Goal: Task Accomplishment & Management: Use online tool/utility

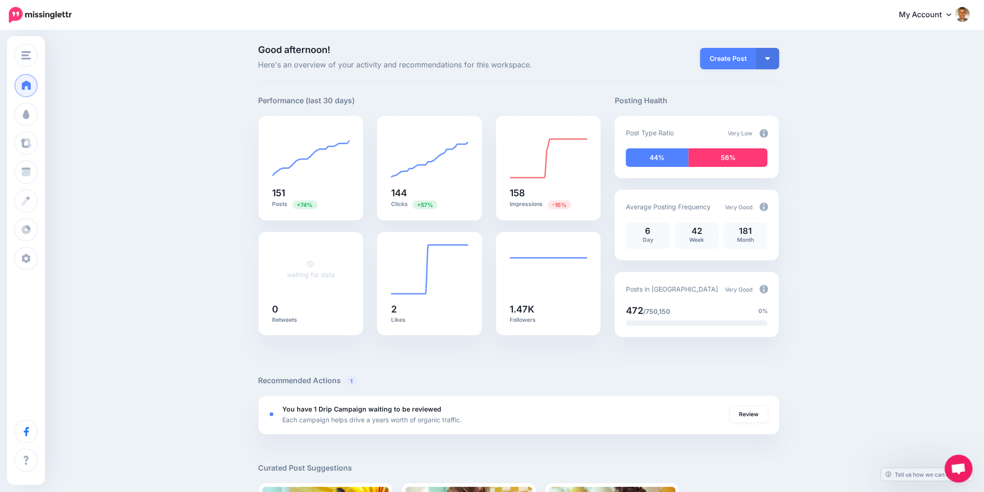
drag, startPoint x: 644, startPoint y: 63, endPoint x: 607, endPoint y: 102, distance: 54.0
click at [644, 63] on div "Create Post Create Post Create Campaign Promote Post" at bounding box center [697, 58] width 178 height 26
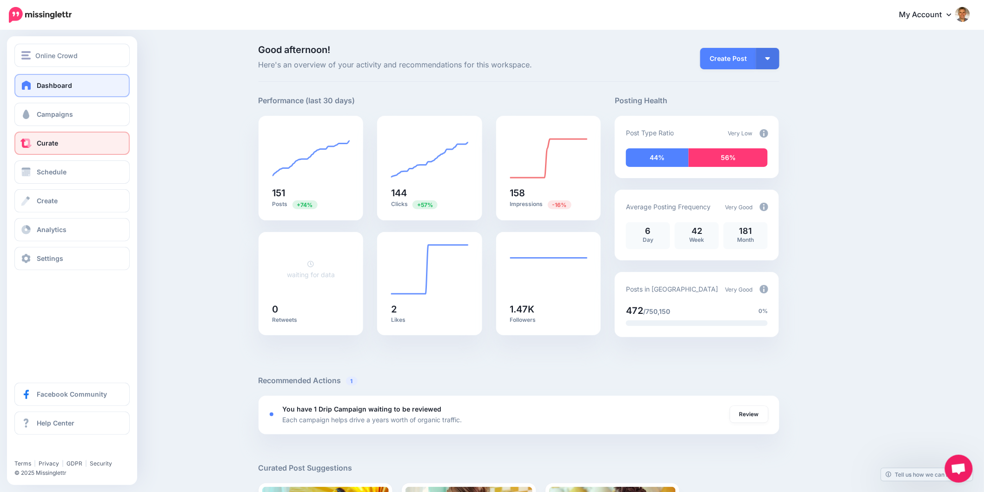
click at [26, 146] on span at bounding box center [26, 143] width 12 height 9
click at [26, 115] on span at bounding box center [26, 114] width 12 height 9
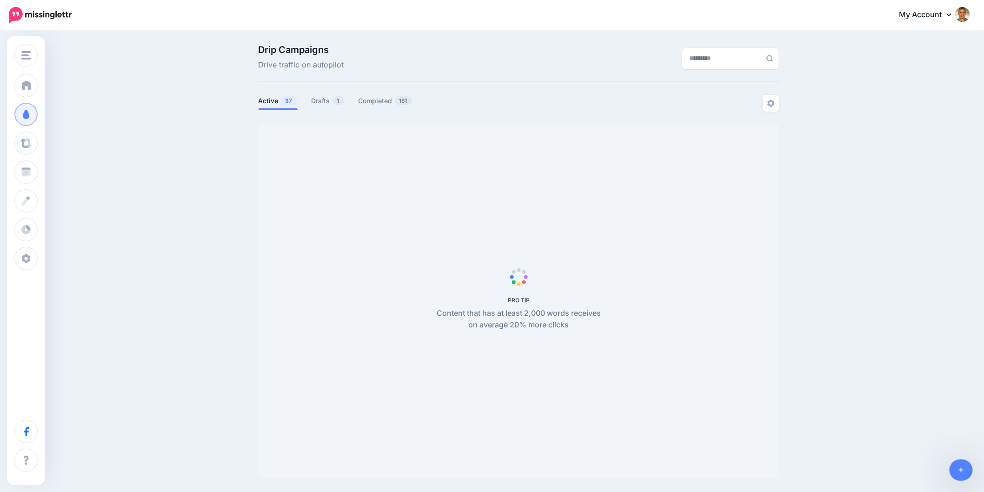
click at [335, 112] on div at bounding box center [519, 118] width 521 height 12
click at [332, 100] on link "Drafts 1" at bounding box center [328, 100] width 33 height 11
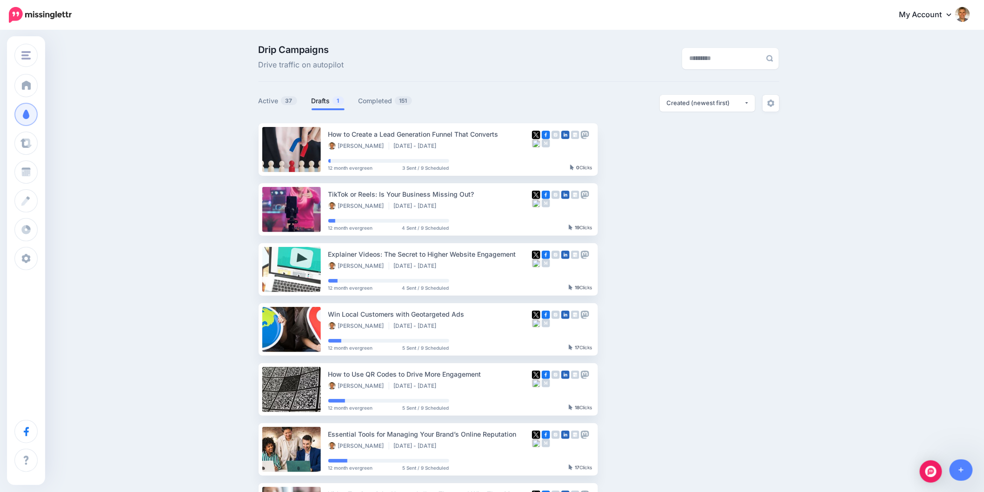
click at [314, 103] on link "Drafts 1" at bounding box center [328, 100] width 33 height 11
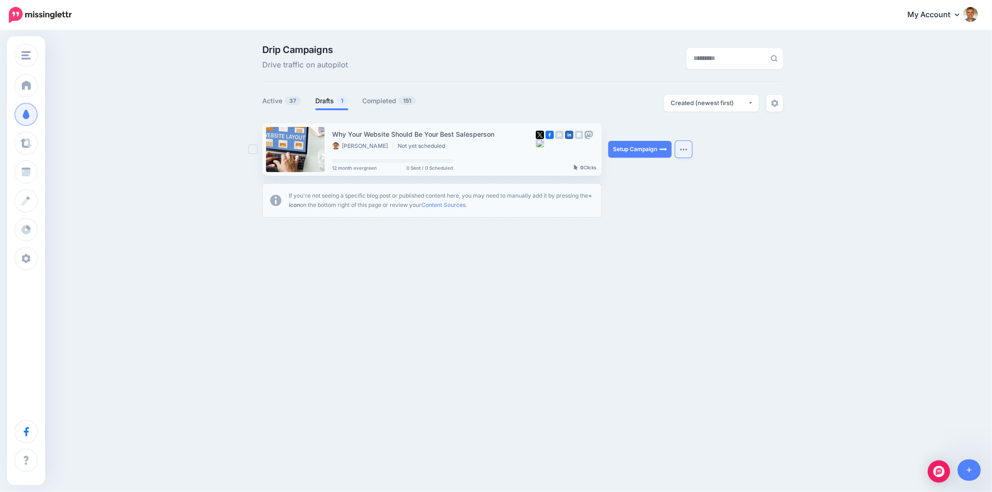
click at [685, 149] on img "button" at bounding box center [683, 149] width 7 height 3
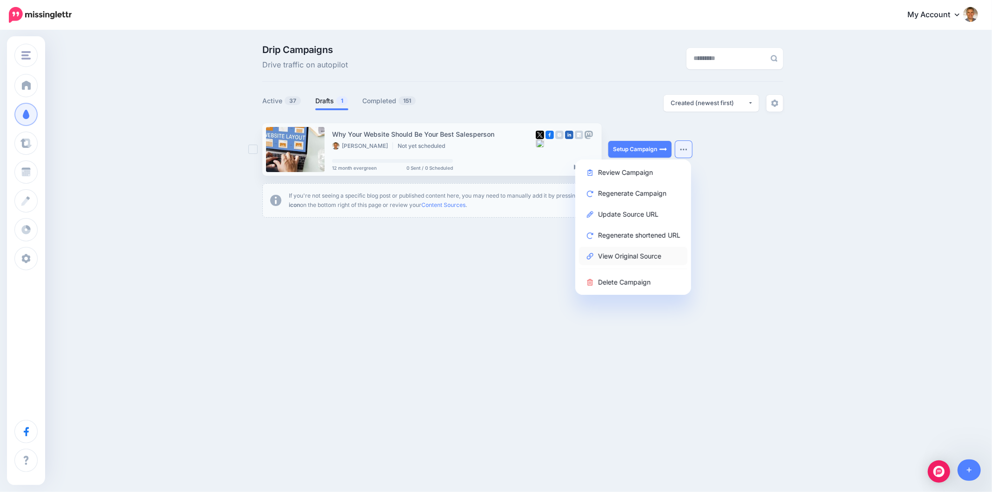
click at [649, 250] on link "View Original Source" at bounding box center [633, 256] width 108 height 18
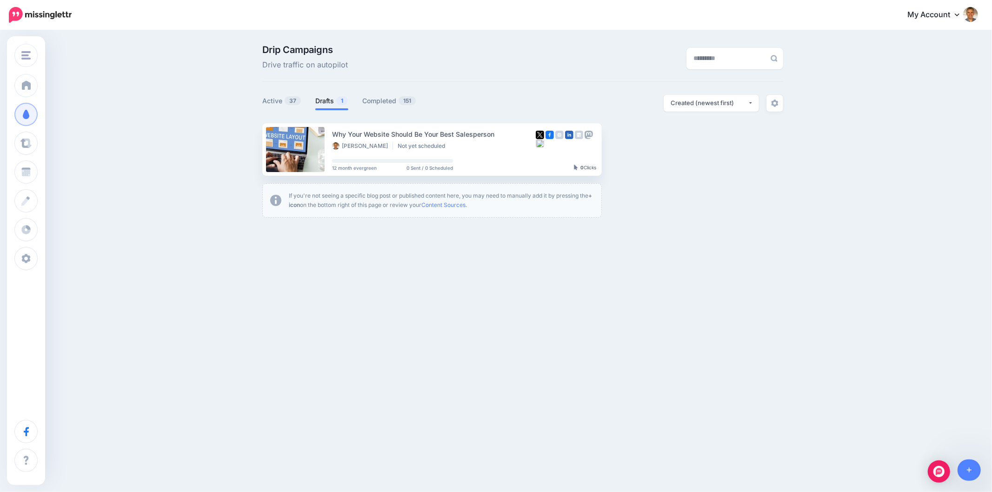
drag, startPoint x: 794, startPoint y: 329, endPoint x: 745, endPoint y: 305, distance: 54.9
click at [793, 329] on div "Online Crowd Online Crowd Customers Add Workspace Dashboard Campaigns Curate Sc…" at bounding box center [496, 246] width 992 height 492
click at [630, 147] on link "Setup Campaign" at bounding box center [639, 149] width 63 height 17
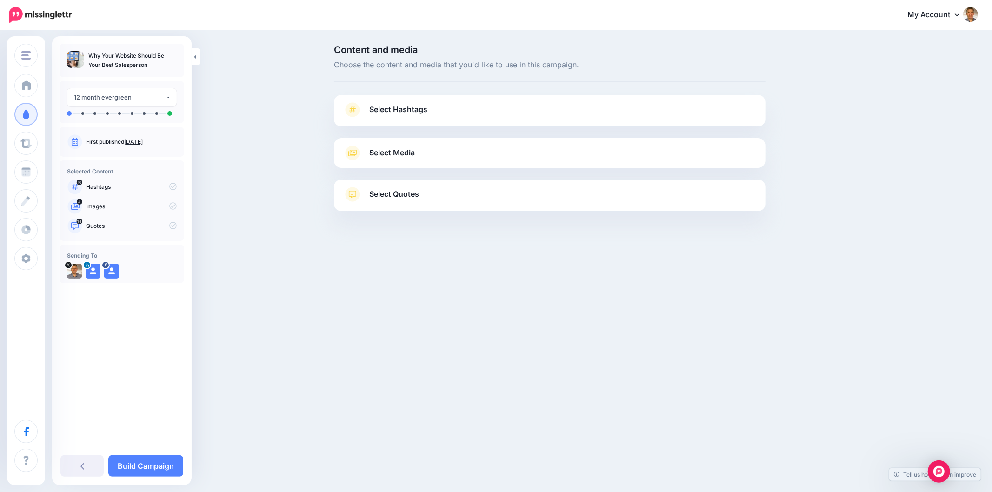
click at [449, 107] on link "Select Hashtags" at bounding box center [549, 114] width 413 height 24
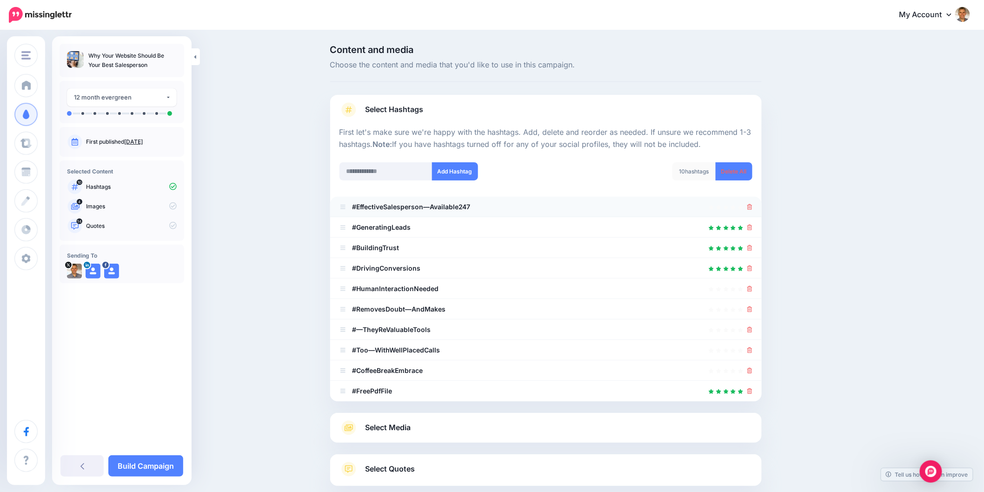
click at [756, 205] on li "#EffectiveSalesperson—Available247" at bounding box center [546, 207] width 432 height 20
drag, startPoint x: 754, startPoint y: 371, endPoint x: 756, endPoint y: 359, distance: 12.8
click at [752, 371] on icon at bounding box center [749, 371] width 5 height 6
click at [756, 352] on li "#Too—WithWellPlacedCalls" at bounding box center [546, 350] width 432 height 20
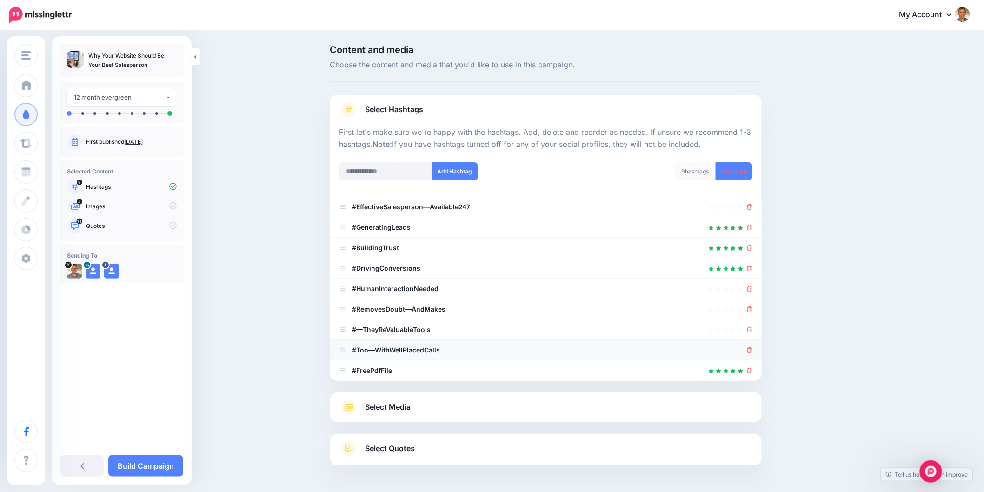
click at [752, 350] on icon at bounding box center [749, 350] width 5 height 6
click at [751, 325] on div at bounding box center [749, 329] width 5 height 11
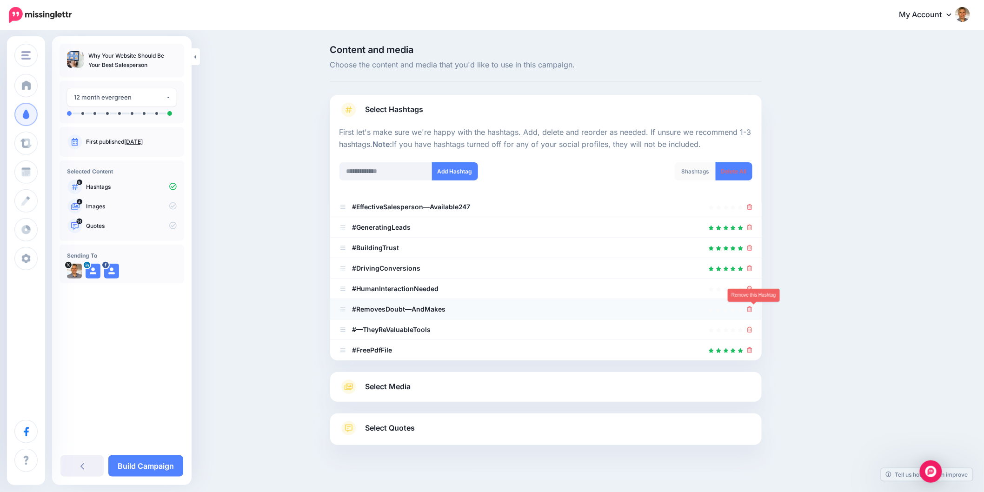
click at [752, 308] on icon at bounding box center [749, 309] width 5 height 6
click at [752, 286] on icon at bounding box center [749, 289] width 5 height 6
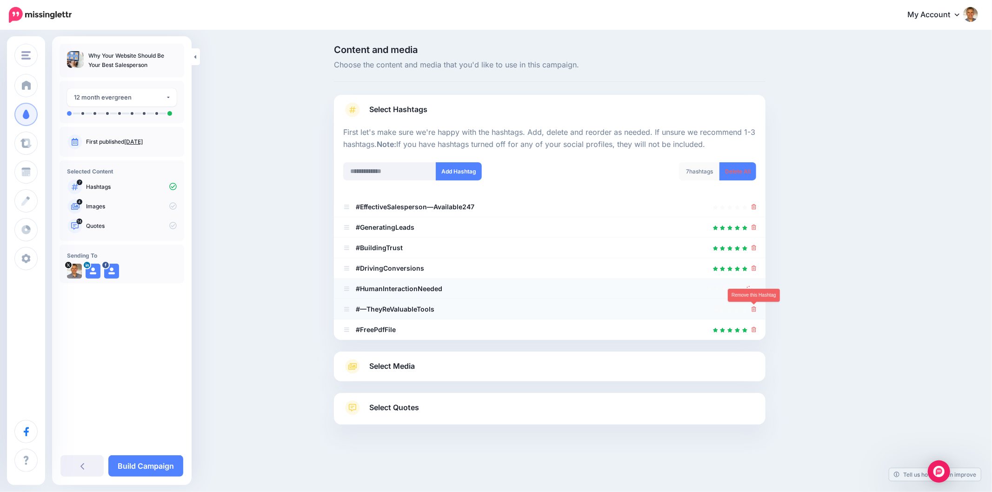
click at [752, 306] on icon at bounding box center [753, 309] width 5 height 6
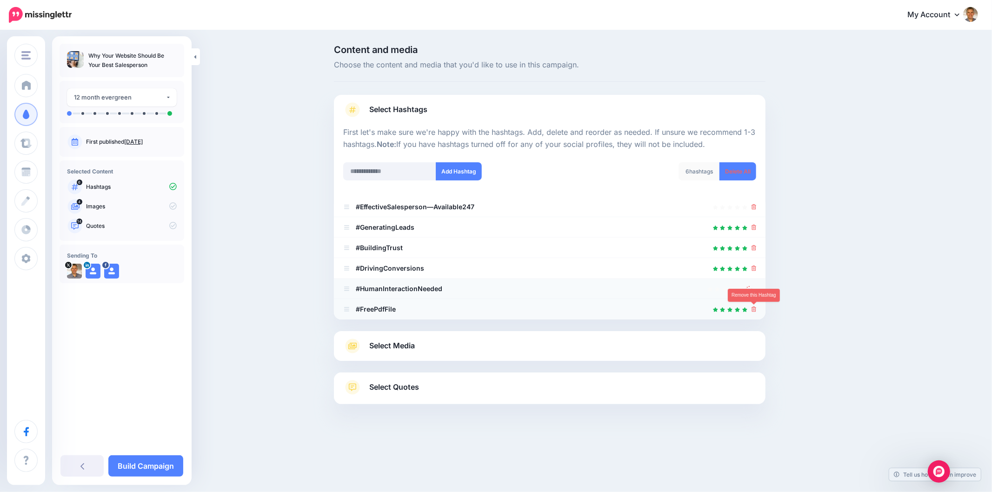
click at [751, 310] on icon at bounding box center [753, 309] width 5 height 6
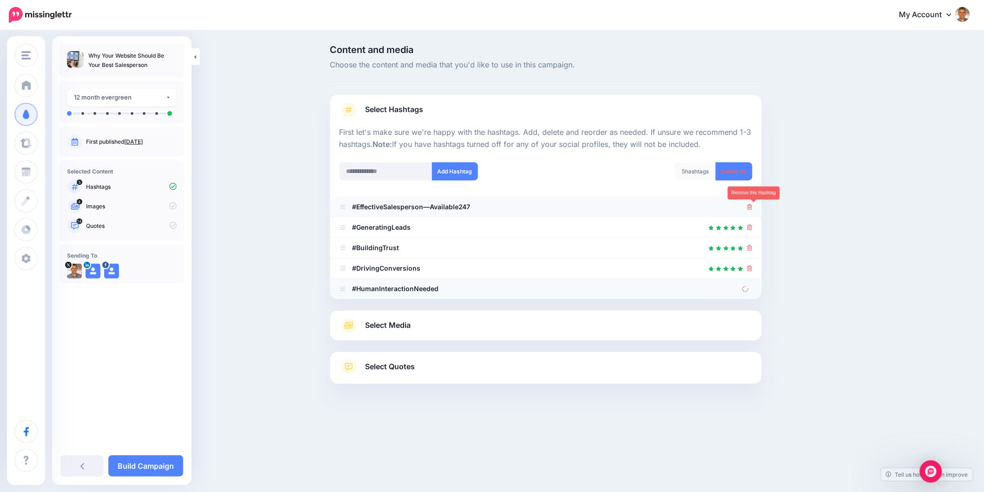
click at [752, 206] on icon at bounding box center [749, 207] width 5 height 6
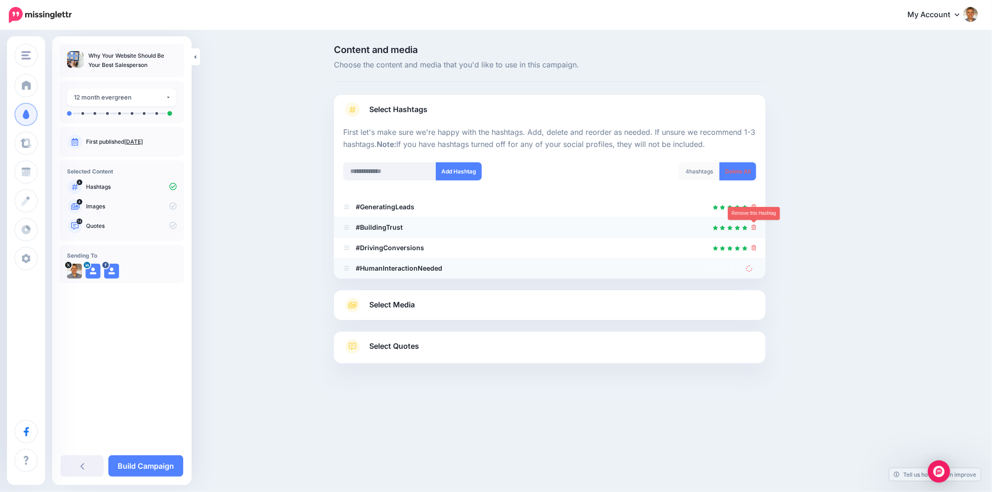
click at [755, 226] on icon at bounding box center [753, 228] width 5 height 6
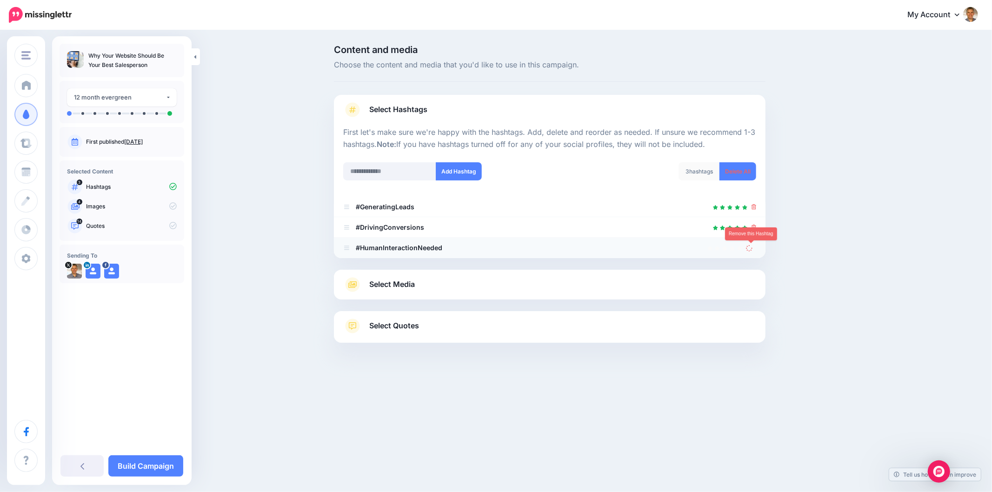
click at [746, 246] on icon at bounding box center [749, 248] width 7 height 7
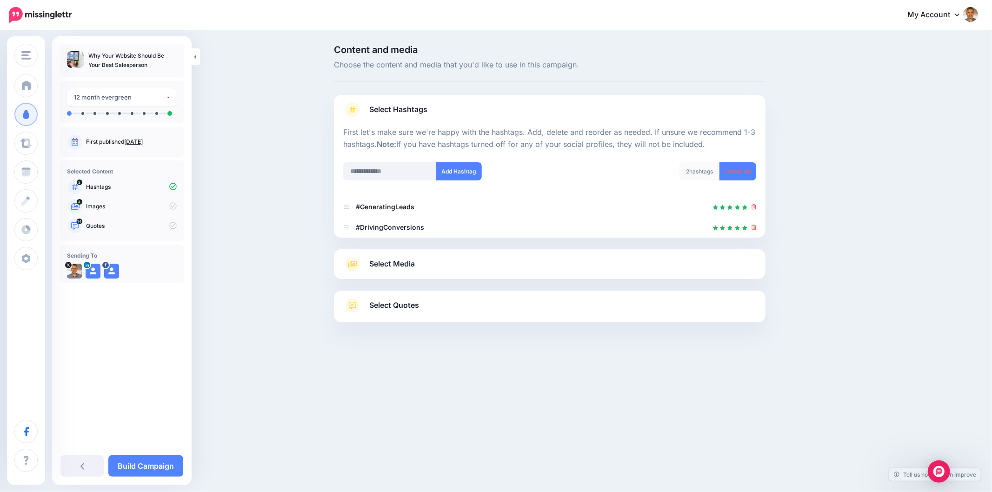
click at [749, 249] on div "Select Media Next, let's make sure we have the best media for this campaign. De…" at bounding box center [550, 264] width 432 height 30
click at [454, 260] on link "Select Media" at bounding box center [549, 264] width 413 height 15
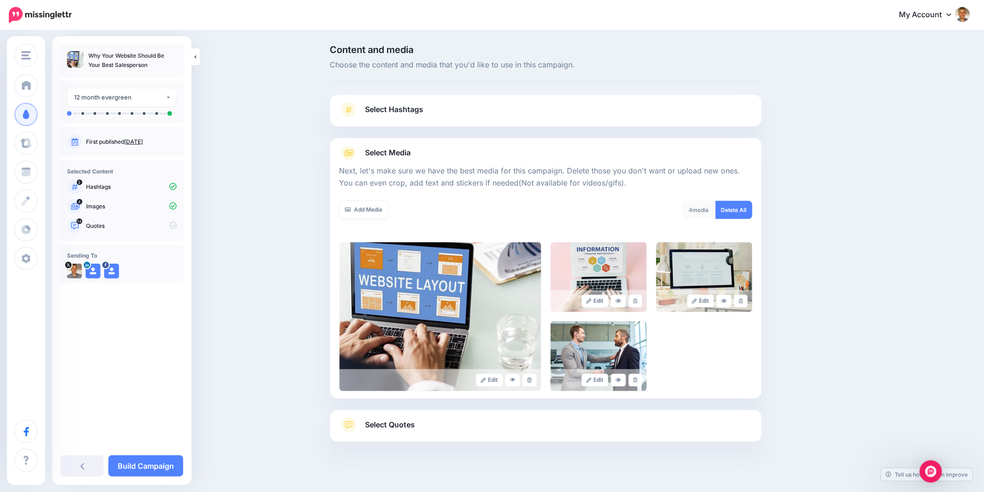
click at [444, 427] on link "Select Quotes" at bounding box center [545, 430] width 413 height 24
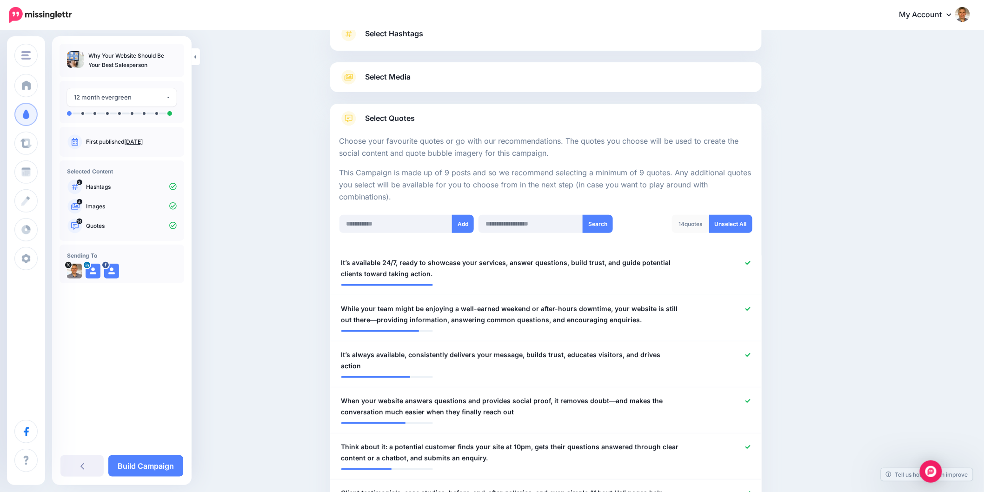
scroll to position [155, 0]
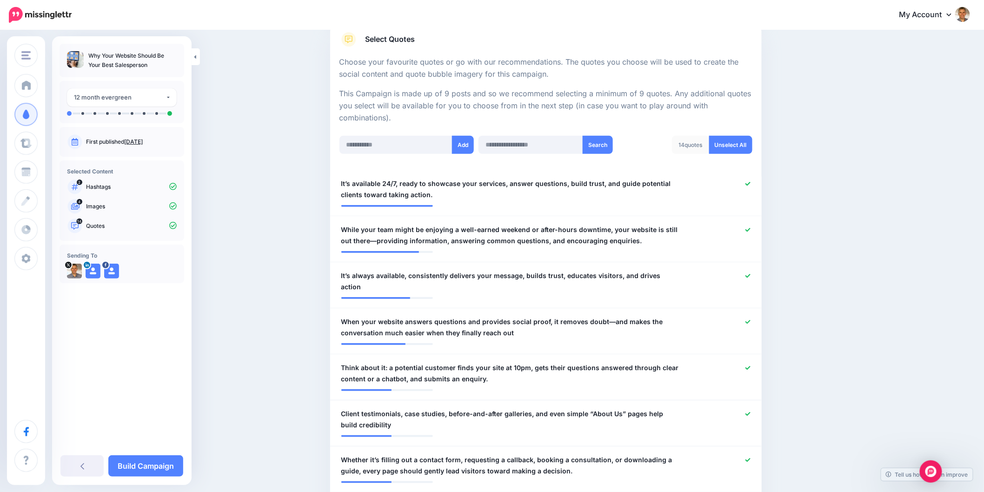
drag, startPoint x: 184, startPoint y: 463, endPoint x: 169, endPoint y: 479, distance: 22.1
click at [184, 465] on div "**********" at bounding box center [122, 260] width 140 height 449
click at [163, 457] on link "Build Campaign" at bounding box center [145, 465] width 75 height 21
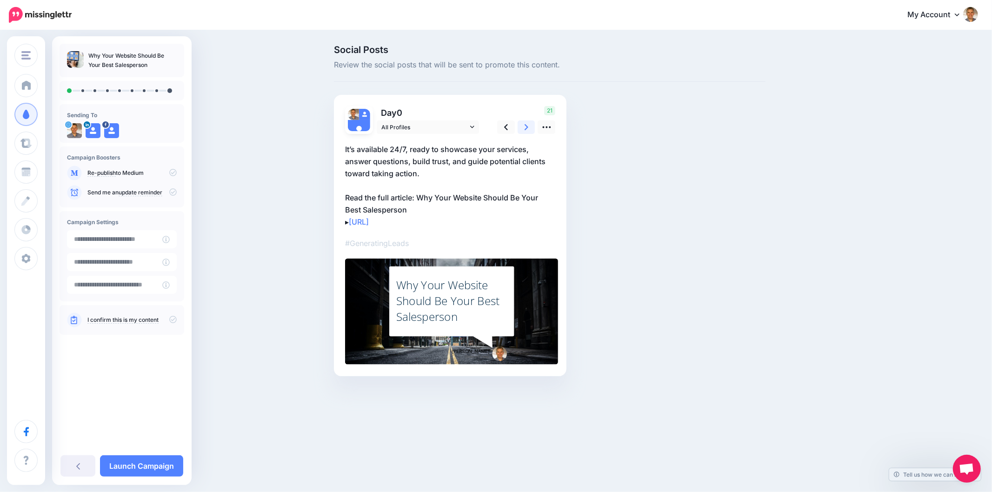
click at [530, 126] on link at bounding box center [527, 126] width 18 height 13
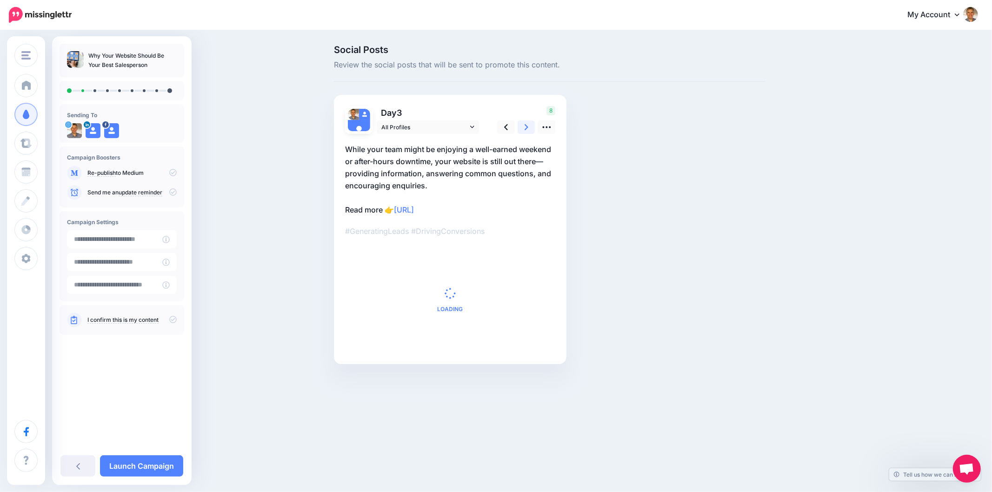
click at [530, 126] on link at bounding box center [527, 126] width 18 height 13
click at [501, 125] on link at bounding box center [506, 126] width 18 height 13
click at [507, 125] on icon at bounding box center [506, 127] width 4 height 6
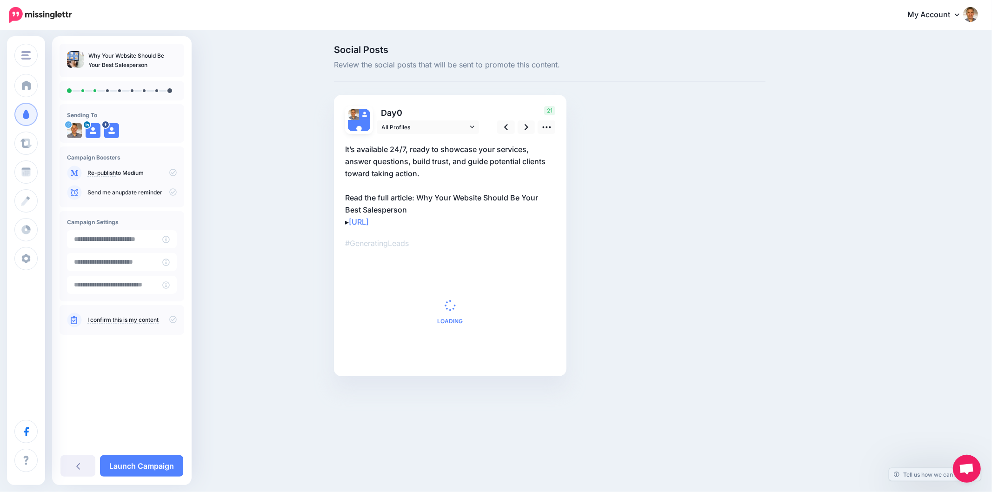
click at [558, 127] on div "21" at bounding box center [524, 120] width 75 height 28
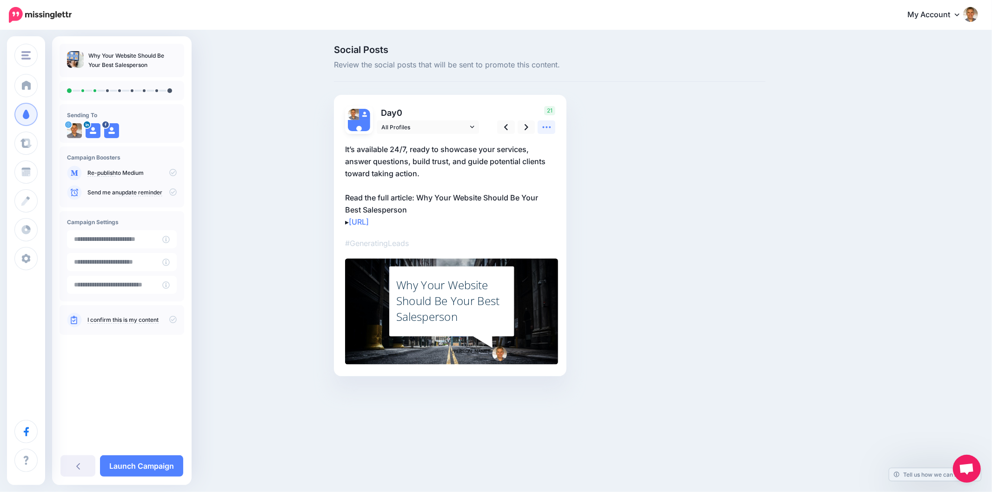
drag, startPoint x: 552, startPoint y: 127, endPoint x: 545, endPoint y: 133, distance: 9.3
click at [552, 128] on link at bounding box center [547, 126] width 18 height 13
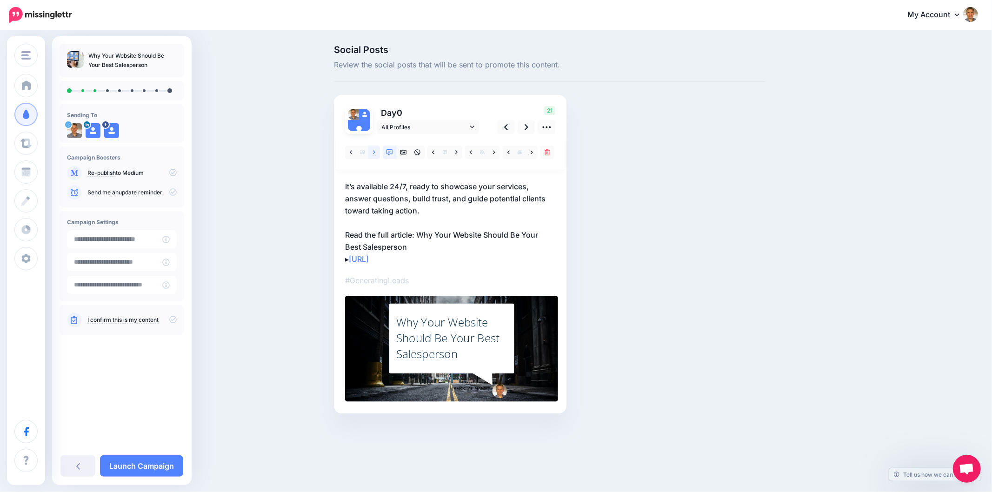
click at [377, 153] on link at bounding box center [374, 152] width 12 height 13
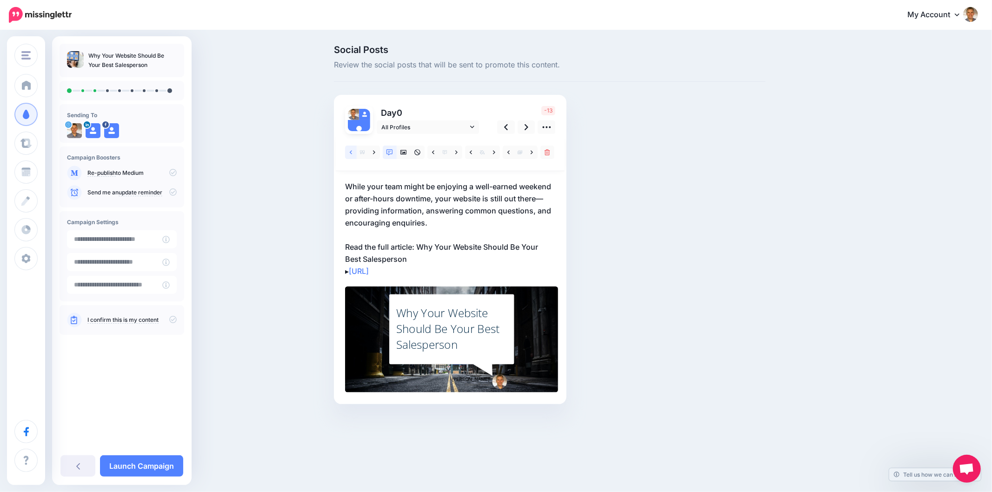
click at [353, 147] on link at bounding box center [351, 152] width 12 height 13
click at [350, 152] on icon at bounding box center [351, 152] width 2 height 7
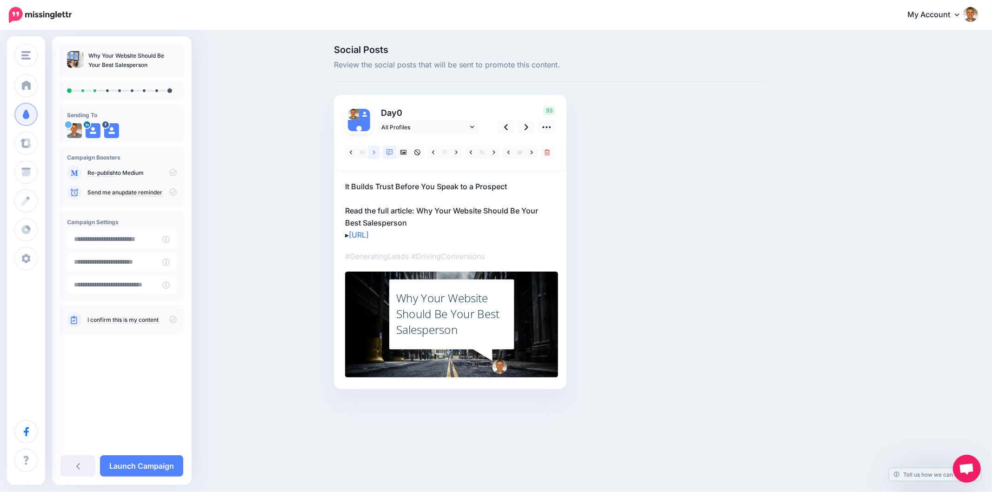
click at [374, 151] on icon at bounding box center [374, 152] width 2 height 4
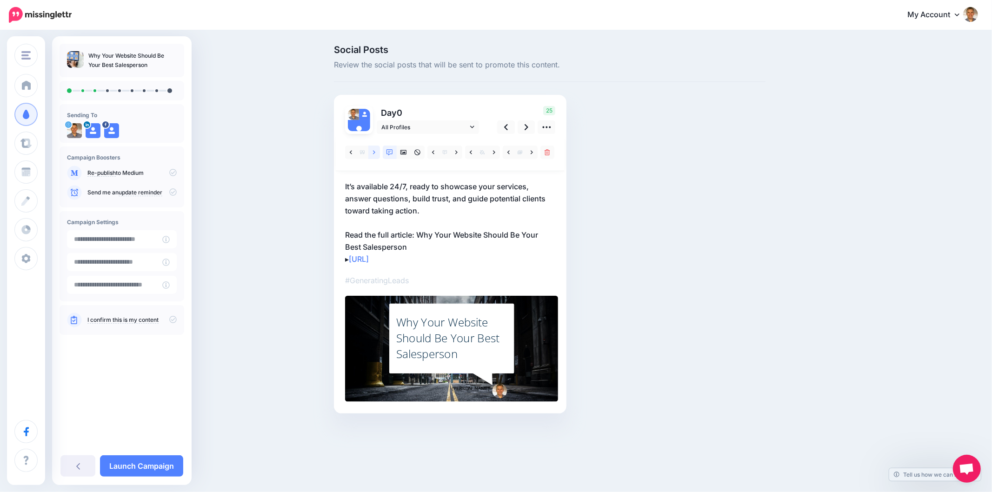
click at [374, 155] on link at bounding box center [374, 152] width 12 height 13
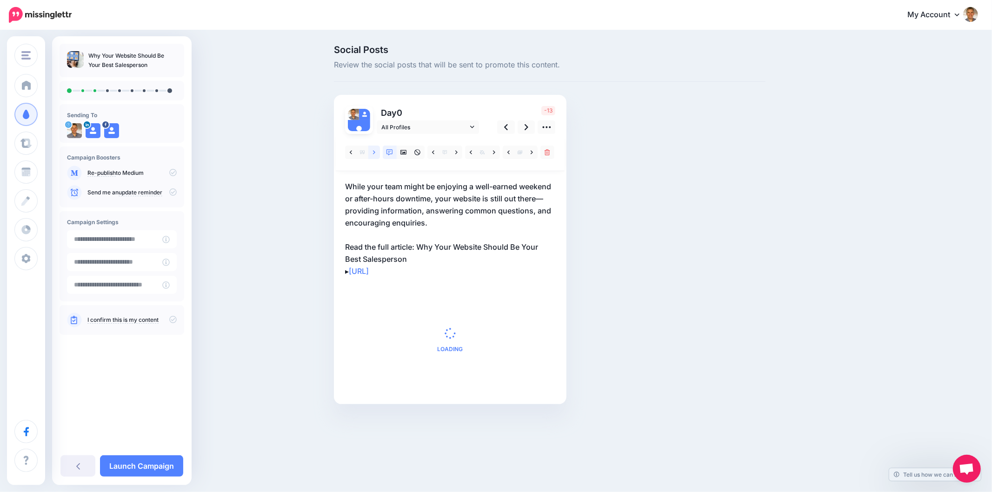
click at [376, 150] on link at bounding box center [374, 152] width 12 height 13
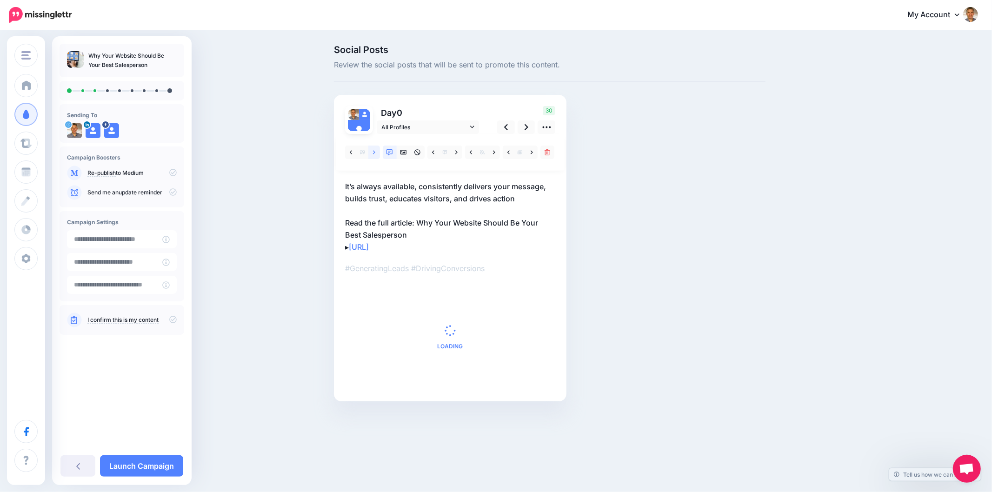
click at [369, 152] on link at bounding box center [374, 152] width 12 height 13
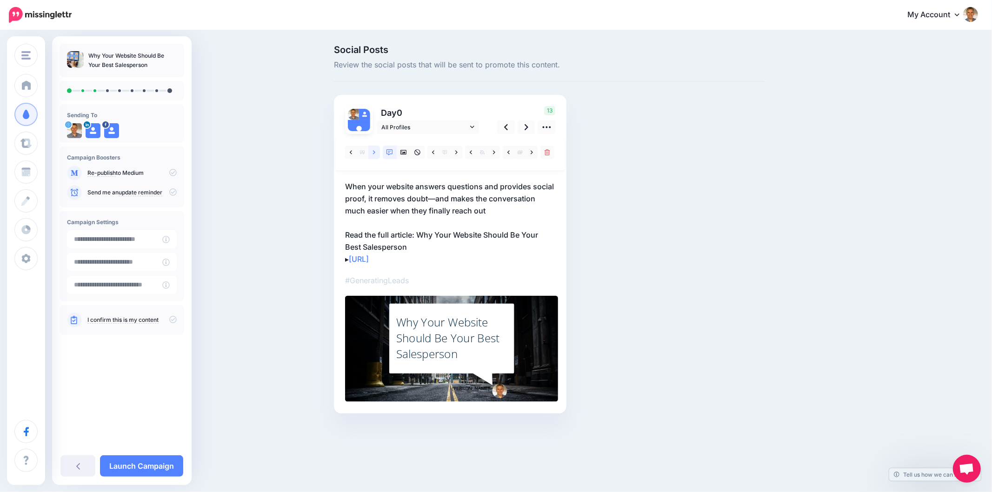
click at [371, 154] on link at bounding box center [374, 152] width 12 height 13
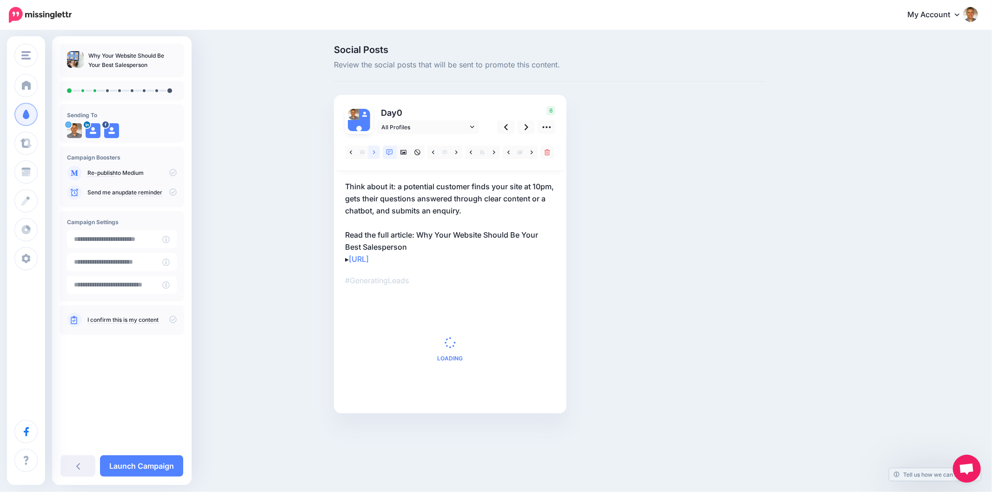
click at [372, 154] on link at bounding box center [374, 152] width 12 height 13
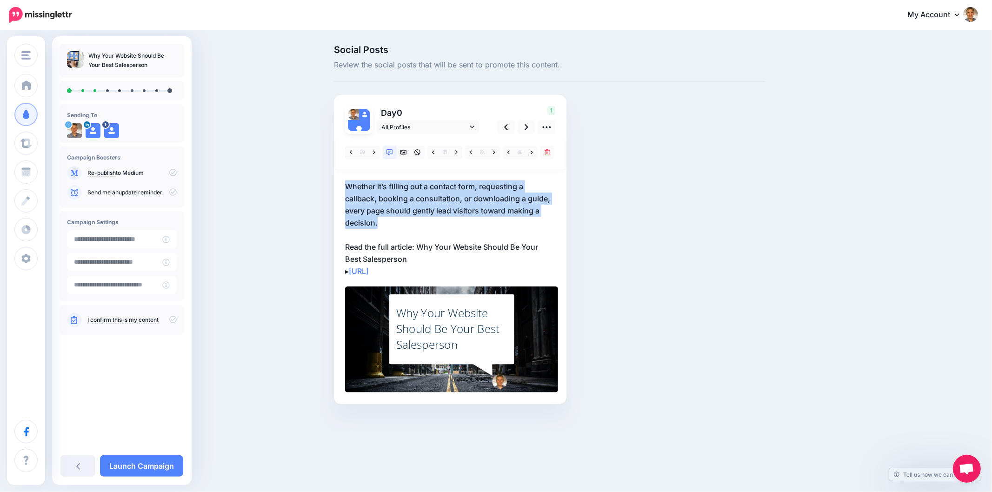
drag, startPoint x: 382, startPoint y: 217, endPoint x: 328, endPoint y: 174, distance: 69.5
click at [328, 174] on div "Social Posts Review the social posts that will be sent to promote this content.…" at bounding box center [549, 238] width 445 height 387
drag, startPoint x: 394, startPoint y: 226, endPoint x: 392, endPoint y: 222, distance: 4.8
click at [394, 227] on p "Whether it’s filling out a contact form, requesting a callback, booking a consu…" at bounding box center [450, 228] width 210 height 97
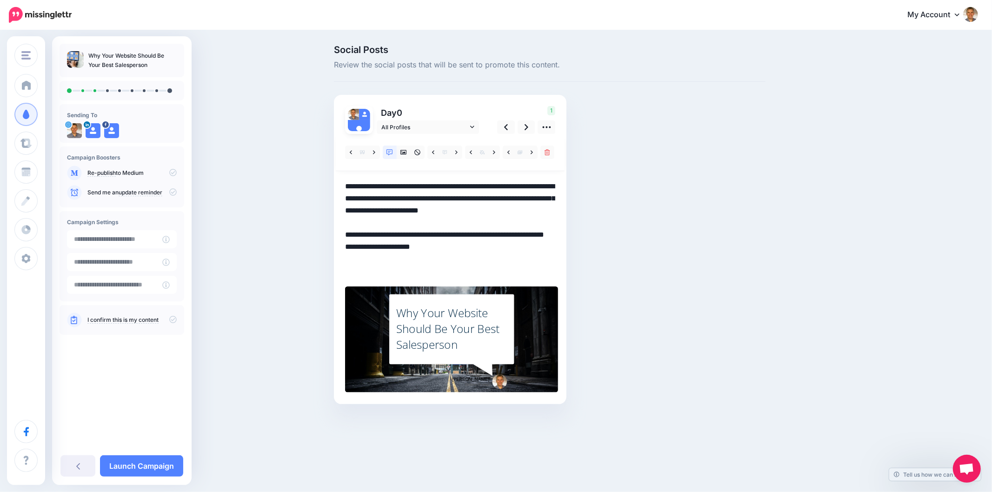
drag, startPoint x: 383, startPoint y: 221, endPoint x: 346, endPoint y: 182, distance: 53.9
click at [346, 182] on textarea "**********" at bounding box center [450, 228] width 210 height 97
paste textarea
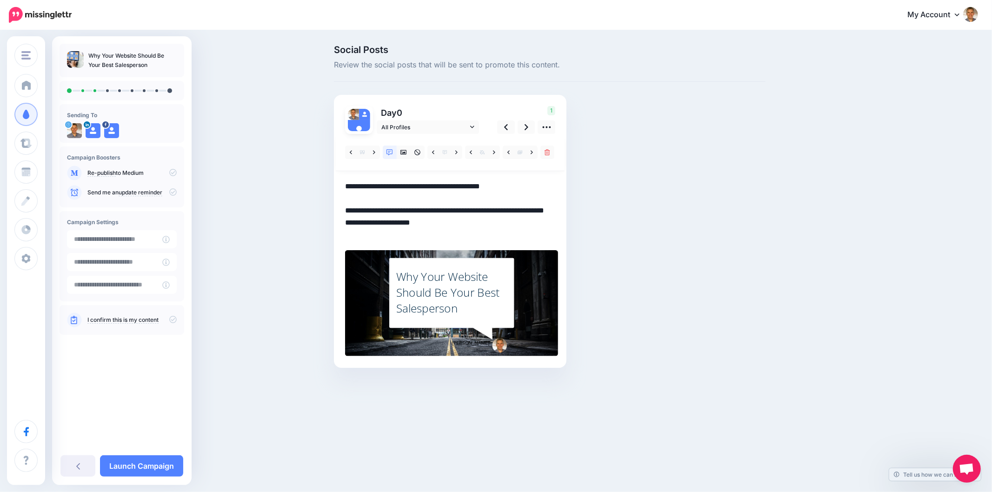
click at [671, 233] on div "Social Posts Review the social posts that will be sent to promote this content.…" at bounding box center [549, 220] width 445 height 351
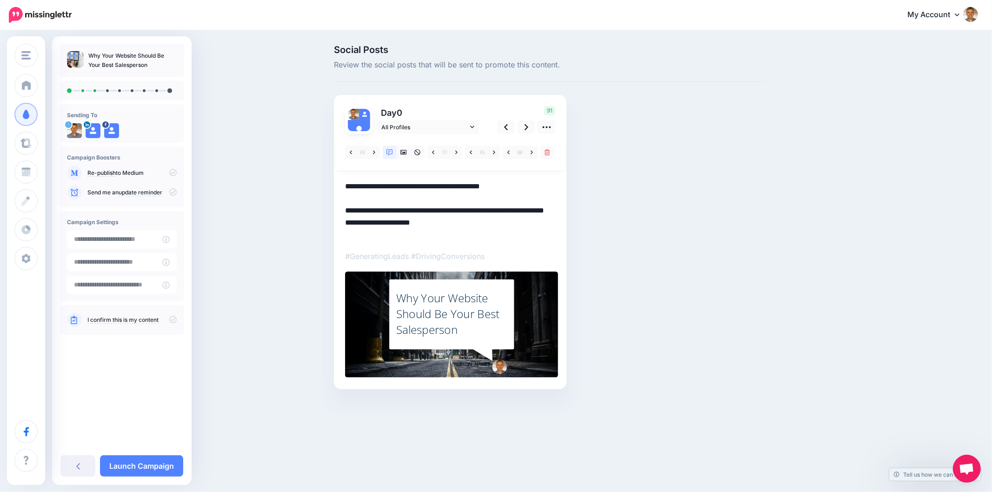
drag, startPoint x: 420, startPoint y: 210, endPoint x: 425, endPoint y: 221, distance: 11.7
click at [425, 221] on textarea "**********" at bounding box center [450, 210] width 210 height 60
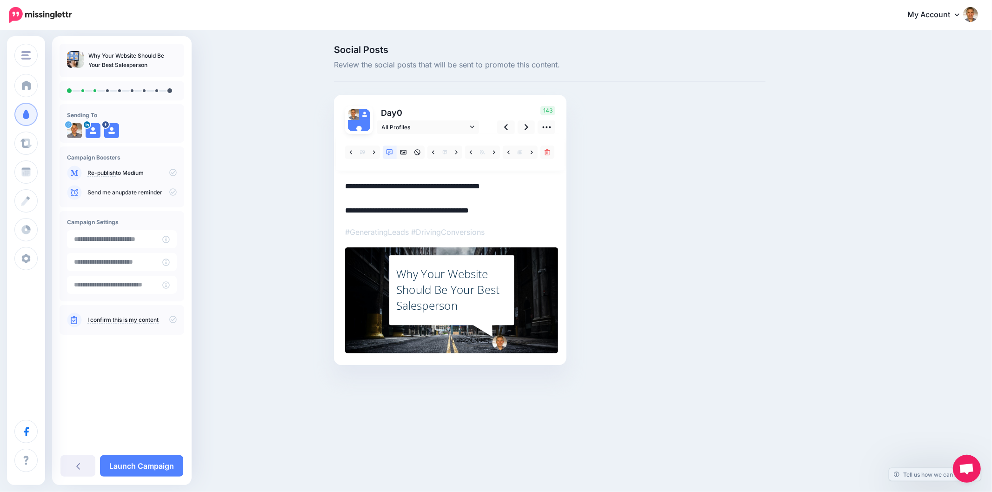
type textarea "**********"
click at [403, 158] on div at bounding box center [450, 152] width 229 height 37
click at [403, 153] on icon at bounding box center [403, 152] width 7 height 5
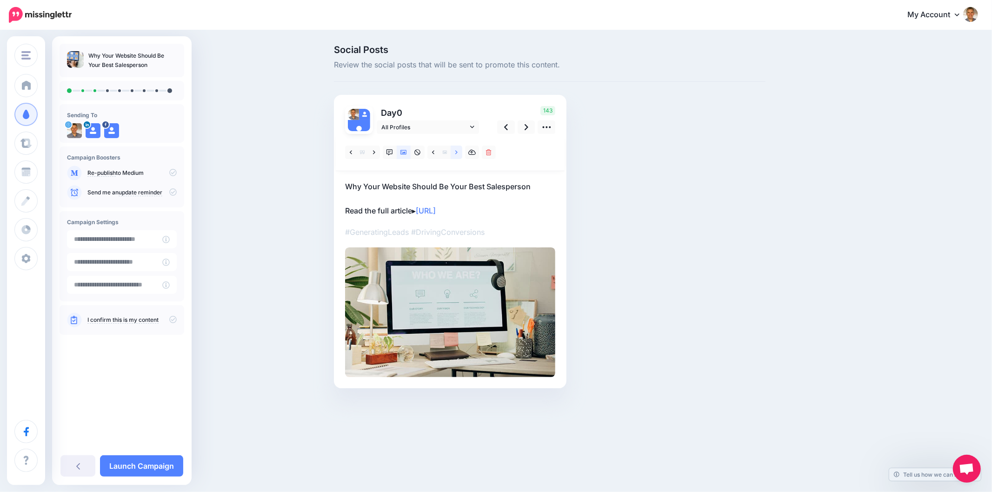
click at [459, 154] on link at bounding box center [457, 152] width 12 height 13
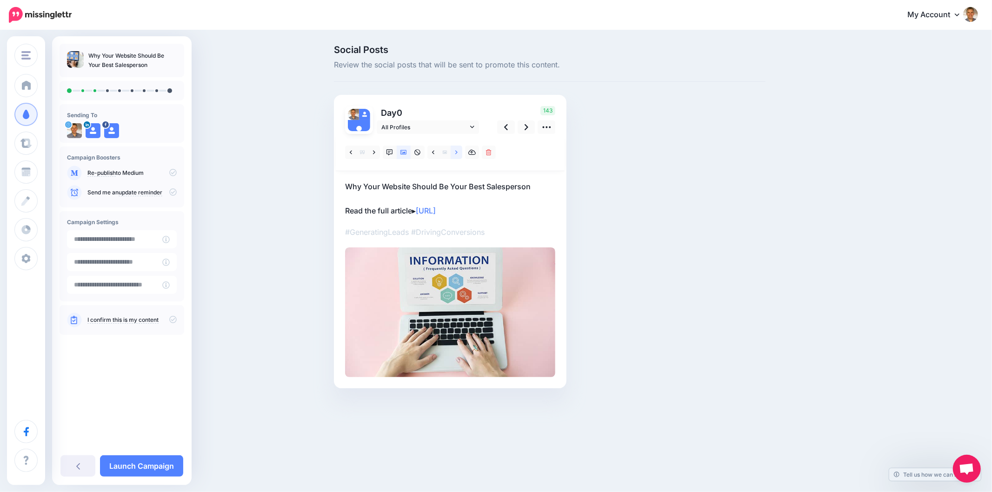
click at [457, 153] on icon at bounding box center [456, 152] width 2 height 7
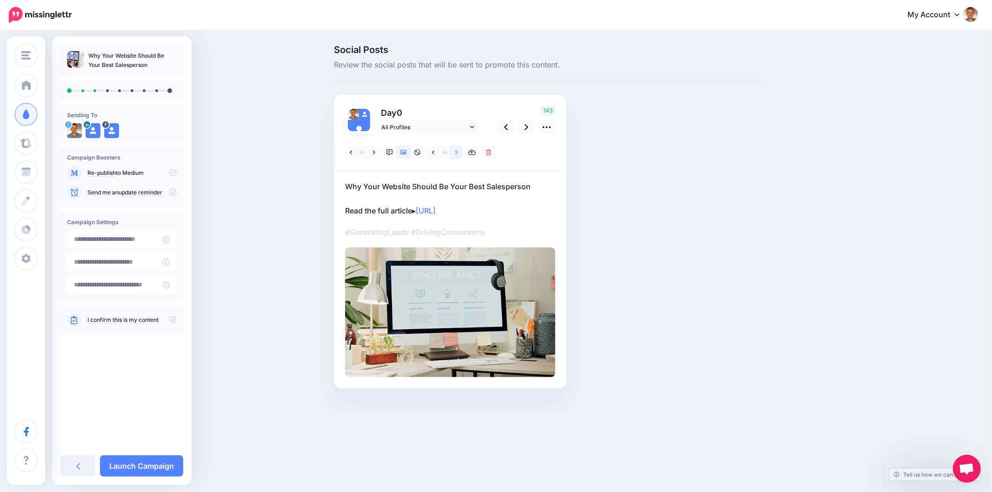
click at [457, 153] on icon at bounding box center [456, 152] width 2 height 7
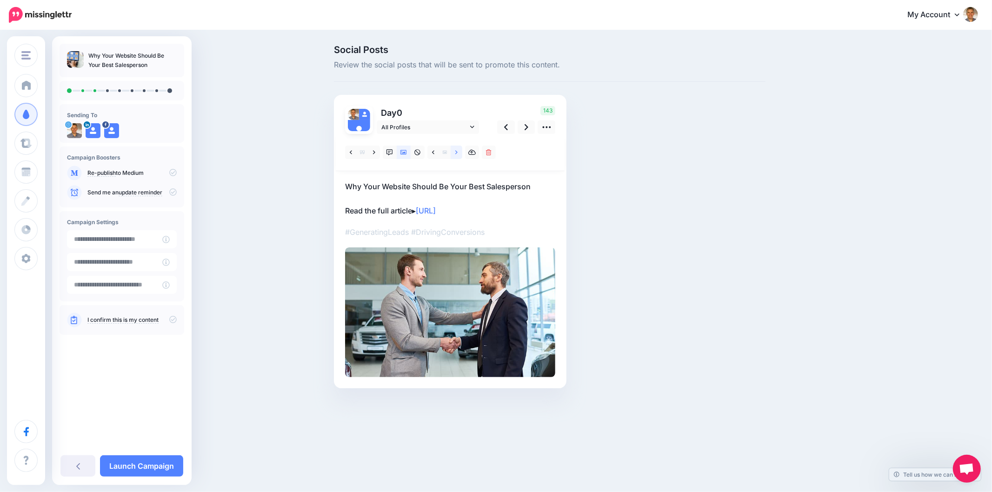
click at [451, 154] on link at bounding box center [457, 152] width 12 height 13
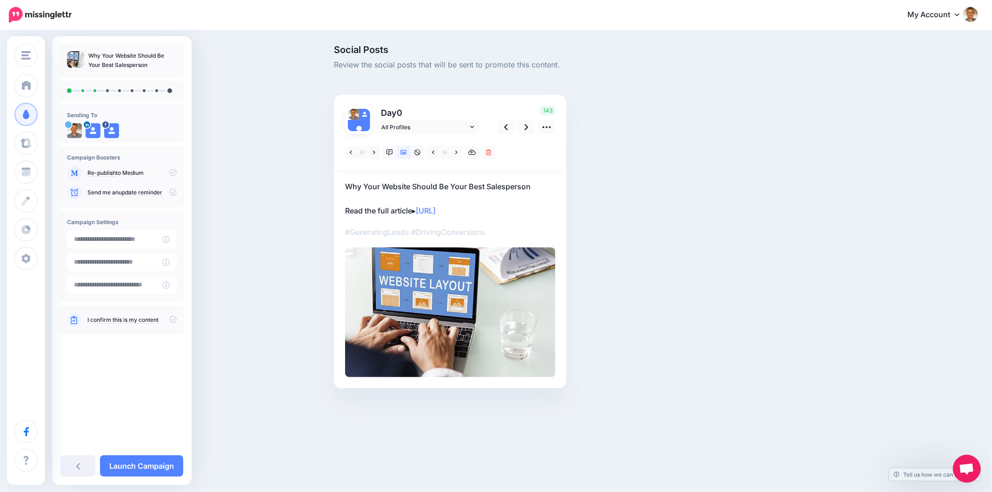
drag, startPoint x: 775, startPoint y: 315, endPoint x: 532, endPoint y: 185, distance: 276.1
click at [775, 313] on div "Social Posts Review the social posts that will be sent to promote this content.…" at bounding box center [594, 230] width 535 height 371
click at [517, 130] on div "143" at bounding box center [524, 120] width 75 height 28
click at [518, 129] on link at bounding box center [527, 126] width 18 height 13
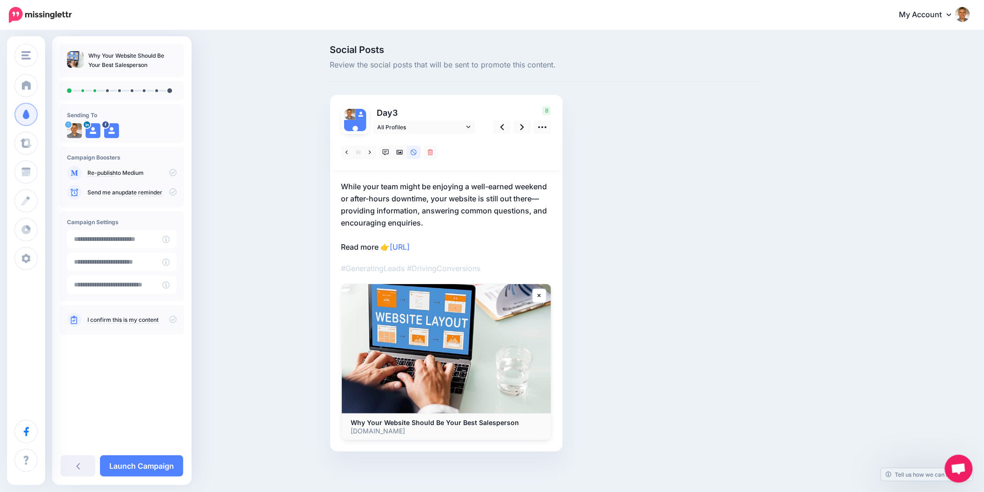
click at [676, 184] on div "Social Posts Review the social posts that will be sent to promote this content.…" at bounding box center [545, 262] width 445 height 434
drag, startPoint x: 343, startPoint y: 181, endPoint x: 533, endPoint y: 178, distance: 190.7
click at [519, 182] on div "Day 3 All Profiles" at bounding box center [446, 273] width 233 height 357
copy p "While your team might be enjoying a well-earned"
click at [645, 268] on div "Social Posts Review the social posts that will be sent to promote this content.…" at bounding box center [545, 262] width 445 height 434
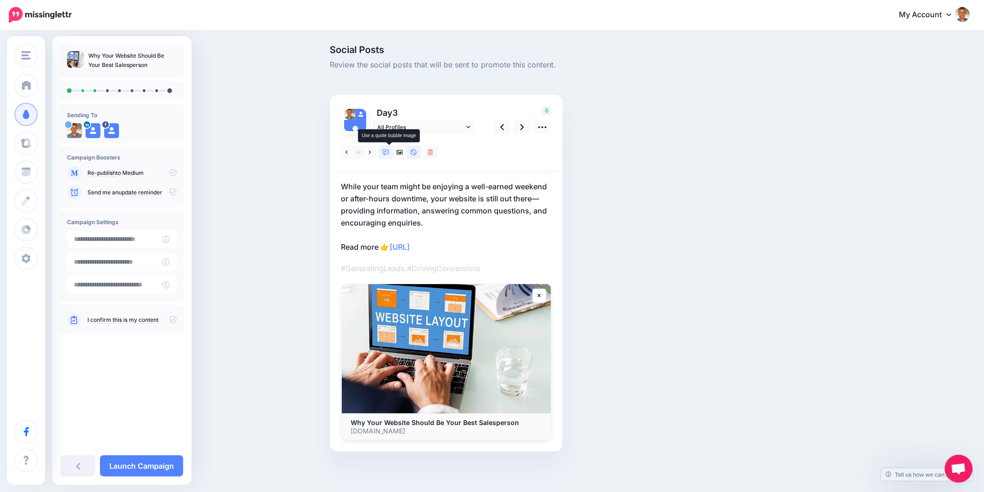
click at [388, 152] on icon at bounding box center [386, 152] width 7 height 7
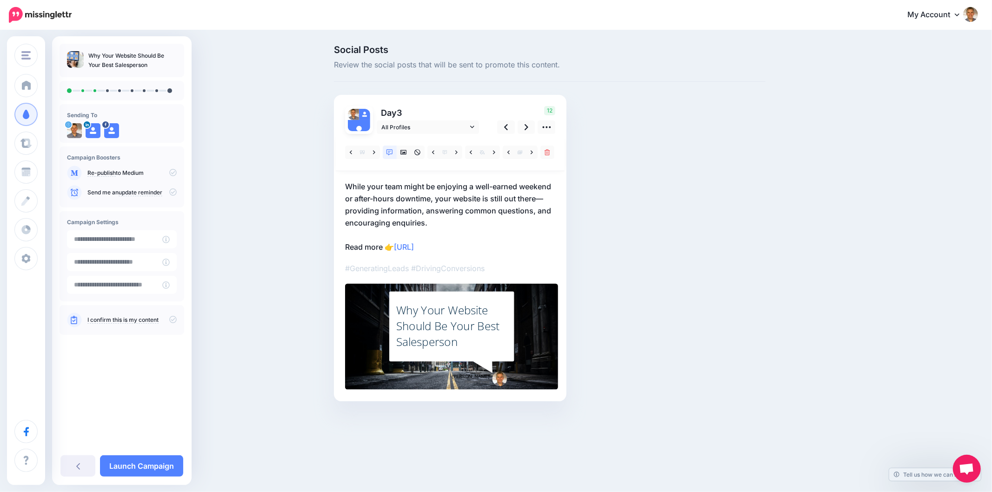
click at [476, 312] on div "Why Your Website Should Be Your Best Salesperson" at bounding box center [451, 325] width 111 height 47
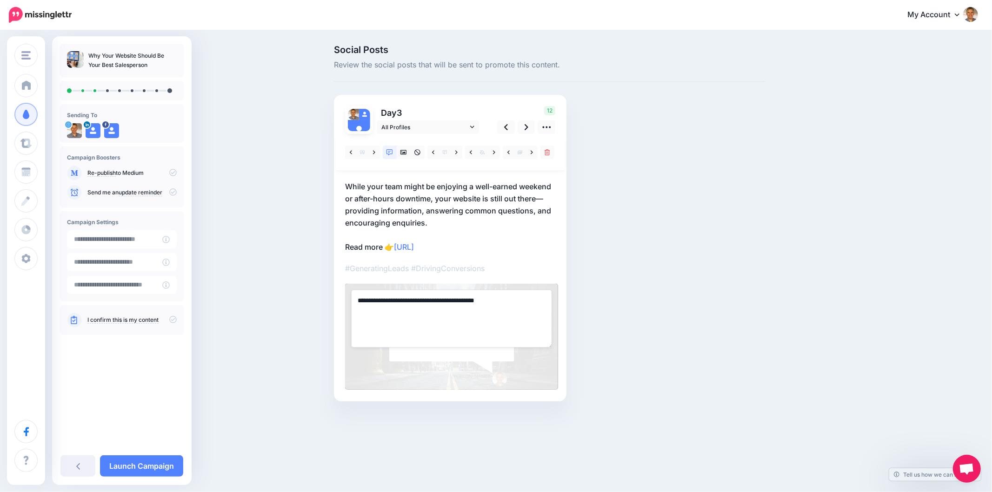
click at [412, 312] on textarea "**********" at bounding box center [451, 319] width 201 height 58
click at [411, 313] on textarea "**********" at bounding box center [451, 319] width 201 height 58
paste textarea
type textarea "**********"
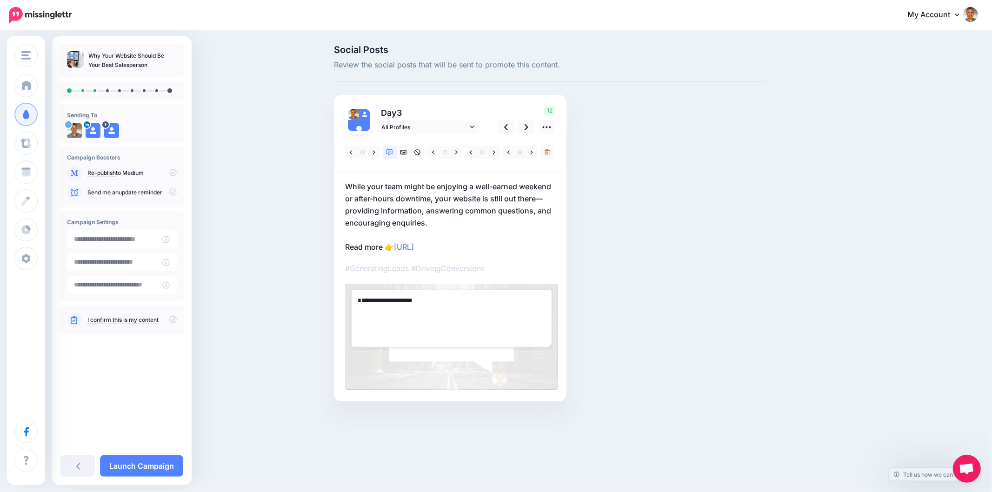
click at [692, 328] on div "Social Posts Review the social posts that will be sent to promote this content.…" at bounding box center [549, 237] width 445 height 384
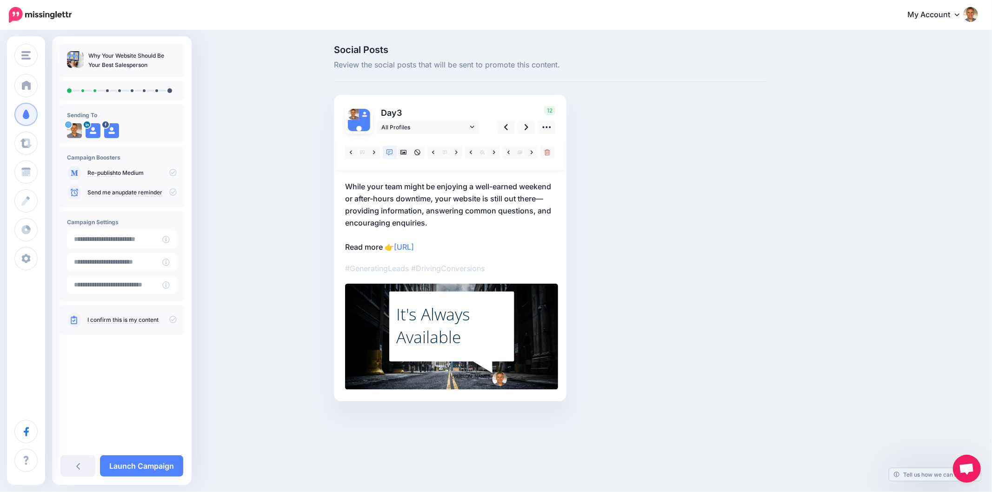
click at [692, 328] on div "Social Posts Review the social posts that will be sent to promote this content.…" at bounding box center [549, 237] width 445 height 384
click at [626, 354] on div "Social Posts Review the social posts that will be sent to promote this content.…" at bounding box center [549, 237] width 445 height 384
drag, startPoint x: 660, startPoint y: 304, endPoint x: 626, endPoint y: 289, distance: 37.7
click at [657, 303] on div "Social Posts Review the social posts that will be sent to promote this content.…" at bounding box center [549, 237] width 445 height 384
drag, startPoint x: 787, startPoint y: 235, endPoint x: 779, endPoint y: 244, distance: 11.6
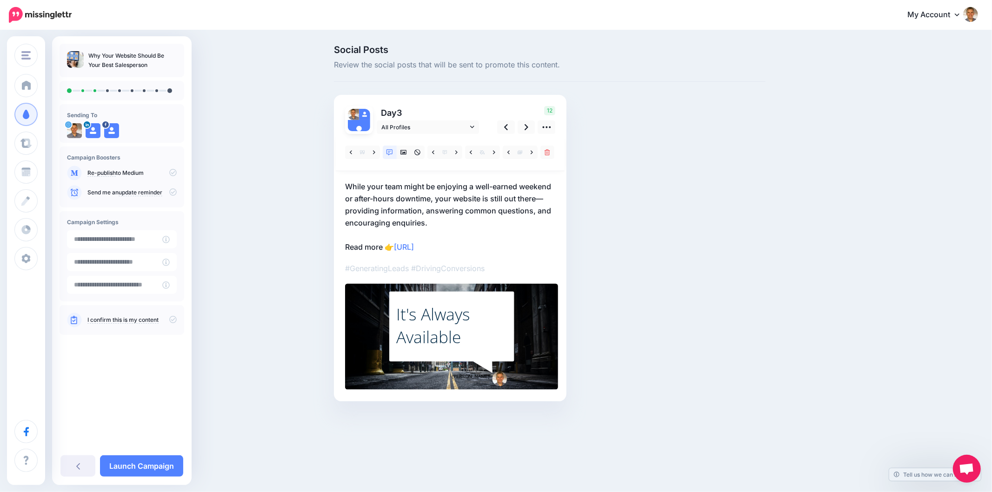
click at [786, 237] on div "Social Posts Review the social posts that will be sent to promote this content.…" at bounding box center [594, 237] width 535 height 384
drag, startPoint x: 631, startPoint y: 155, endPoint x: 638, endPoint y: 159, distance: 8.1
click at [631, 155] on div "Social Posts Review the social posts that will be sent to promote this content.…" at bounding box center [549, 237] width 445 height 384
click at [760, 339] on div "Social Posts Review the social posts that will be sent to promote this content.…" at bounding box center [549, 237] width 445 height 384
click at [719, 225] on div "Social Posts Review the social posts that will be sent to promote this content.…" at bounding box center [549, 237] width 445 height 384
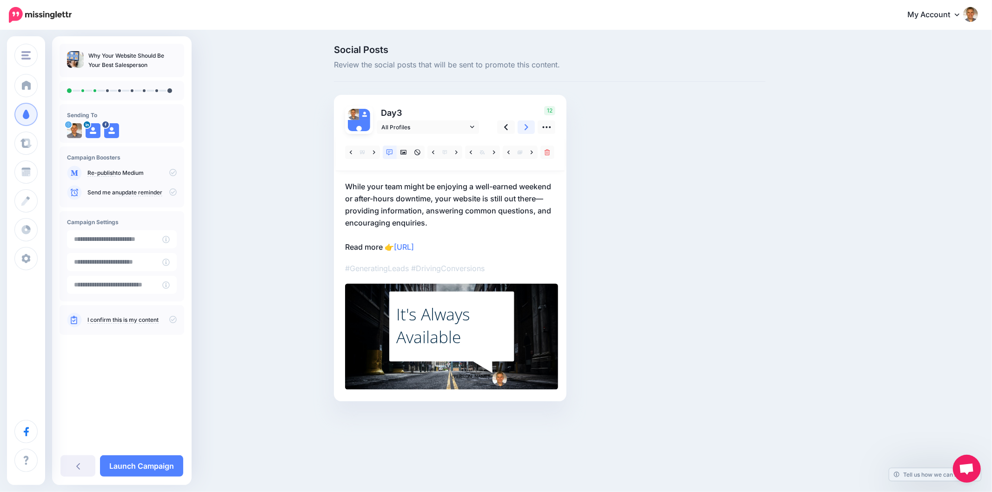
click at [524, 127] on link at bounding box center [527, 126] width 18 height 13
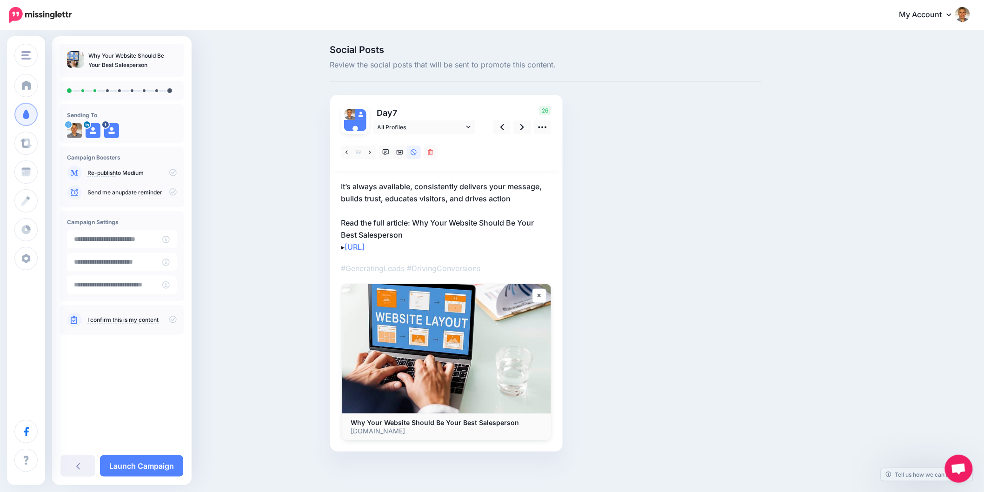
click at [753, 154] on div "Social Posts Review the social posts that will be sent to promote this content.…" at bounding box center [545, 262] width 445 height 434
drag, startPoint x: 335, startPoint y: 190, endPoint x: 565, endPoint y: 186, distance: 229.7
click at [547, 186] on div "Day 7 All Profiles" at bounding box center [446, 273] width 233 height 357
copy p "It’s always available, consistently delivers your message,"
click at [373, 151] on link at bounding box center [371, 152] width 12 height 13
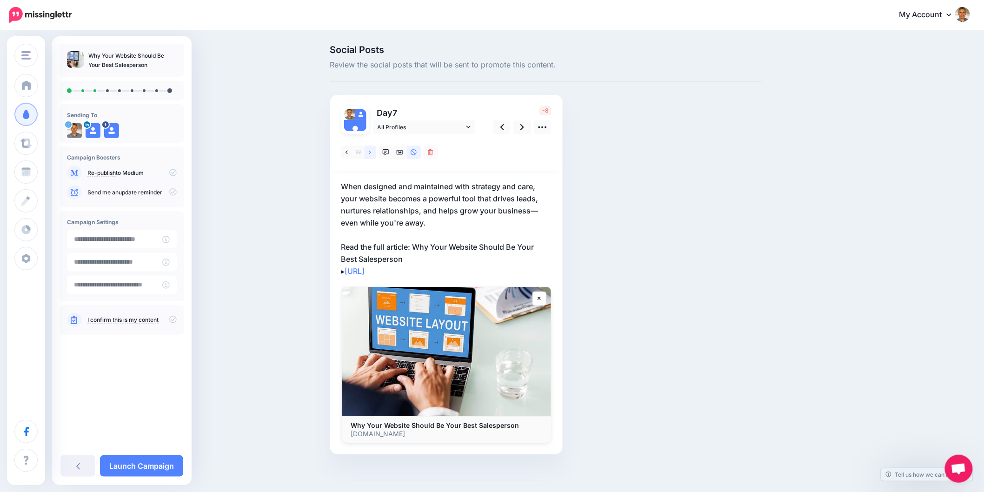
click at [370, 150] on link at bounding box center [371, 152] width 12 height 13
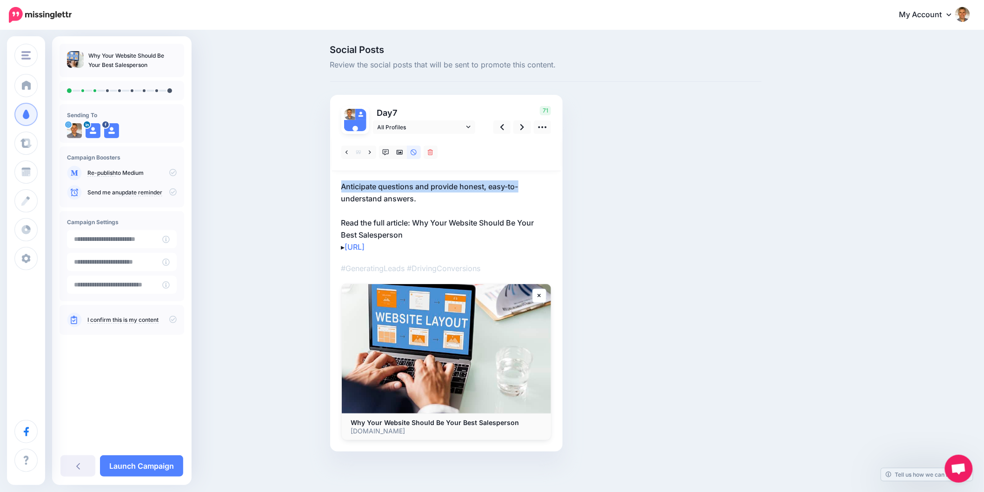
drag, startPoint x: 330, startPoint y: 187, endPoint x: 546, endPoint y: 186, distance: 215.8
click at [537, 186] on div "Social Posts Review the social posts that will be sent to promote this content.…" at bounding box center [545, 262] width 445 height 434
copy p "Anticipate questions and provide honest, easy-to-"
click at [376, 153] on link at bounding box center [371, 152] width 12 height 13
click at [376, 154] on link at bounding box center [371, 152] width 12 height 13
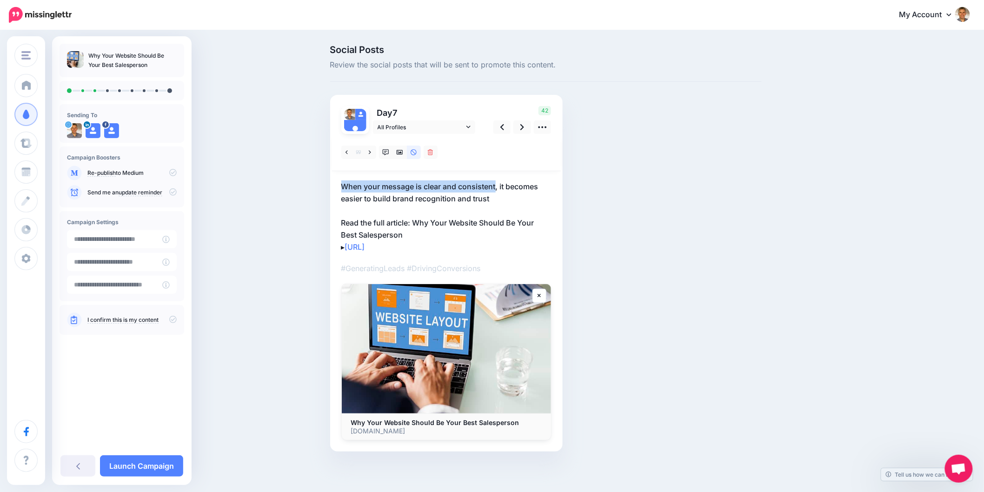
drag, startPoint x: 337, startPoint y: 190, endPoint x: 500, endPoint y: 187, distance: 163.2
click at [500, 187] on div "Day 7 All Profiles" at bounding box center [446, 273] width 233 height 357
copy p "When your message is clear and consistent"
drag, startPoint x: 760, startPoint y: 305, endPoint x: 893, endPoint y: 262, distance: 139.4
click at [760, 305] on div "Social Posts Review the social posts that will be sent to promote this content.…" at bounding box center [545, 262] width 445 height 434
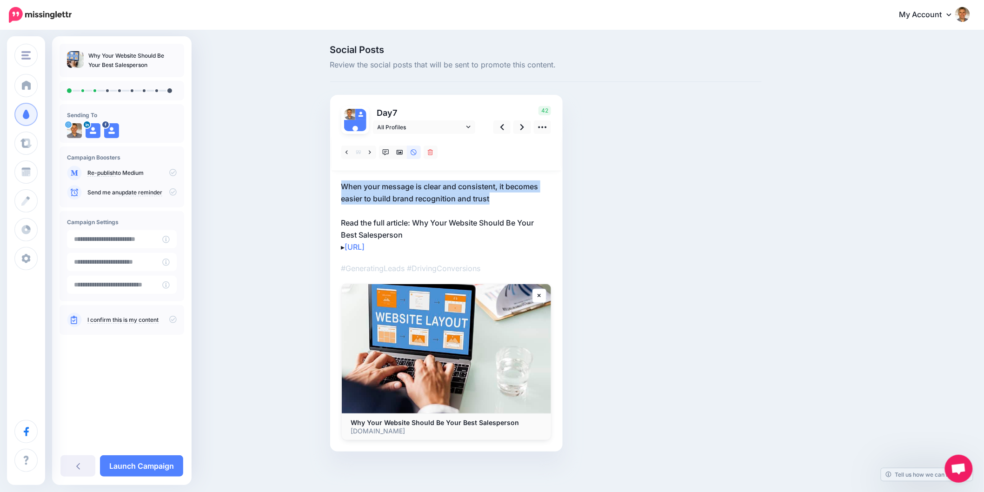
drag, startPoint x: 472, startPoint y: 193, endPoint x: 332, endPoint y: 175, distance: 141.5
click at [332, 175] on div "Social Posts Review the social posts that will be sent to promote this content.…" at bounding box center [545, 262] width 445 height 434
click at [477, 199] on p "When your message is clear and consistent, it becomes easier to build brand rec…" at bounding box center [446, 216] width 210 height 73
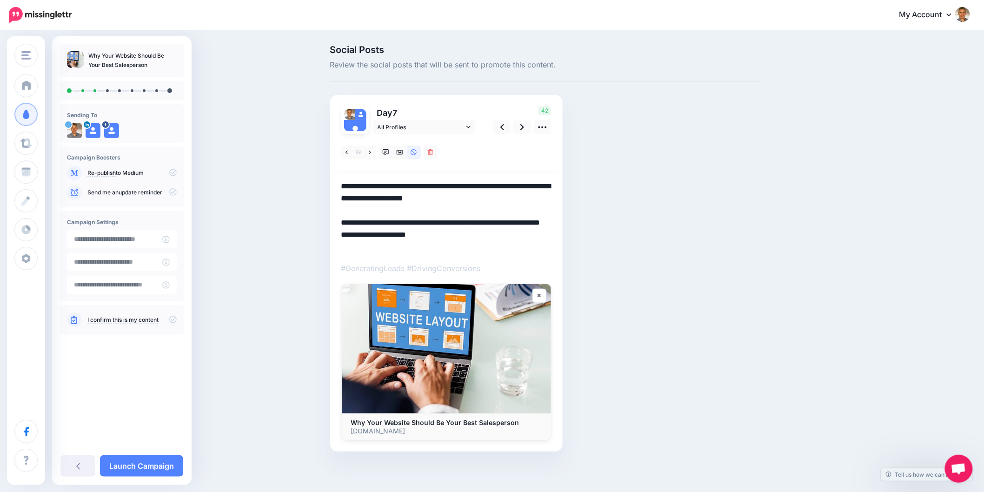
drag, startPoint x: 386, startPoint y: 187, endPoint x: 312, endPoint y: 183, distance: 74.0
click at [312, 183] on div "Social Posts Review the social posts that will be sent to promote this content.…" at bounding box center [492, 262] width 984 height 462
paste textarea
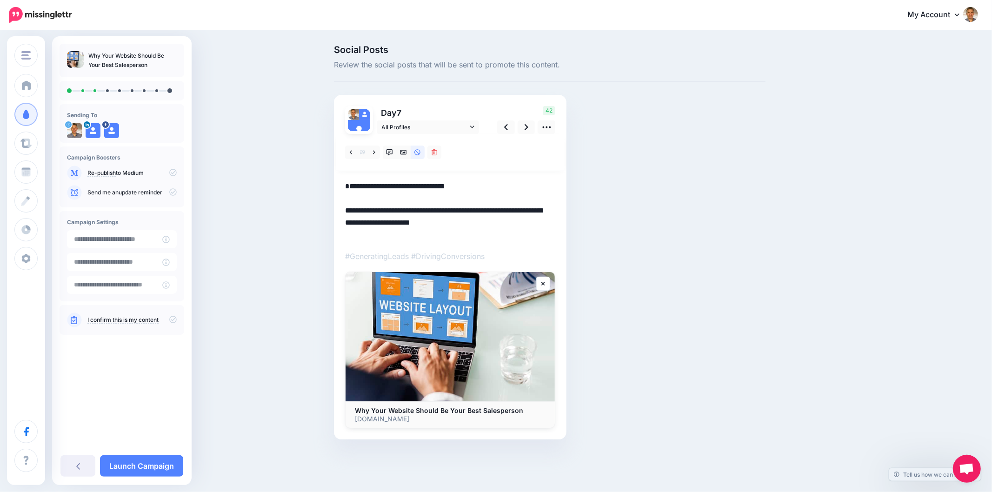
drag, startPoint x: 470, startPoint y: 185, endPoint x: 308, endPoint y: 174, distance: 161.7
click at [308, 174] on div "Social Posts Review the social posts that will be sent to promote this content.…" at bounding box center [496, 256] width 992 height 450
paste textarea
click at [639, 222] on div "Social Posts Review the social posts that will be sent to promote this content.…" at bounding box center [549, 256] width 445 height 422
click at [404, 152] on icon at bounding box center [403, 152] width 7 height 5
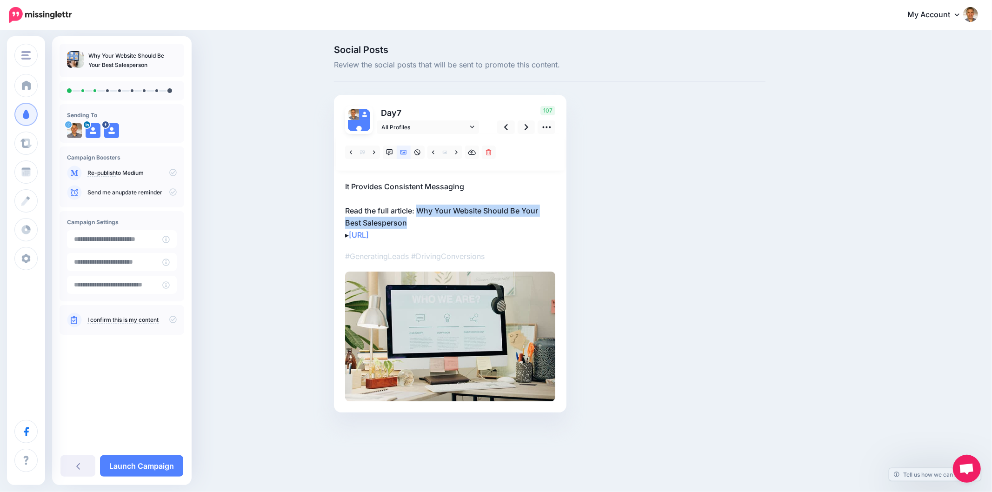
drag, startPoint x: 420, startPoint y: 210, endPoint x: 438, endPoint y: 221, distance: 21.2
click at [438, 218] on p "It Provides Consistent Messaging Read the full article: Why Your Website Should…" at bounding box center [450, 210] width 210 height 60
drag, startPoint x: 417, startPoint y: 214, endPoint x: 432, endPoint y: 221, distance: 17.1
click at [432, 221] on textarea "**********" at bounding box center [450, 210] width 210 height 60
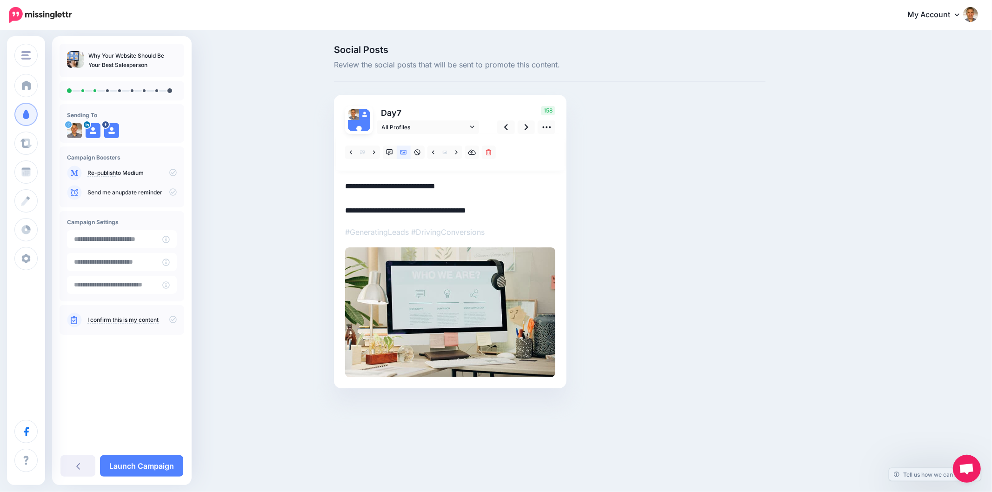
click at [500, 215] on textarea "**********" at bounding box center [450, 198] width 210 height 36
type textarea "**********"
click at [394, 155] on link at bounding box center [390, 152] width 14 height 13
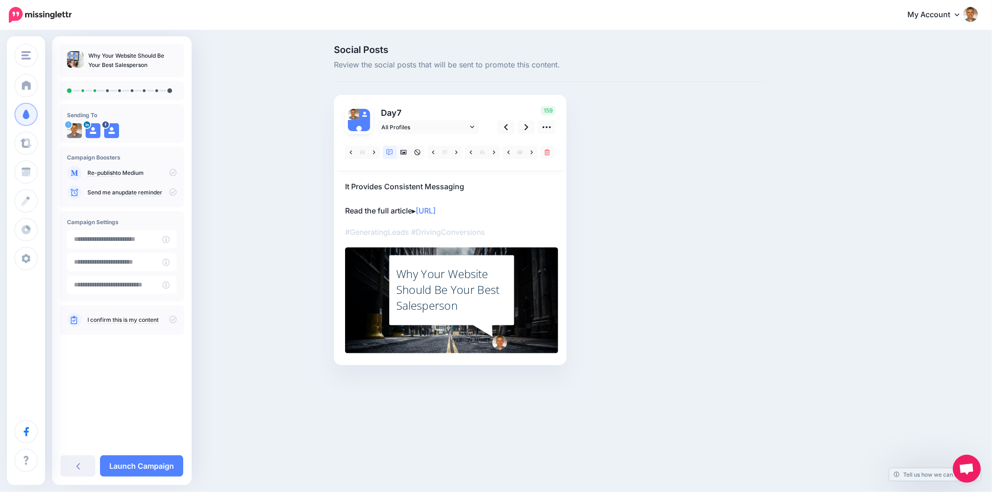
click at [436, 285] on div "Why Your Website Should Be Your Best Salesperson" at bounding box center [451, 289] width 111 height 47
click at [0, 0] on textarea "**********" at bounding box center [0, 0] width 0 height 0
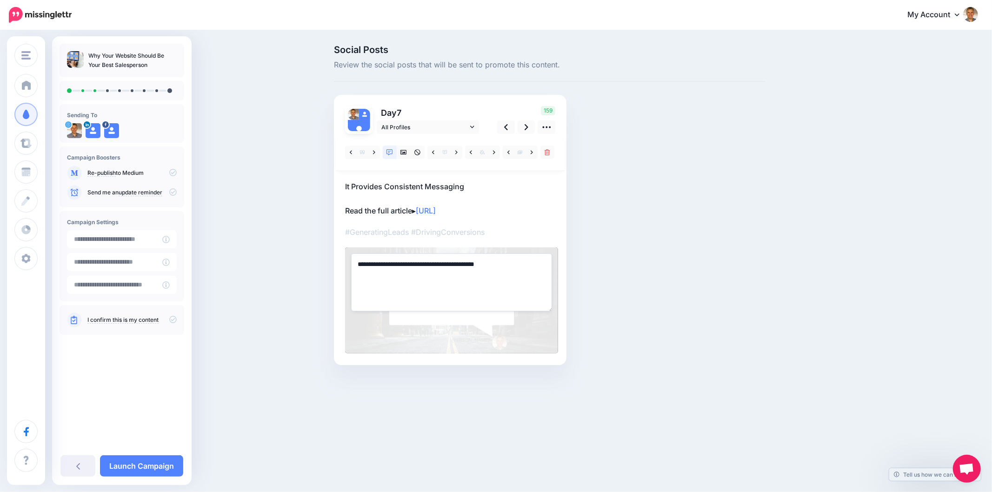
click at [436, 284] on textarea "**********" at bounding box center [451, 282] width 201 height 58
paste textarea "**********"
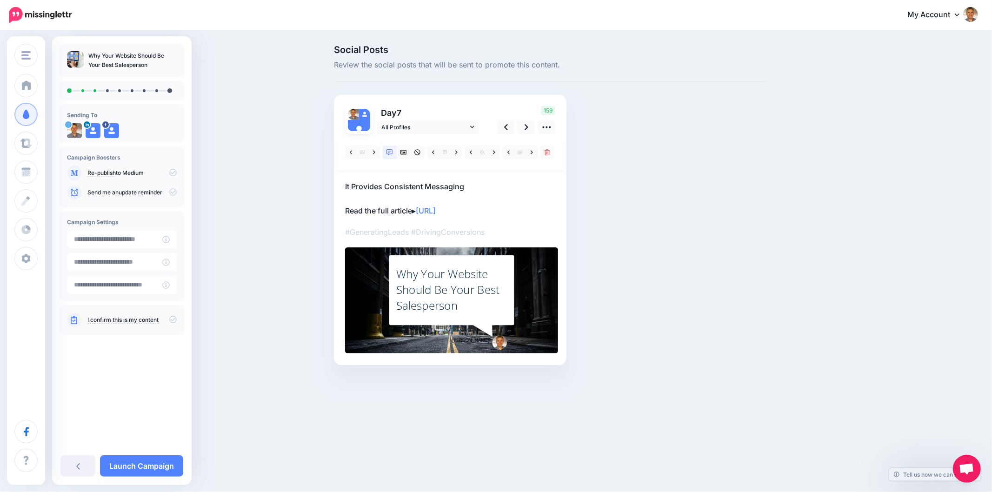
click at [636, 268] on div "Social Posts Review the social posts that will be sent to promote this content.…" at bounding box center [549, 219] width 445 height 348
click at [729, 266] on div "Social Posts Review the social posts that will be sent to promote this content.…" at bounding box center [549, 219] width 445 height 348
drag, startPoint x: 873, startPoint y: 259, endPoint x: 884, endPoint y: 255, distance: 11.8
click at [873, 258] on div "Social Posts Review the social posts that will be sent to promote this content.…" at bounding box center [496, 219] width 992 height 376
click at [523, 127] on link at bounding box center [527, 126] width 18 height 13
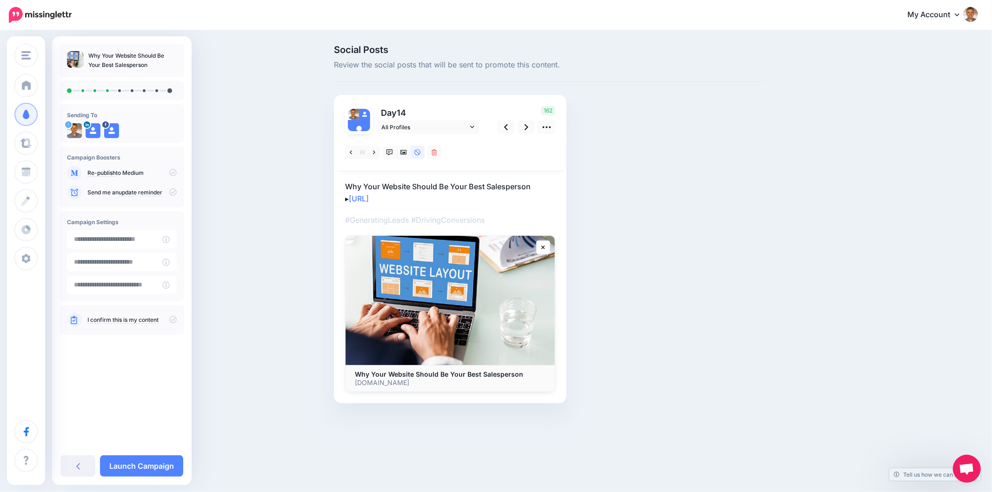
click at [756, 309] on div "Social Posts Review the social posts that will be sent to promote this content.…" at bounding box center [549, 238] width 445 height 386
click at [376, 152] on link at bounding box center [374, 152] width 12 height 13
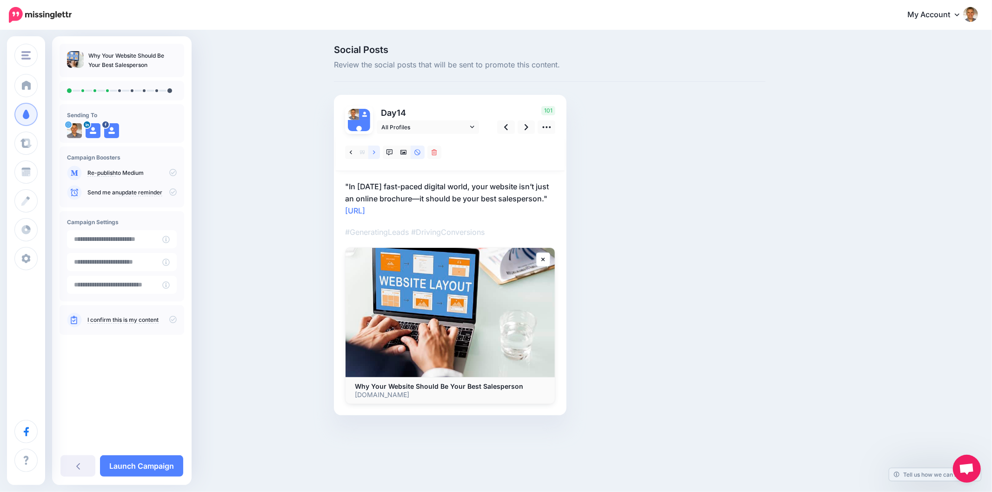
click at [375, 152] on icon at bounding box center [374, 152] width 2 height 7
drag, startPoint x: 351, startPoint y: 188, endPoint x: 388, endPoint y: 200, distance: 39.1
click at [388, 200] on p ""Your website should be more than just a digital placeholder—it should be your …" at bounding box center [450, 198] width 210 height 36
click at [449, 186] on textarea "**********" at bounding box center [450, 198] width 210 height 36
drag, startPoint x: 352, startPoint y: 186, endPoint x: 391, endPoint y: 199, distance: 41.0
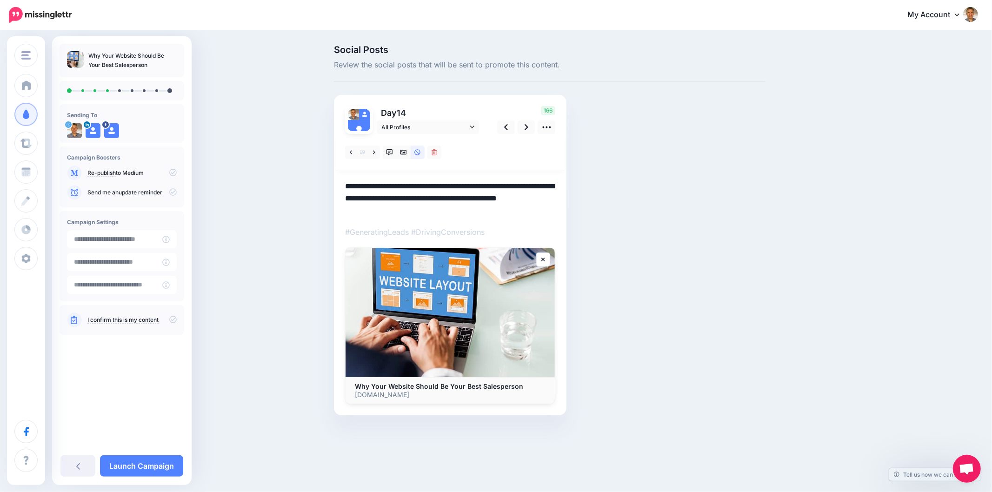
click at [391, 199] on textarea "**********" at bounding box center [450, 198] width 210 height 36
click at [370, 151] on link at bounding box center [374, 152] width 12 height 13
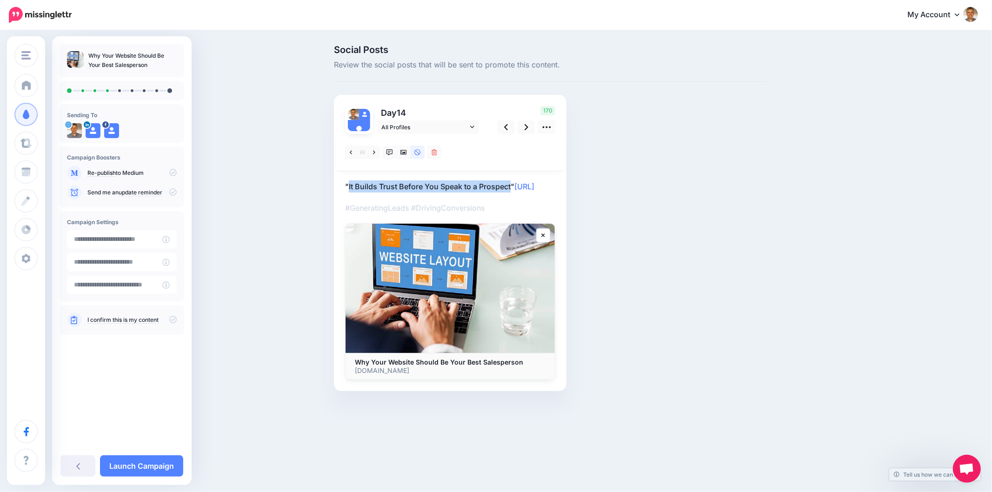
drag, startPoint x: 347, startPoint y: 189, endPoint x: 532, endPoint y: 184, distance: 184.7
click at [513, 185] on p ""It Builds Trust Before You Speak to a Prospect" https://lttr.ai/AiMst" at bounding box center [450, 186] width 210 height 12
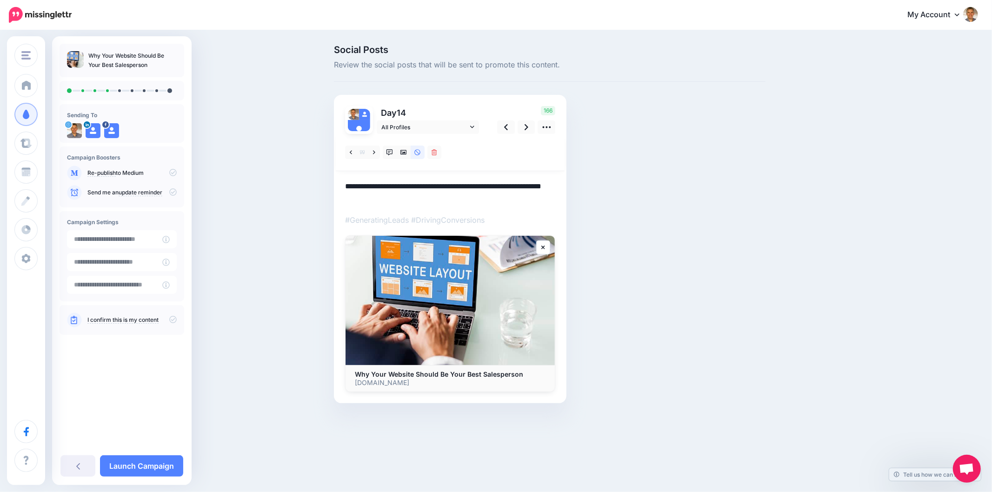
drag, startPoint x: 379, startPoint y: 185, endPoint x: 478, endPoint y: 183, distance: 99.1
click at [478, 183] on textarea "**********" at bounding box center [450, 192] width 210 height 24
click at [387, 156] on link at bounding box center [390, 152] width 14 height 13
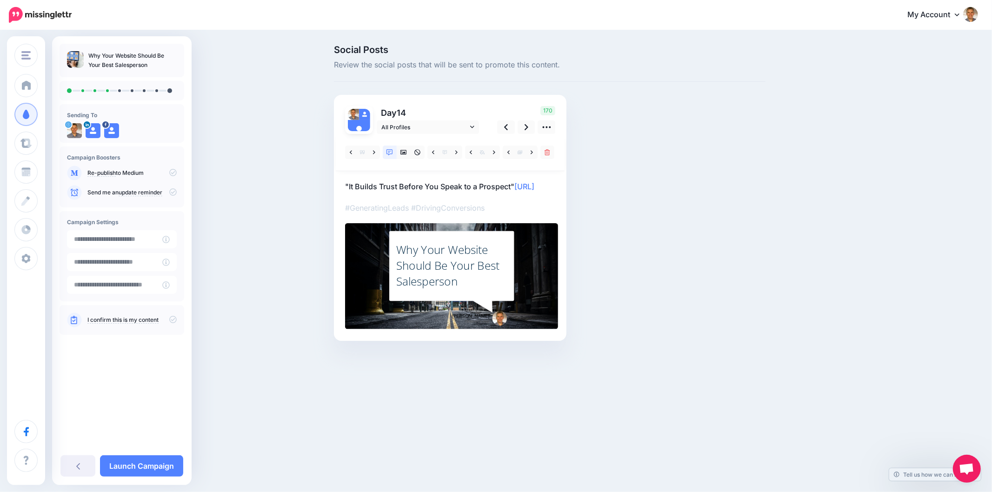
click at [528, 184] on p ""It Builds Trust Before You Speak to a Prospect" https://lttr.ai/AiMst" at bounding box center [450, 186] width 210 height 12
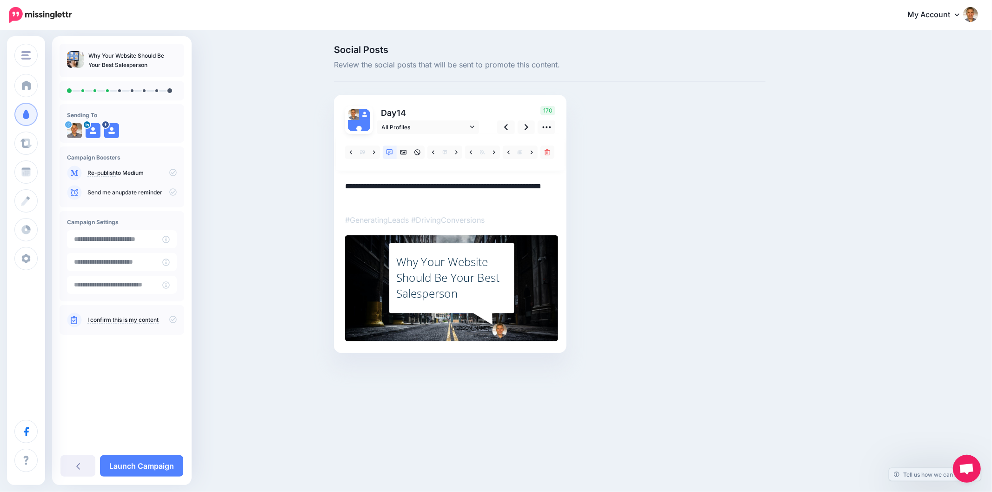
click at [436, 272] on div "Why Your Website Should Be Your Best Salesperson" at bounding box center [451, 277] width 111 height 47
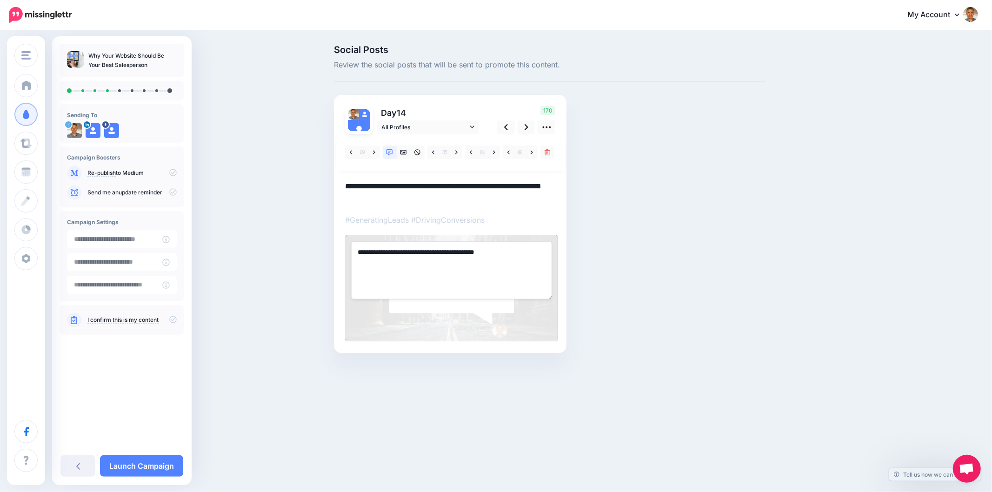
click at [436, 272] on textarea "**********" at bounding box center [451, 270] width 201 height 58
paste textarea "**********"
type textarea "**********"
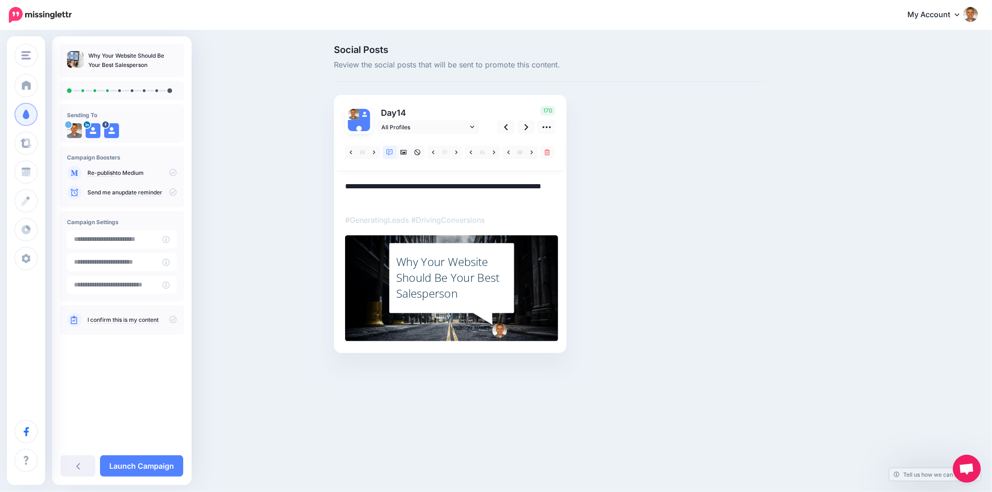
click at [526, 188] on textarea "**********" at bounding box center [450, 192] width 210 height 24
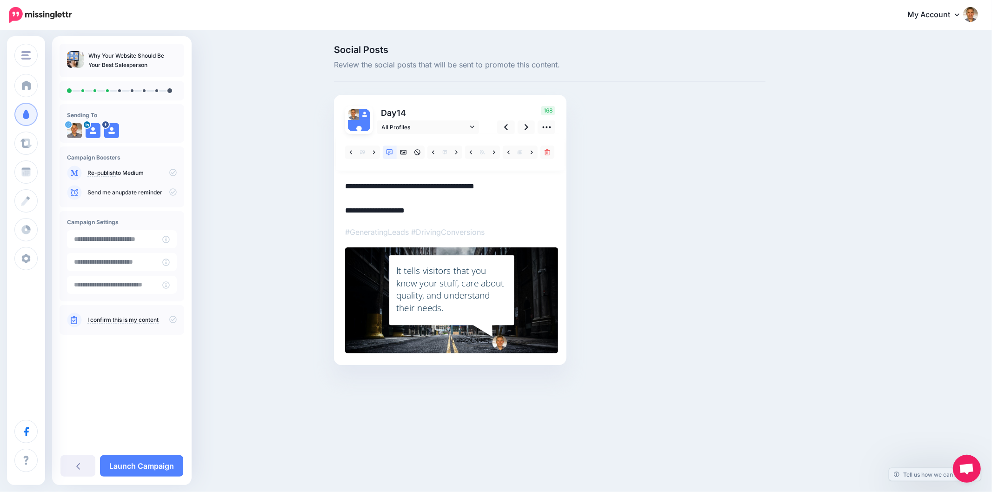
click at [643, 226] on div "Social Posts Review the social posts that will be sent to promote this content.…" at bounding box center [549, 219] width 445 height 348
click at [778, 203] on div "Social Posts Review the social posts that will be sent to promote this content.…" at bounding box center [594, 219] width 535 height 348
click at [663, 82] on div "Social Posts Review the social posts that will be sent to promote this content.…" at bounding box center [549, 219] width 445 height 348
drag, startPoint x: 783, startPoint y: 251, endPoint x: 632, endPoint y: 189, distance: 162.6
click at [780, 250] on div "Social Posts Review the social posts that will be sent to promote this content.…" at bounding box center [594, 219] width 535 height 348
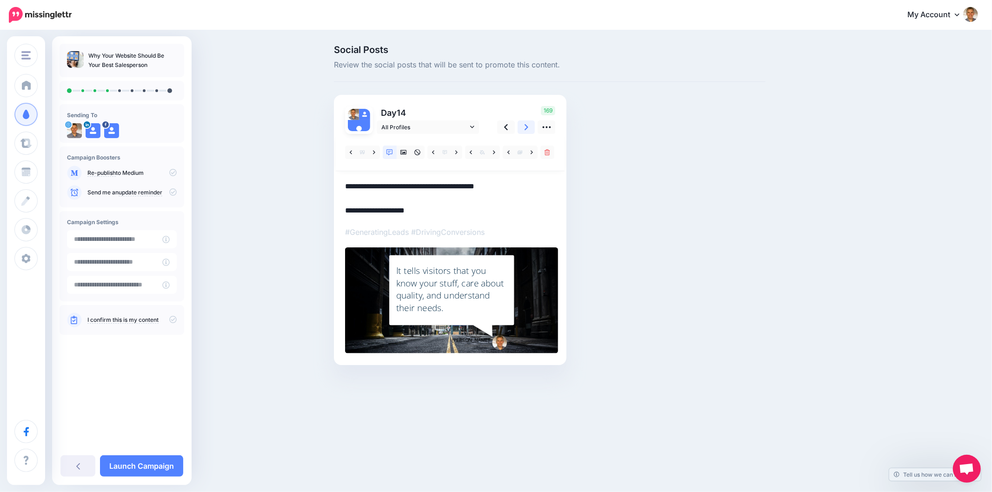
click at [526, 126] on icon at bounding box center [527, 127] width 4 height 6
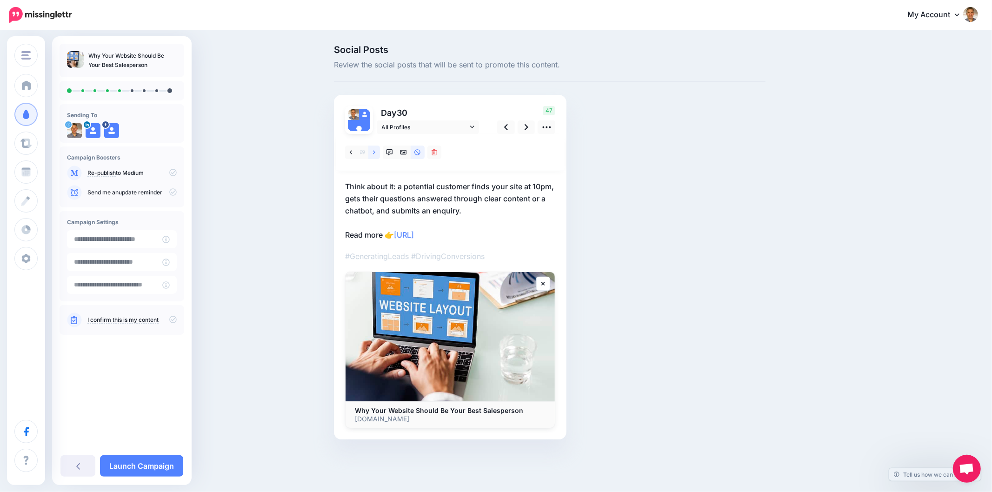
click at [370, 156] on link at bounding box center [374, 152] width 12 height 13
drag, startPoint x: 675, startPoint y: 215, endPoint x: 927, endPoint y: 217, distance: 251.6
click at [675, 212] on div "Social Posts Review the social posts that will be sent to promote this content.…" at bounding box center [549, 256] width 445 height 422
drag, startPoint x: 343, startPoint y: 190, endPoint x: 406, endPoint y: 186, distance: 62.9
click at [406, 186] on div "Day 30 All Profiles" at bounding box center [450, 267] width 233 height 345
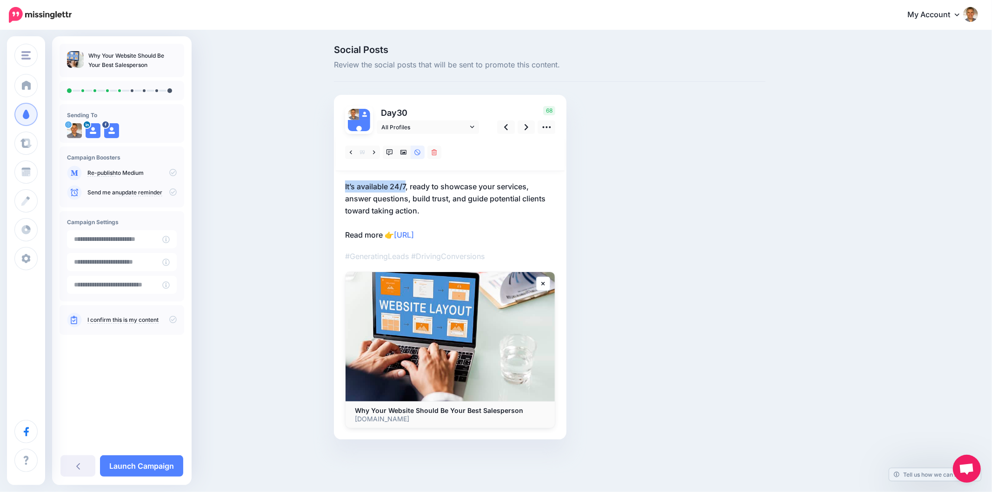
copy p "It’s available 24/7"
click at [372, 148] on link at bounding box center [374, 152] width 12 height 13
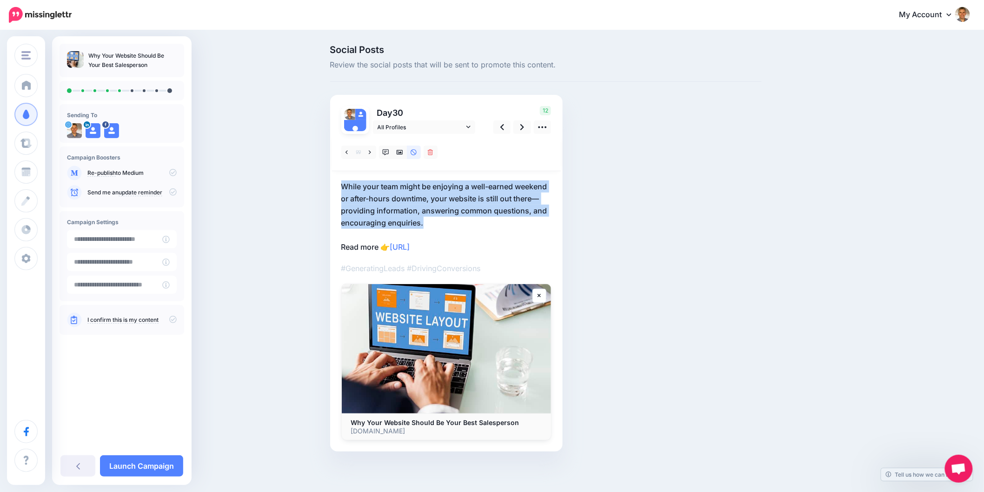
drag, startPoint x: 442, startPoint y: 228, endPoint x: 346, endPoint y: 185, distance: 104.9
click at [346, 185] on p "While your team might be enjoying a well-earned weekend or after-hours downtime…" at bounding box center [446, 216] width 210 height 73
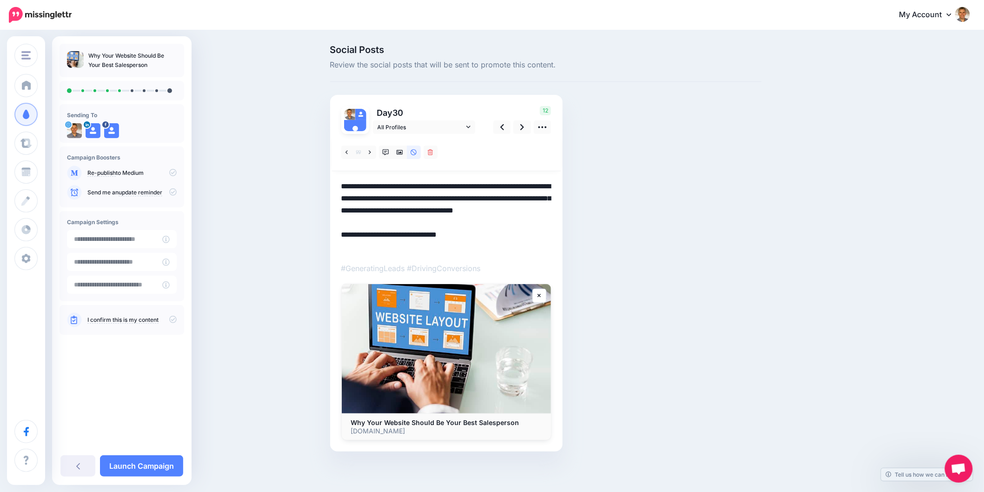
paste textarea "**********"
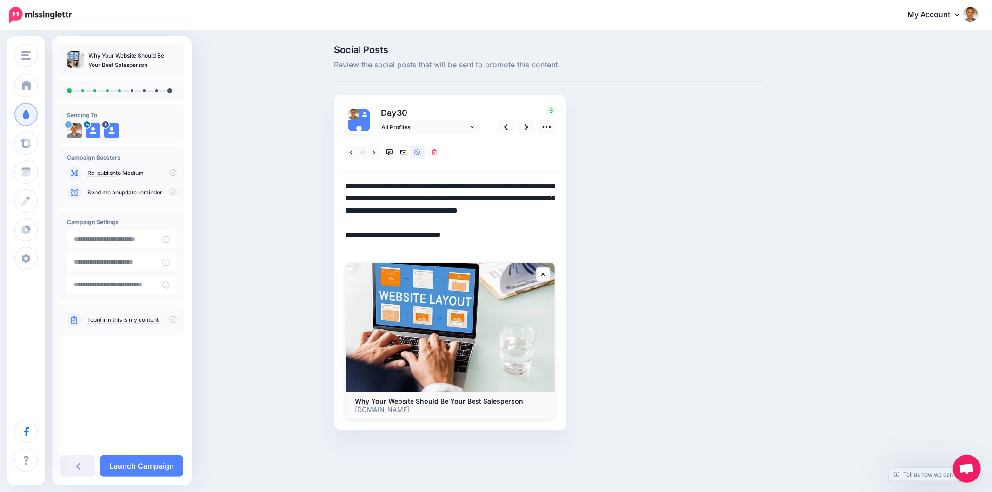
drag, startPoint x: 418, startPoint y: 217, endPoint x: 344, endPoint y: 191, distance: 78.1
click at [344, 191] on div "Day 30 All Profiles" at bounding box center [450, 262] width 233 height 335
paste textarea
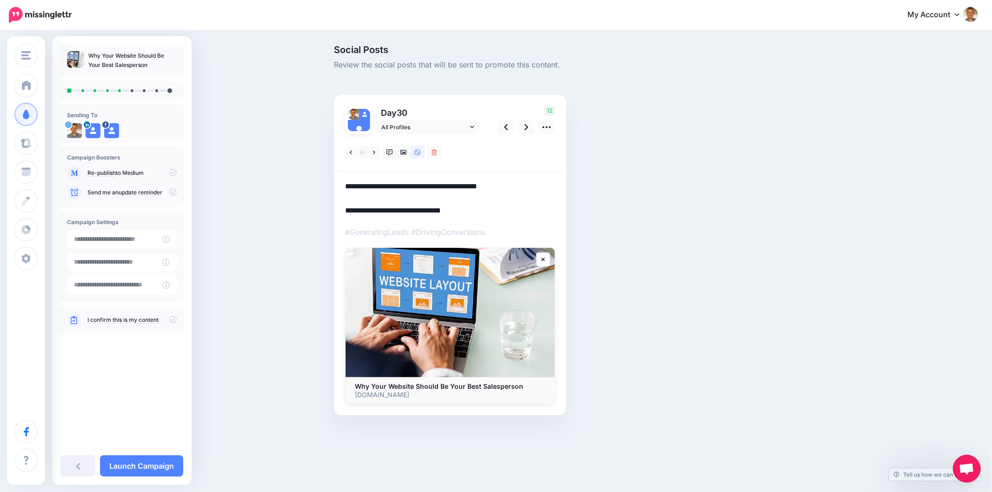
type textarea "**********"
click at [631, 205] on div "Social Posts Review the social posts that will be sent to promote this content.…" at bounding box center [549, 244] width 445 height 398
click at [388, 155] on link at bounding box center [390, 152] width 14 height 13
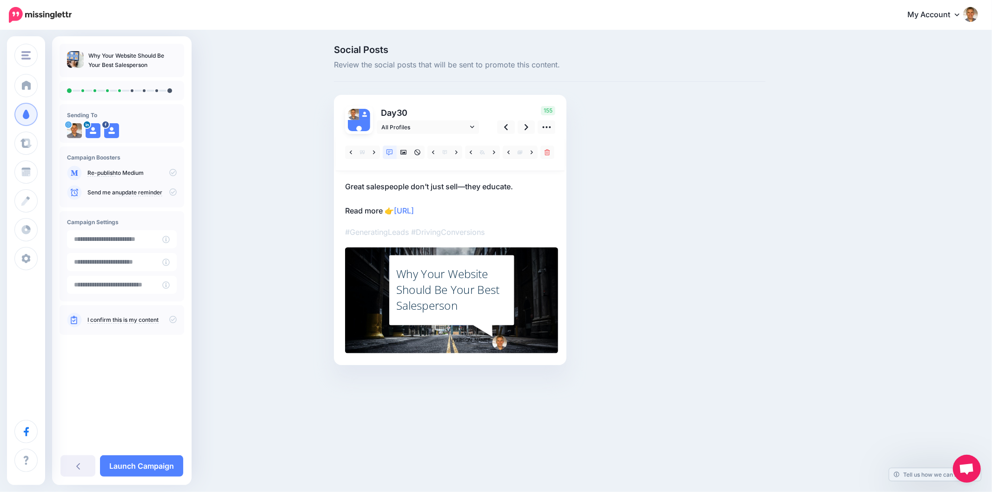
click at [461, 294] on div "Why Your Website Should Be Your Best Salesperson" at bounding box center [451, 289] width 111 height 47
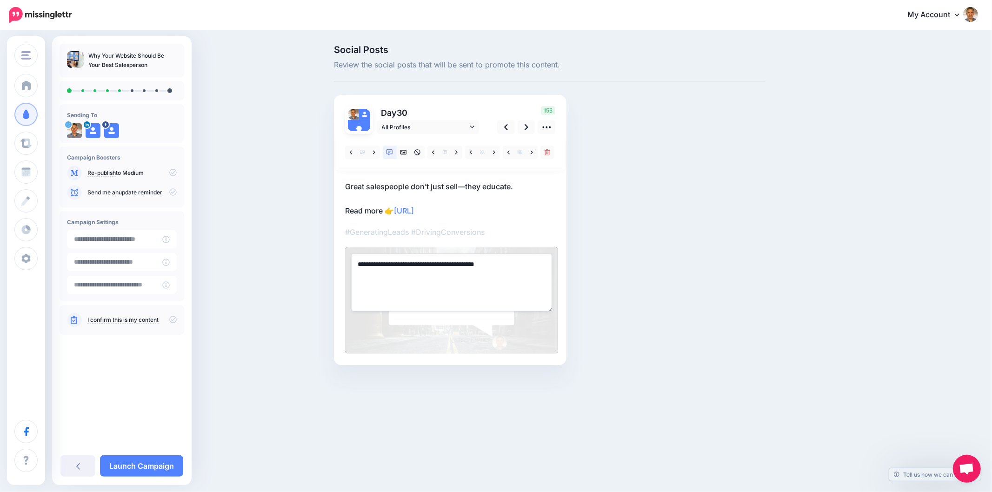
click at [461, 294] on textarea "**********" at bounding box center [451, 282] width 201 height 58
paste textarea "**********"
click at [657, 264] on div "Social Posts Review the social posts that will be sent to promote this content.…" at bounding box center [549, 219] width 445 height 348
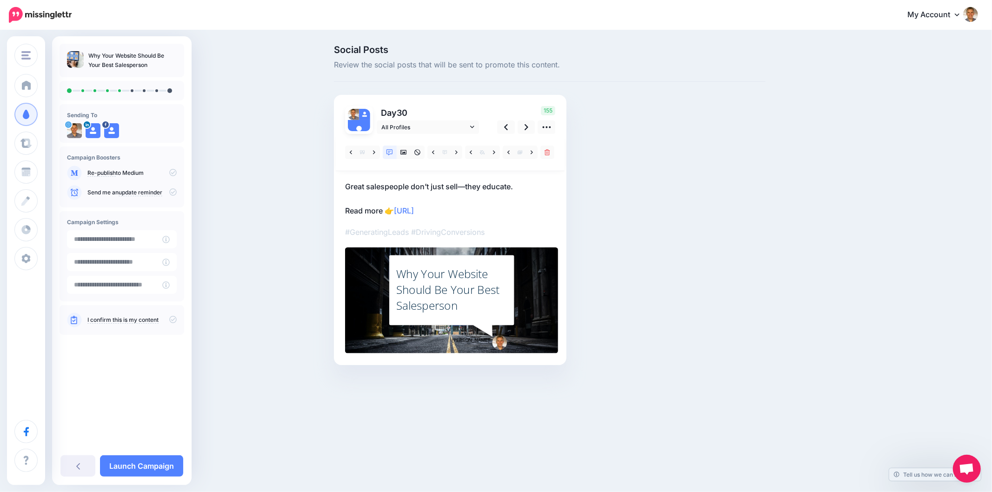
click at [751, 242] on div "Social Posts Review the social posts that will be sent to promote this content.…" at bounding box center [549, 219] width 445 height 348
click at [805, 279] on div "Social Posts Review the social posts that will be sent to promote this content.…" at bounding box center [594, 219] width 535 height 348
click at [525, 126] on icon at bounding box center [527, 127] width 4 height 10
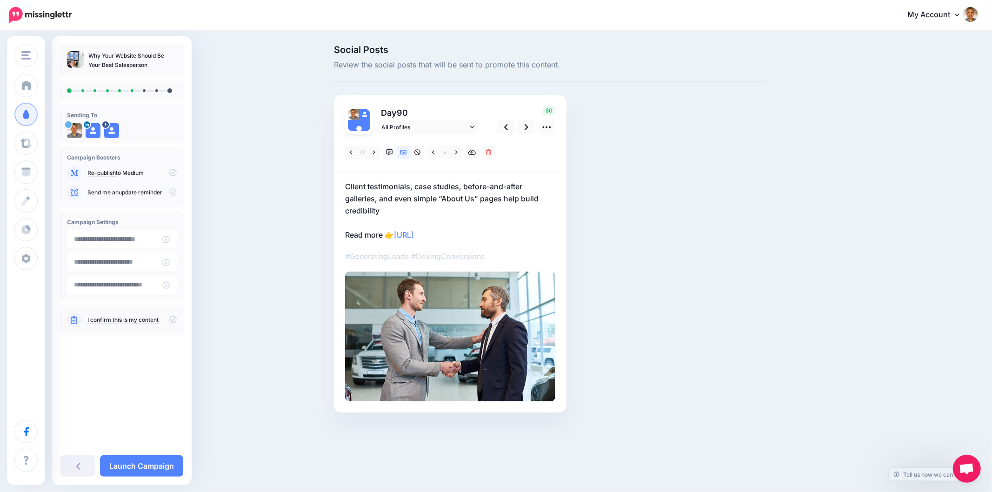
click at [675, 194] on div "Social Posts Review the social posts that will be sent to promote this content.…" at bounding box center [549, 242] width 445 height 395
drag, startPoint x: 341, startPoint y: 189, endPoint x: 541, endPoint y: 183, distance: 199.6
click at [540, 183] on div "Day 90 All Profiles" at bounding box center [450, 254] width 233 height 318
copy p "Client testimonials, case studies, before-and-after"
click at [730, 289] on div "Social Posts Review the social posts that will be sent to promote this content.…" at bounding box center [549, 242] width 445 height 395
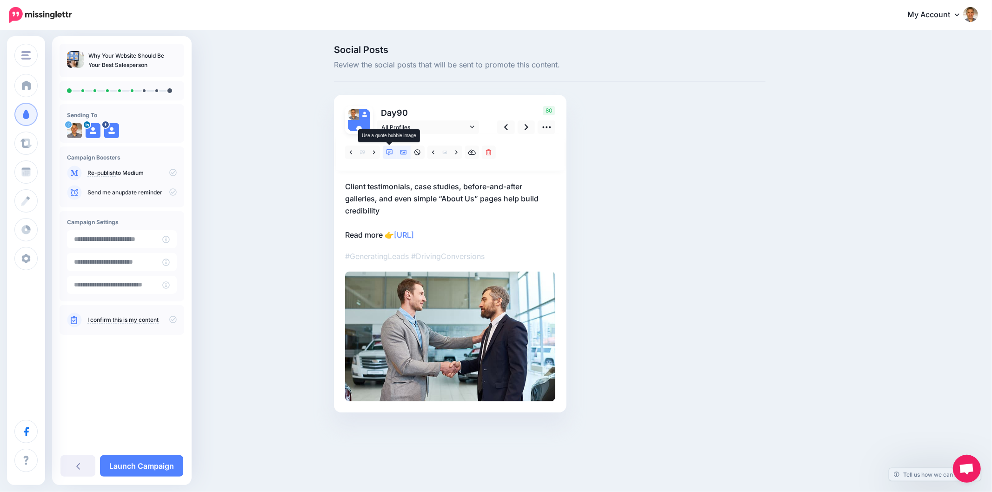
click at [391, 151] on icon at bounding box center [389, 152] width 7 height 7
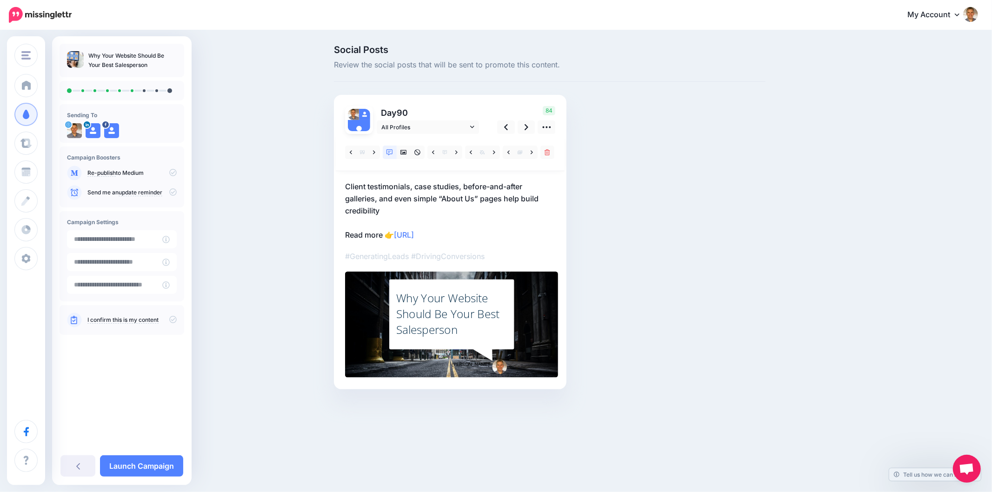
click at [463, 309] on div "Why Your Website Should Be Your Best Salesperson" at bounding box center [451, 313] width 111 height 47
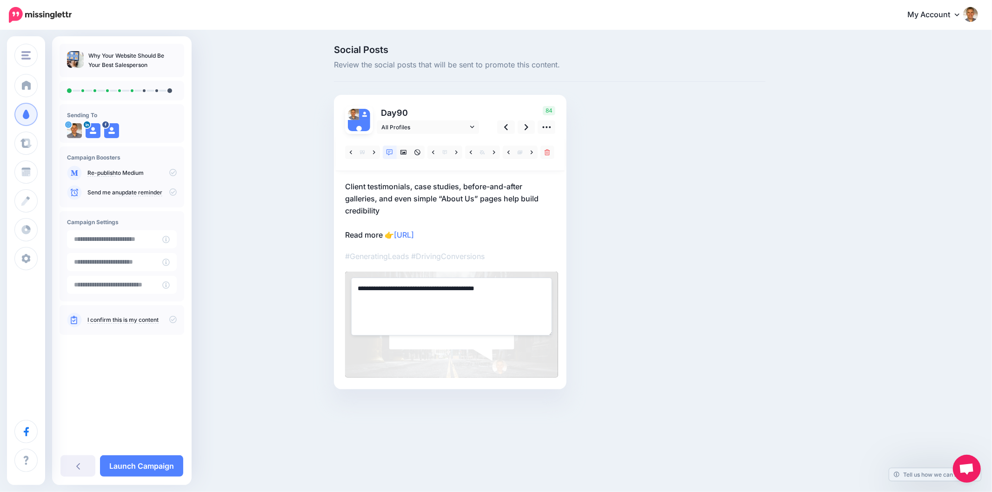
click at [463, 309] on textarea "**********" at bounding box center [451, 307] width 201 height 58
paste textarea "**********"
type textarea "**********"
click at [621, 300] on div "Social Posts Review the social posts that will be sent to promote this content.…" at bounding box center [549, 231] width 445 height 372
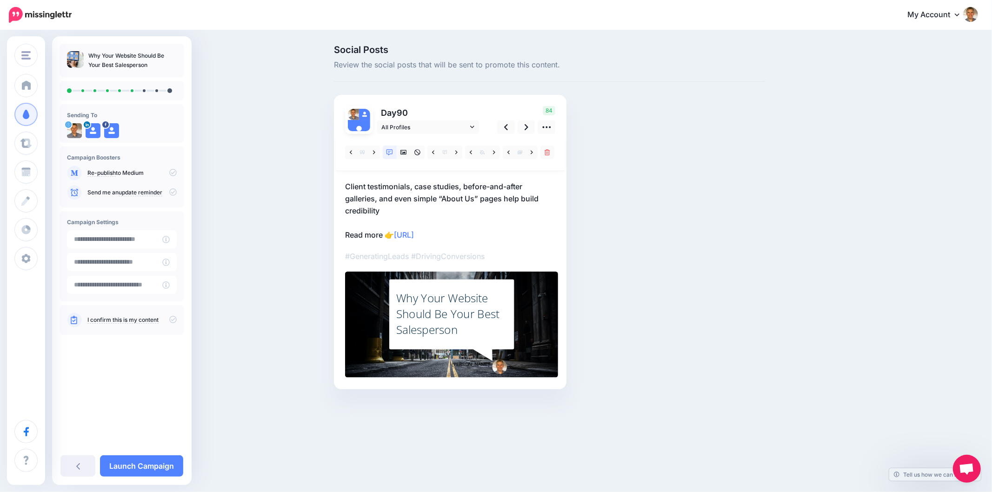
click at [662, 282] on div "Social Posts Review the social posts that will be sent to promote this content.…" at bounding box center [549, 231] width 445 height 372
drag, startPoint x: 771, startPoint y: 259, endPoint x: 778, endPoint y: 258, distance: 7.0
click at [771, 259] on div "Social Posts Review the social posts that will be sent to promote this content.…" at bounding box center [549, 231] width 445 height 372
click at [523, 129] on link at bounding box center [527, 126] width 18 height 13
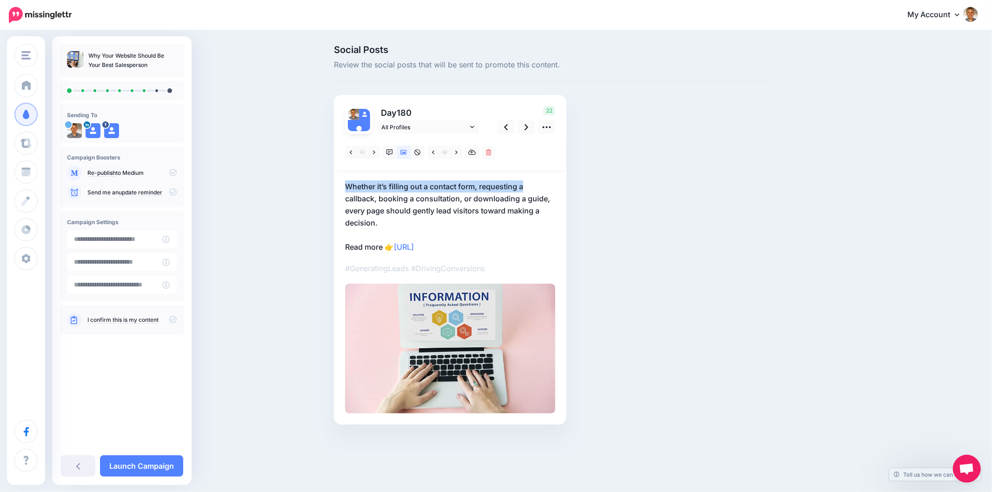
drag, startPoint x: 343, startPoint y: 182, endPoint x: 555, endPoint y: 191, distance: 212.3
click at [550, 191] on div "Day 180 All Profiles" at bounding box center [450, 260] width 233 height 330
copy p "Whether it’s filling out a contact form, requesting a"
click at [401, 151] on icon at bounding box center [403, 152] width 7 height 7
click at [457, 153] on icon at bounding box center [456, 152] width 2 height 7
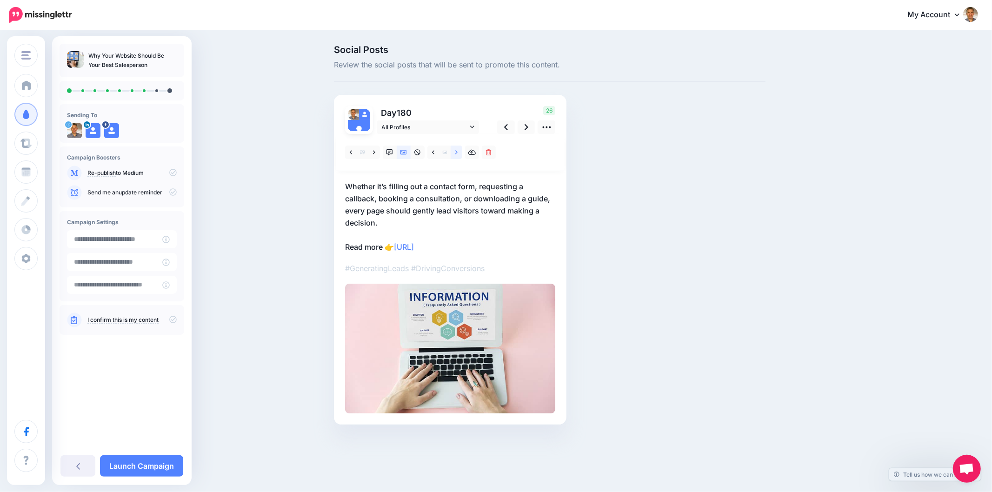
click at [457, 152] on icon at bounding box center [456, 152] width 2 height 4
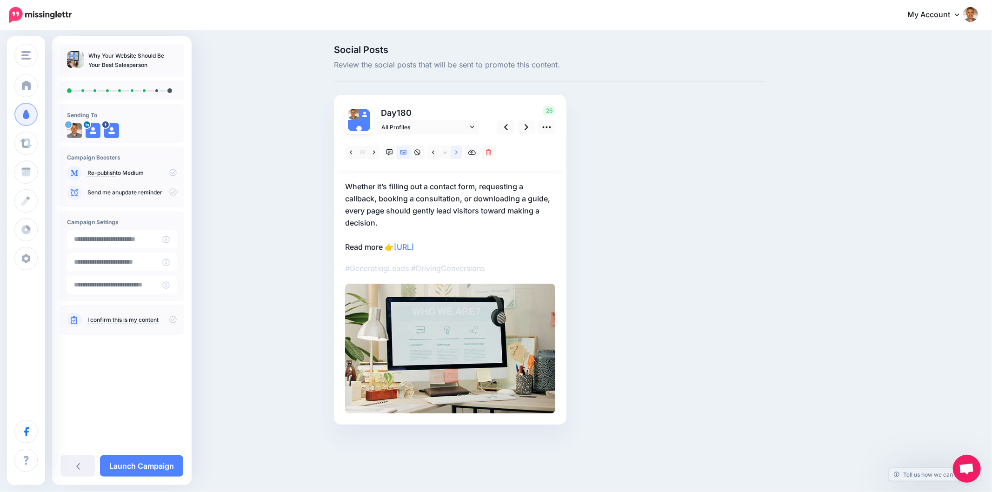
click at [456, 151] on icon at bounding box center [456, 152] width 2 height 4
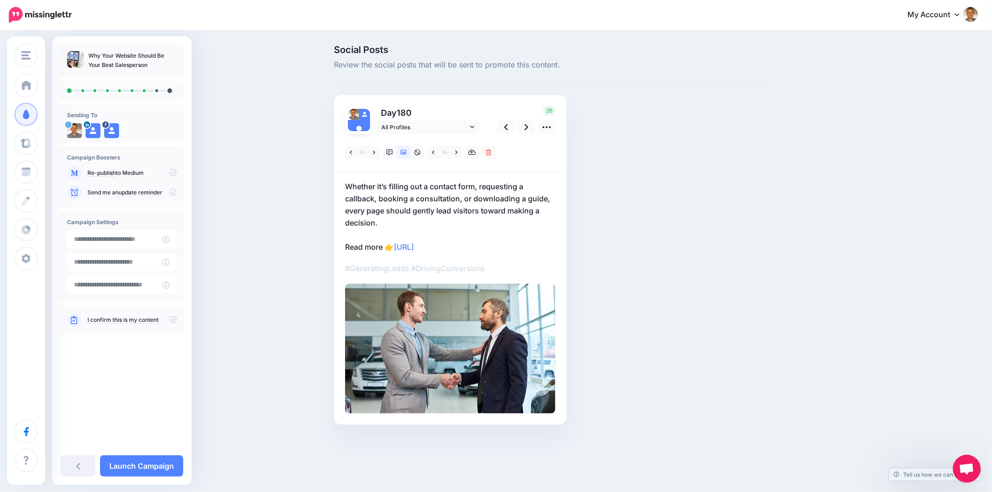
click at [712, 214] on div "Social Posts Review the social posts that will be sent to promote this content.…" at bounding box center [549, 248] width 445 height 407
drag, startPoint x: 761, startPoint y: 268, endPoint x: 769, endPoint y: 264, distance: 8.9
click at [760, 268] on div "Social Posts Review the social posts that will be sent to promote this content.…" at bounding box center [549, 248] width 445 height 407
click at [520, 126] on link at bounding box center [527, 126] width 18 height 13
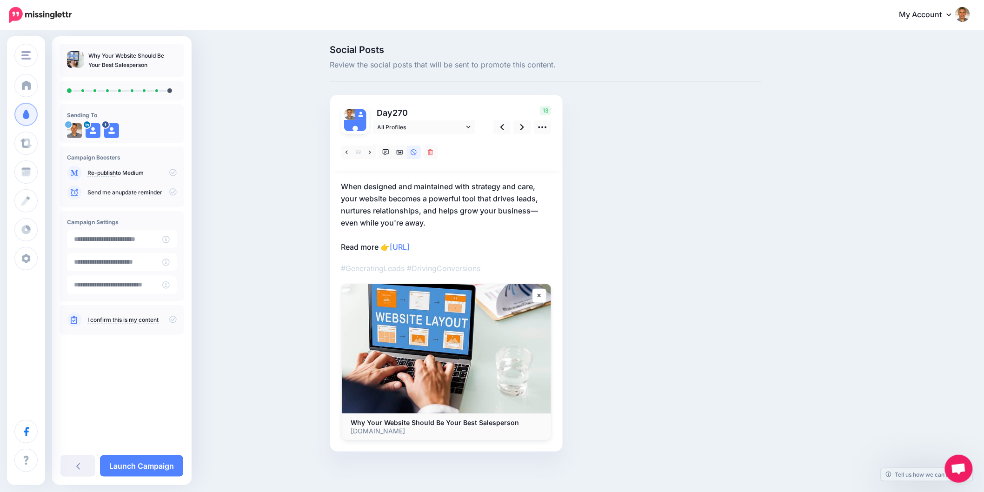
click at [711, 199] on div "Social Posts Review the social posts that will be sent to promote this content.…" at bounding box center [545, 262] width 445 height 434
drag, startPoint x: 338, startPoint y: 184, endPoint x: 549, endPoint y: 185, distance: 211.1
click at [549, 185] on div "Day 270 All Profiles" at bounding box center [446, 273] width 233 height 357
copy p "When designed and maintained with strategy and care,"
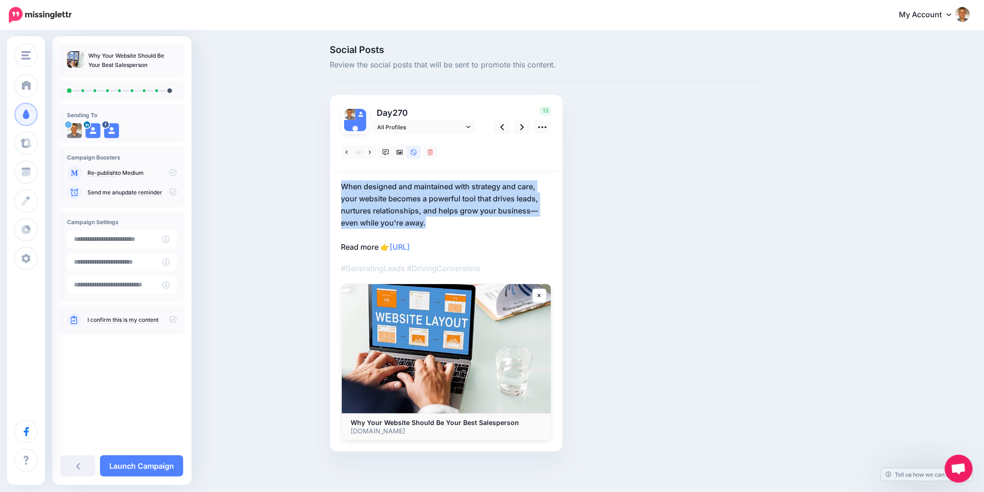
drag, startPoint x: 431, startPoint y: 224, endPoint x: 329, endPoint y: 174, distance: 113.8
click at [329, 174] on div "Social Posts Review the social posts that will be sent to promote this content.…" at bounding box center [545, 262] width 445 height 434
click at [466, 206] on p "When designed and maintained with strategy and care, your website becomes a pow…" at bounding box center [446, 216] width 210 height 73
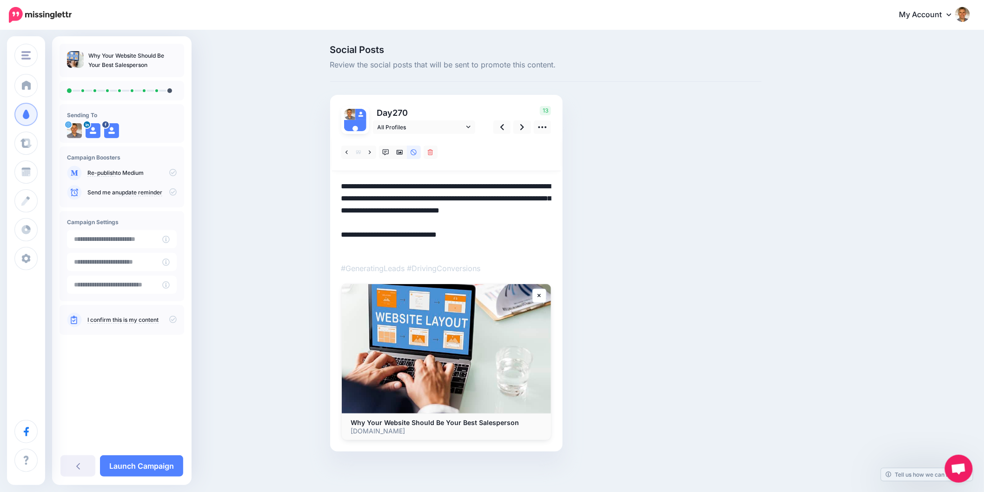
drag, startPoint x: 430, startPoint y: 220, endPoint x: 328, endPoint y: 190, distance: 106.7
click at [328, 190] on div "Social Posts Review the social posts that will be sent to promote this content.…" at bounding box center [545, 262] width 445 height 434
paste textarea
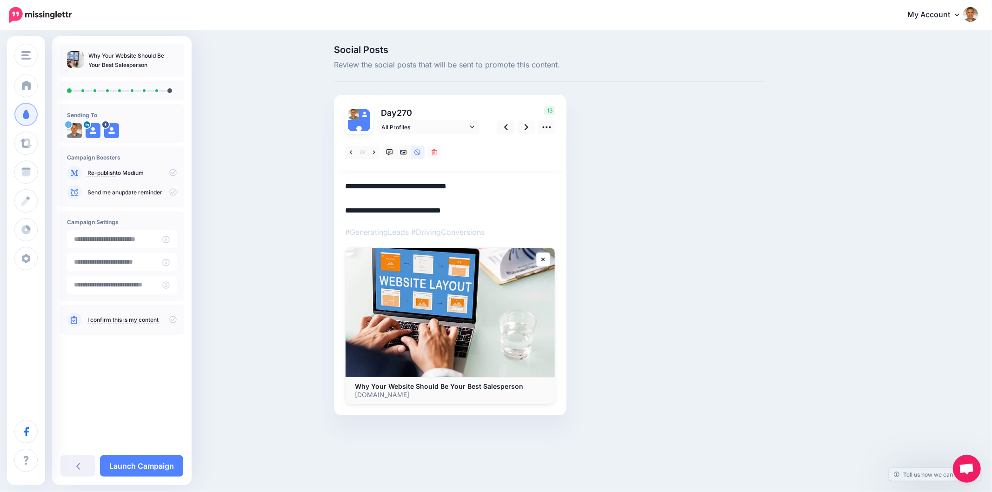
click at [622, 228] on div "Social Posts Review the social posts that will be sent to promote this content.…" at bounding box center [549, 244] width 445 height 398
click at [407, 155] on link at bounding box center [404, 152] width 14 height 13
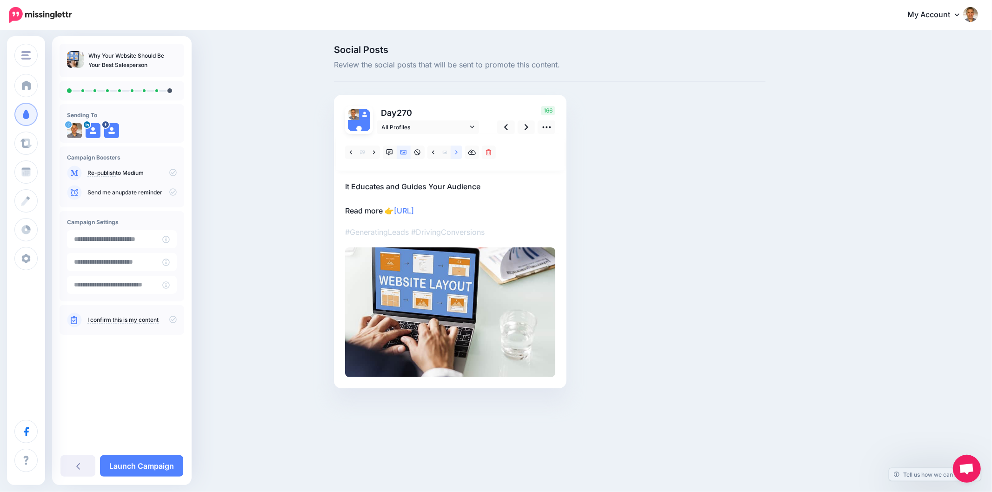
click at [457, 154] on icon at bounding box center [456, 152] width 2 height 7
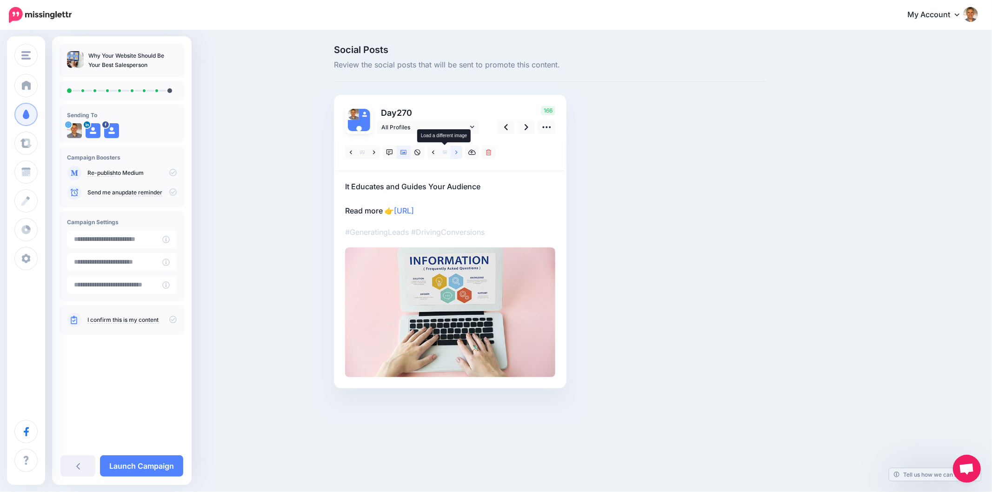
click at [452, 154] on link at bounding box center [457, 152] width 12 height 13
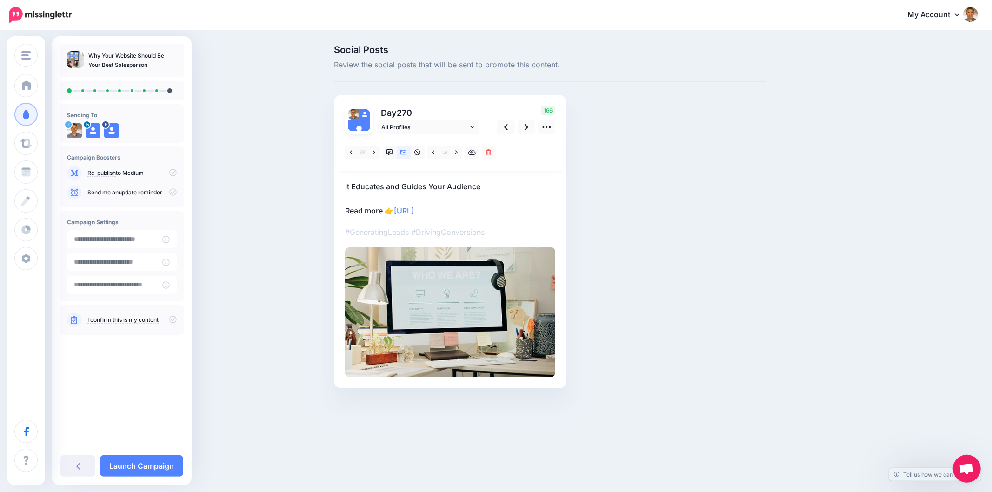
click at [675, 207] on div "Social Posts Review the social posts that will be sent to promote this content.…" at bounding box center [549, 230] width 445 height 371
click at [837, 198] on div "Social Posts Review the social posts that will be sent to promote this content.…" at bounding box center [594, 230] width 535 height 371
drag, startPoint x: 804, startPoint y: 191, endPoint x: 812, endPoint y: 189, distance: 9.0
click at [803, 190] on div "Social Posts Review the social posts that will be sent to promote this content.…" at bounding box center [594, 230] width 535 height 371
drag, startPoint x: 549, startPoint y: 211, endPoint x: 552, endPoint y: 205, distance: 7.3
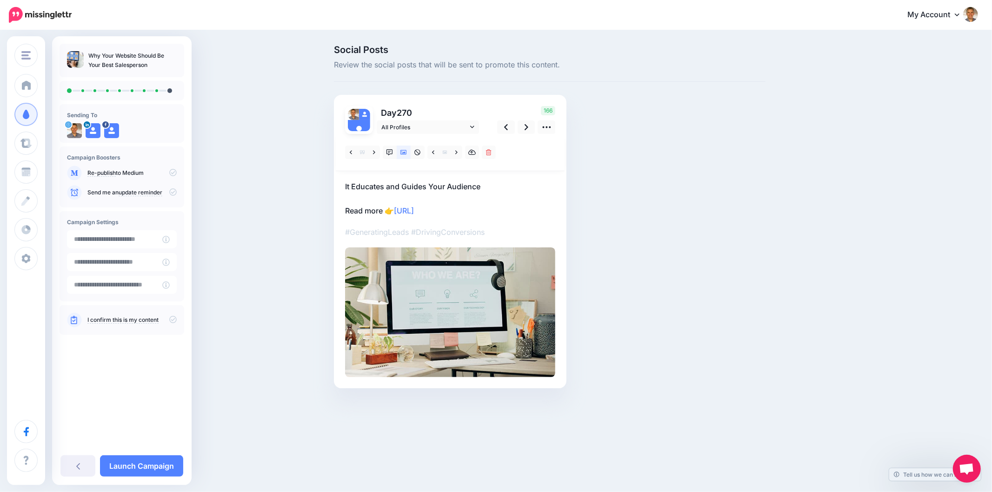
click at [549, 211] on p "It Educates and Guides Your Audience Read more 👉 https://lttr.ai/AiMst" at bounding box center [450, 198] width 210 height 36
click at [530, 132] on link at bounding box center [527, 126] width 18 height 13
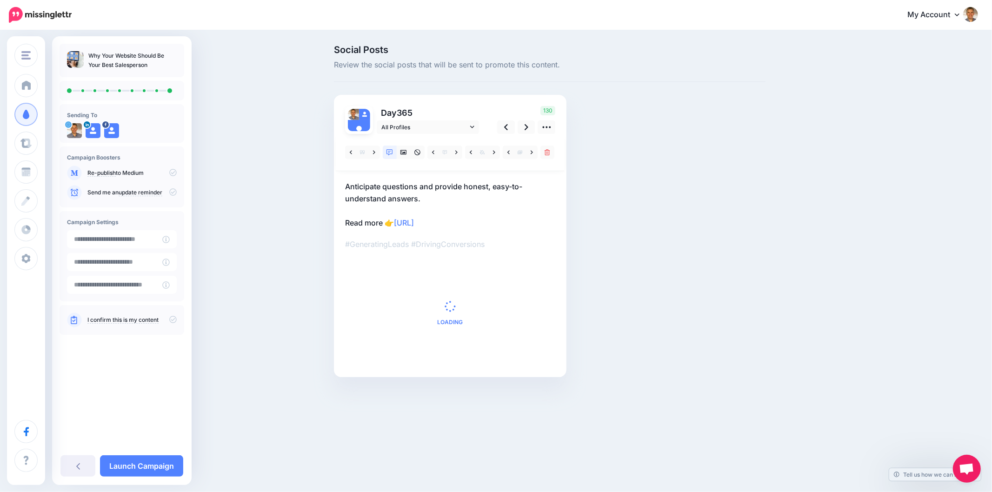
click at [784, 267] on div "Social Posts Review the social posts that will be sent to promote this content.…" at bounding box center [594, 225] width 535 height 360
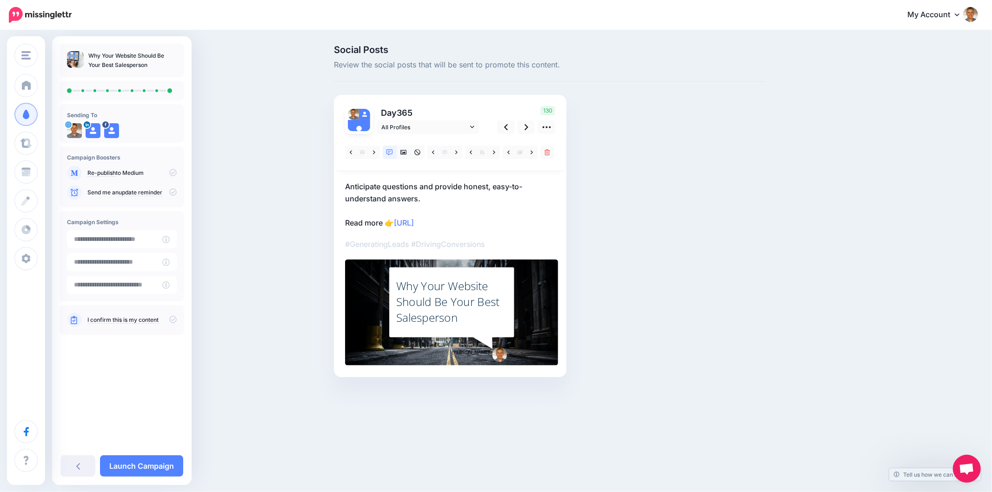
click at [433, 201] on p "Anticipate questions and provide honest, easy-to-understand answers. Read more …" at bounding box center [450, 204] width 210 height 48
drag, startPoint x: 428, startPoint y: 200, endPoint x: 331, endPoint y: 188, distance: 98.4
click at [331, 188] on div "Social Posts Review the social posts that will be sent to promote this content.…" at bounding box center [549, 225] width 445 height 360
paste textarea "**********"
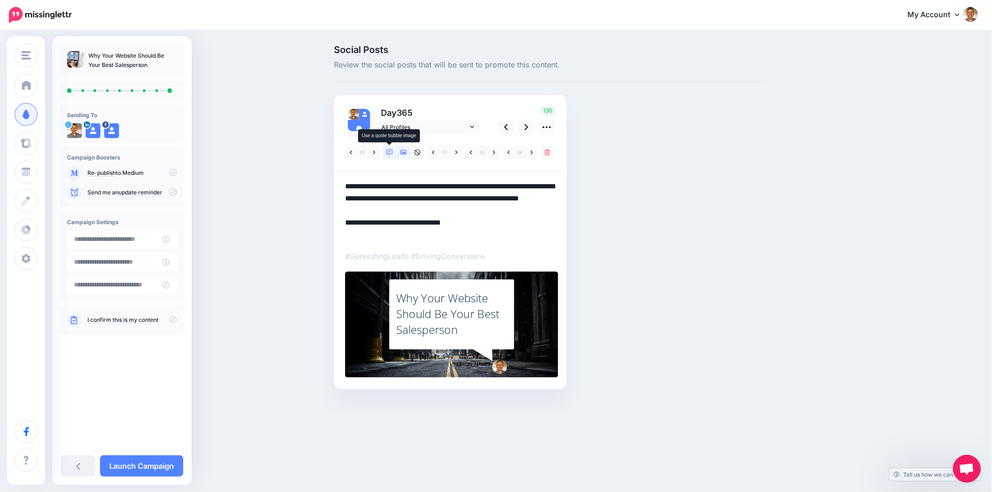
type textarea "**********"
click at [403, 152] on icon at bounding box center [403, 152] width 7 height 7
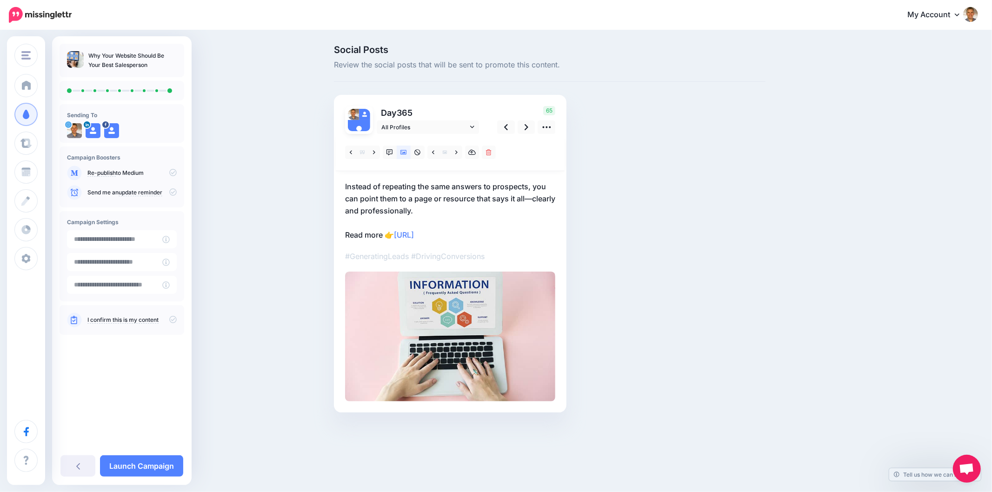
click at [755, 254] on div "Social Posts Review the social posts that will be sent to promote this content.…" at bounding box center [549, 242] width 445 height 395
drag, startPoint x: 779, startPoint y: 297, endPoint x: 765, endPoint y: 298, distance: 14.9
click at [779, 297] on div "Social Posts Review the social posts that will be sent to promote this content.…" at bounding box center [594, 242] width 535 height 395
click at [524, 127] on link at bounding box center [527, 126] width 18 height 13
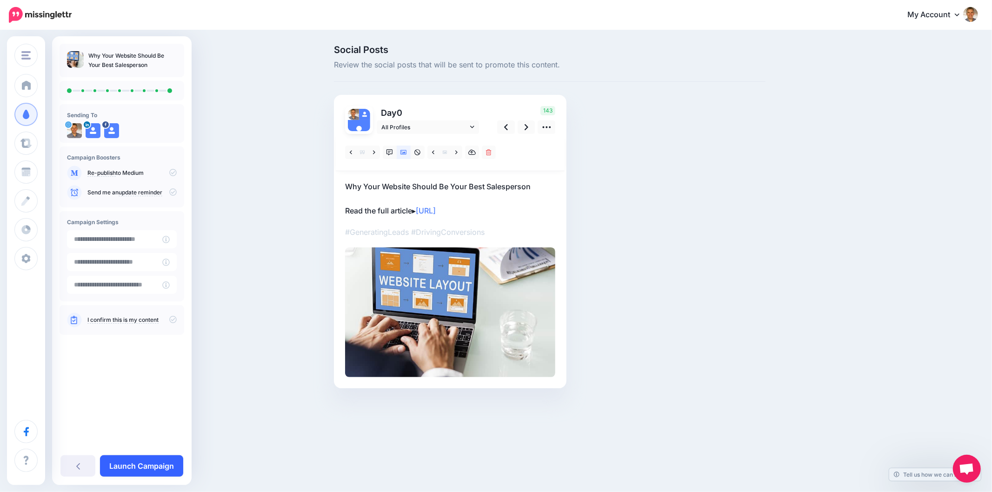
click at [150, 464] on link "Launch Campaign" at bounding box center [141, 465] width 83 height 21
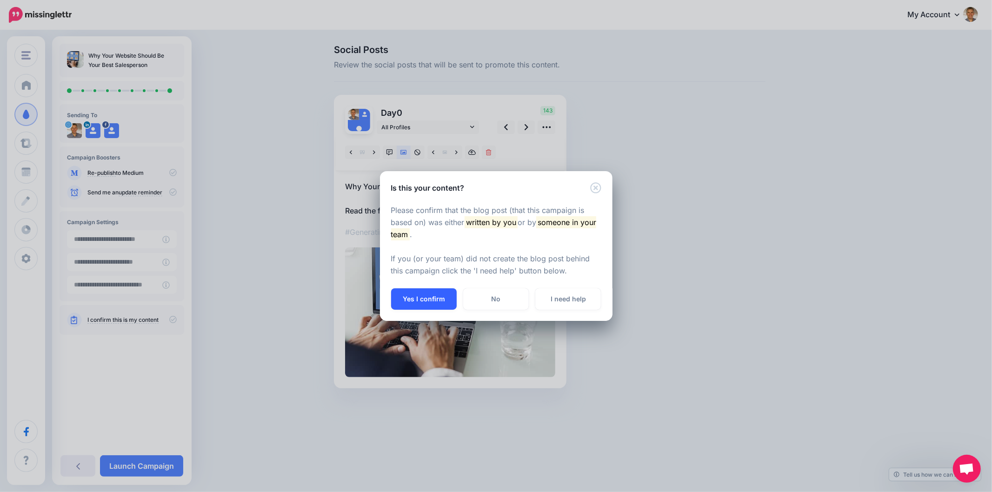
click at [419, 299] on button "Yes I confirm" at bounding box center [424, 298] width 66 height 21
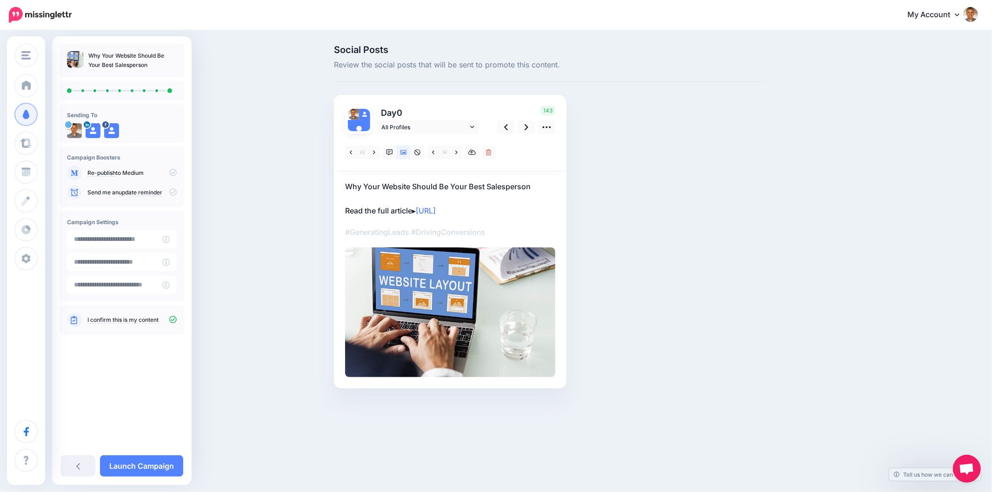
click at [900, 207] on div "Social Posts Review the social posts that will be sent to promote this content.…" at bounding box center [496, 230] width 992 height 399
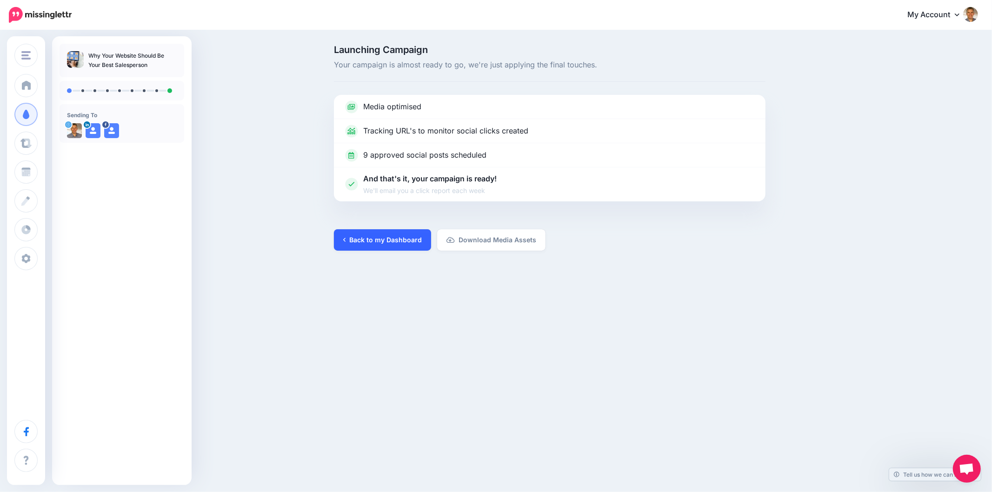
click at [372, 242] on link "Back to my Dashboard" at bounding box center [382, 239] width 97 height 21
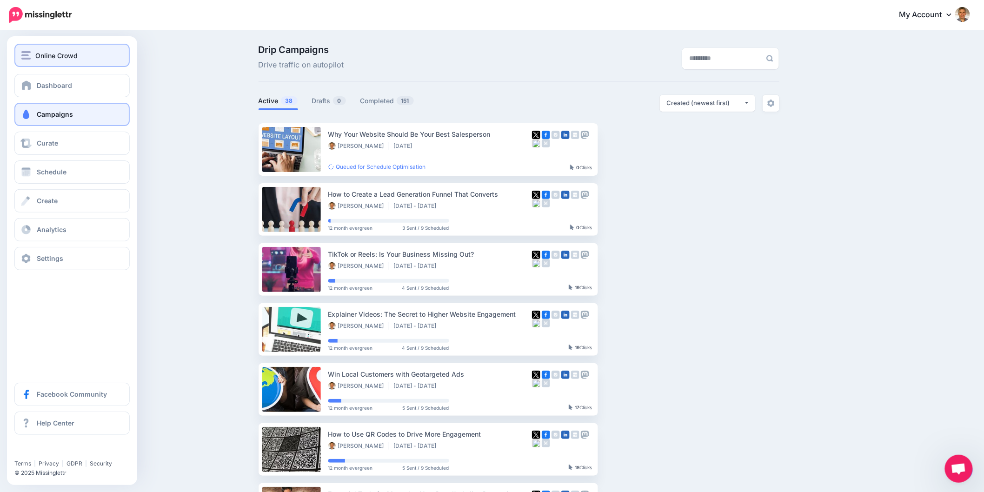
click at [20, 52] on button "Online Crowd" at bounding box center [71, 55] width 115 height 23
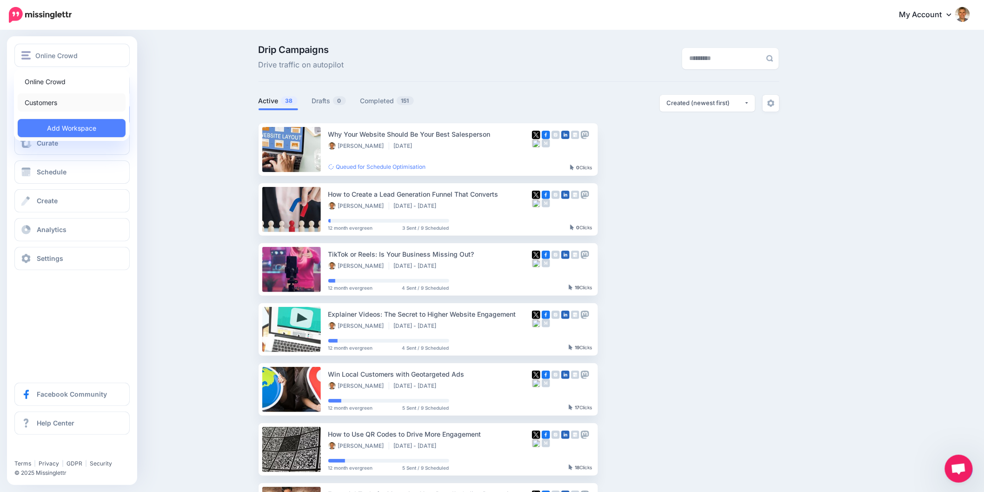
click at [37, 103] on link "Customers" at bounding box center [72, 102] width 108 height 18
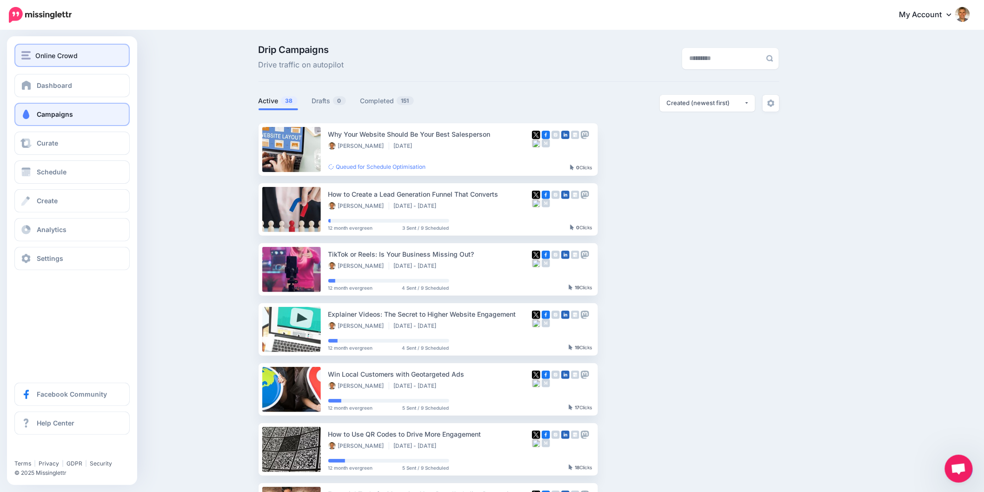
click at [23, 56] on img "button" at bounding box center [25, 55] width 9 height 8
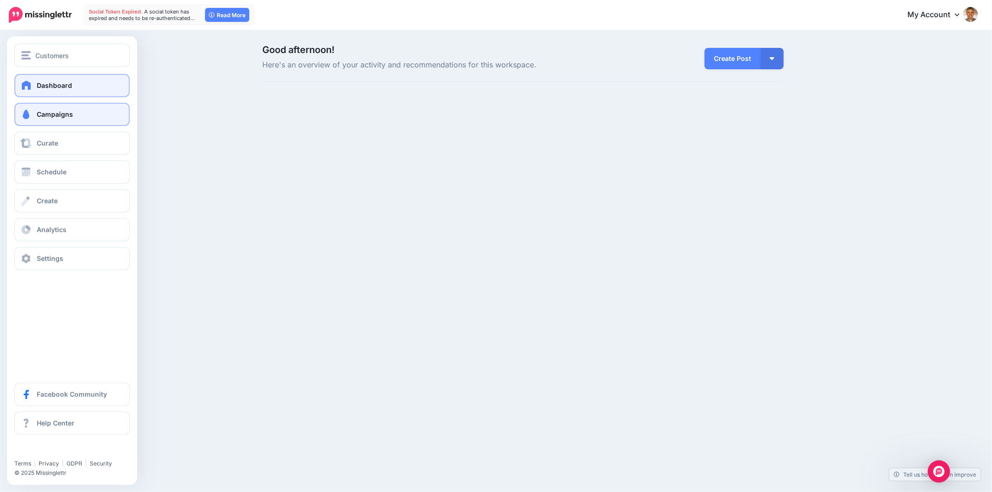
click at [54, 115] on span "Campaigns" at bounding box center [55, 114] width 36 height 8
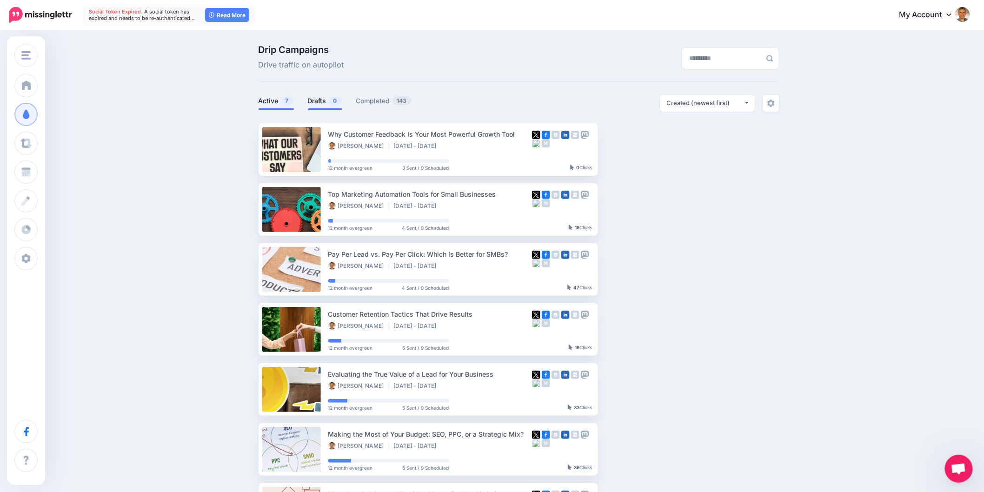
click at [322, 100] on link "Drafts 0" at bounding box center [325, 100] width 34 height 11
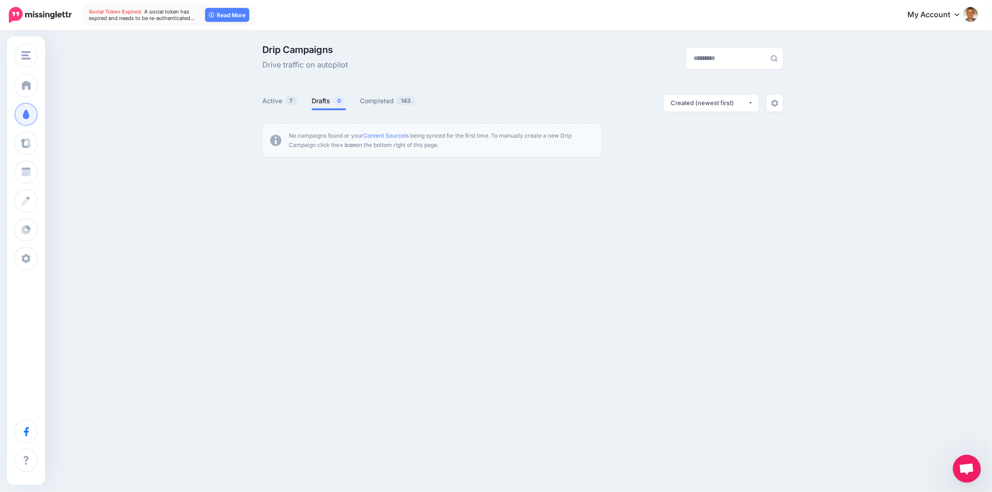
click at [822, 380] on div "Customers Online Crowd Customers Add Workspace Dashboard Campaigns Curate Sched…" at bounding box center [496, 246] width 992 height 492
click at [777, 104] on img at bounding box center [774, 103] width 7 height 7
click at [651, 247] on div "Customers Online Crowd Customers Add Workspace Dashboard Campaigns Curate Sched…" at bounding box center [496, 141] width 992 height 220
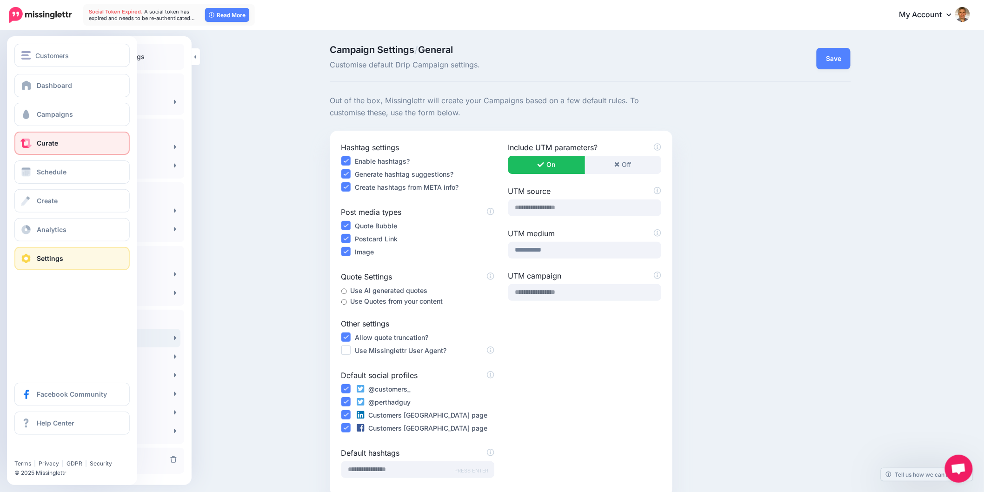
click at [39, 136] on link "Curate" at bounding box center [71, 143] width 115 height 23
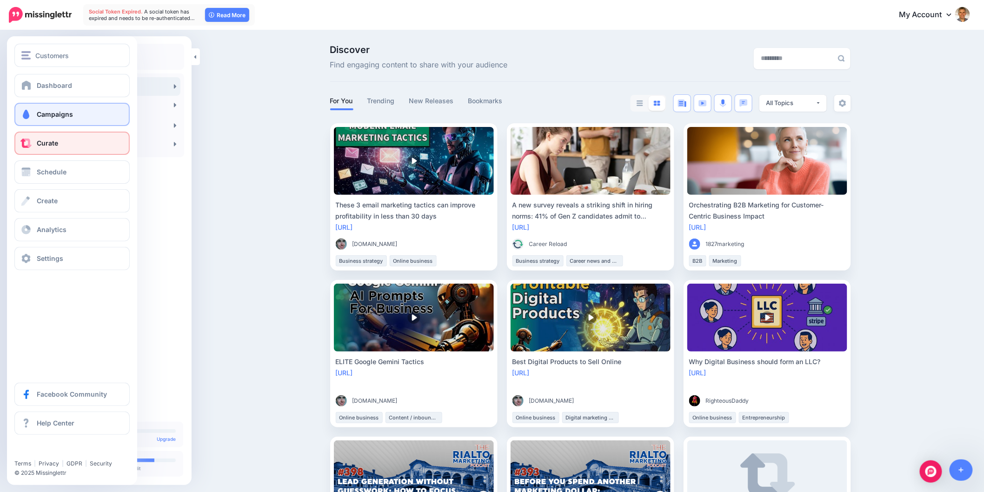
drag, startPoint x: 40, startPoint y: 113, endPoint x: 45, endPoint y: 107, distance: 8.2
click at [40, 113] on span "Campaigns" at bounding box center [55, 114] width 36 height 8
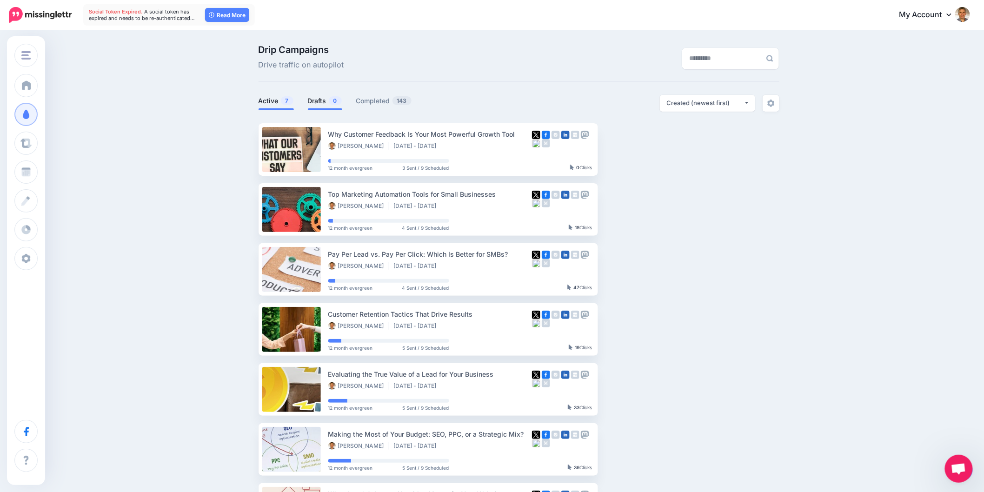
click at [318, 103] on link "Drafts 0" at bounding box center [325, 100] width 34 height 11
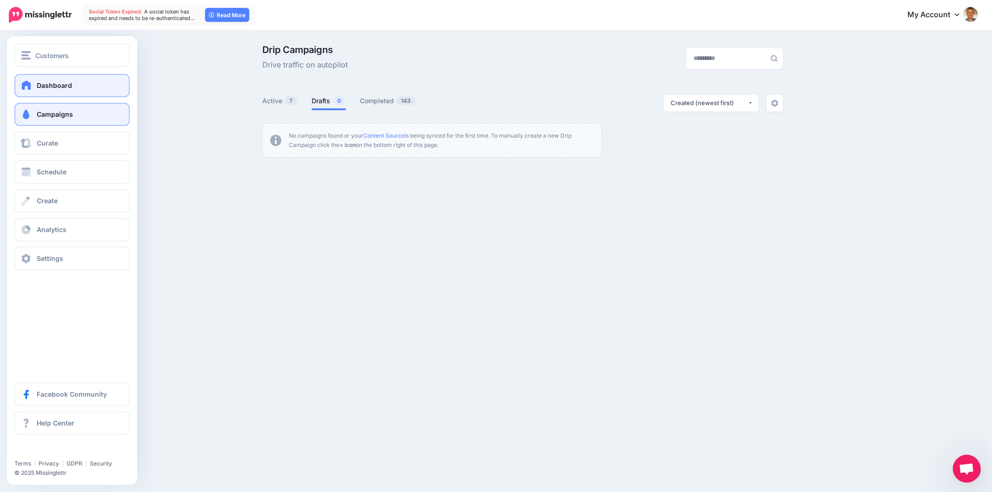
click at [41, 85] on span "Dashboard" at bounding box center [54, 85] width 35 height 8
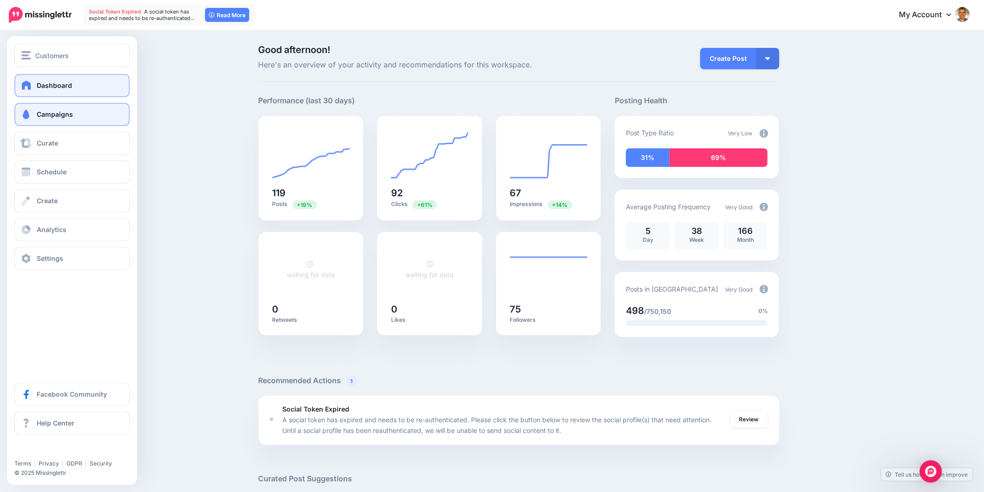
click at [46, 115] on span "Campaigns" at bounding box center [55, 114] width 36 height 8
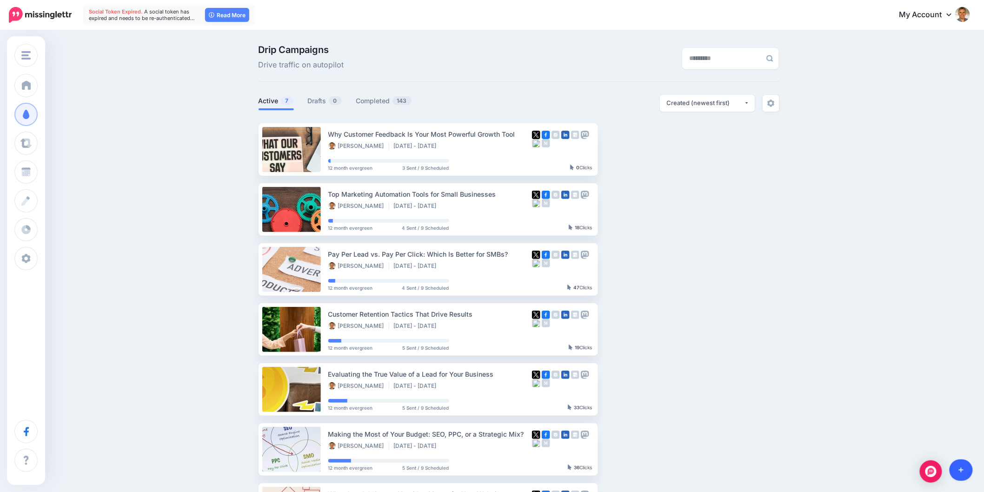
click at [964, 472] on icon at bounding box center [961, 470] width 5 height 7
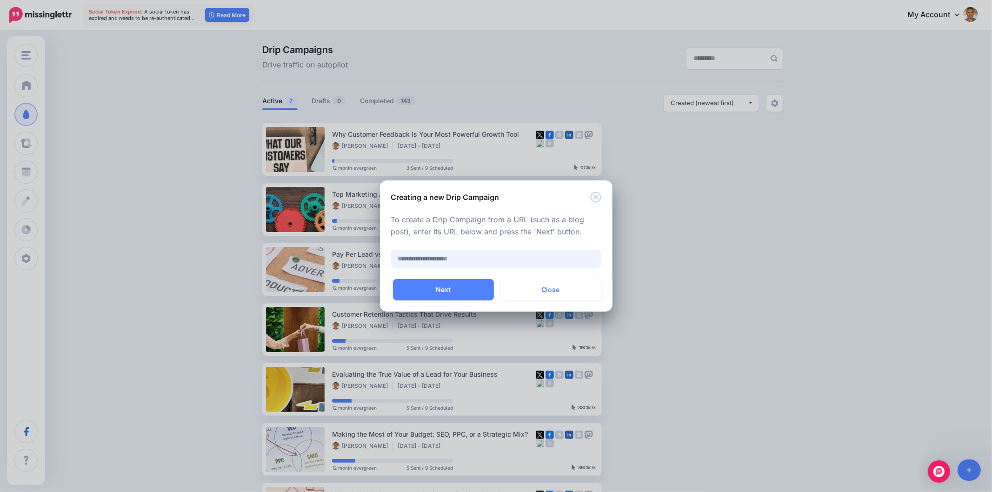
click at [458, 257] on input "text" at bounding box center [496, 259] width 210 height 18
paste input "**********"
type input "**********"
click at [428, 284] on button "Next" at bounding box center [443, 289] width 101 height 21
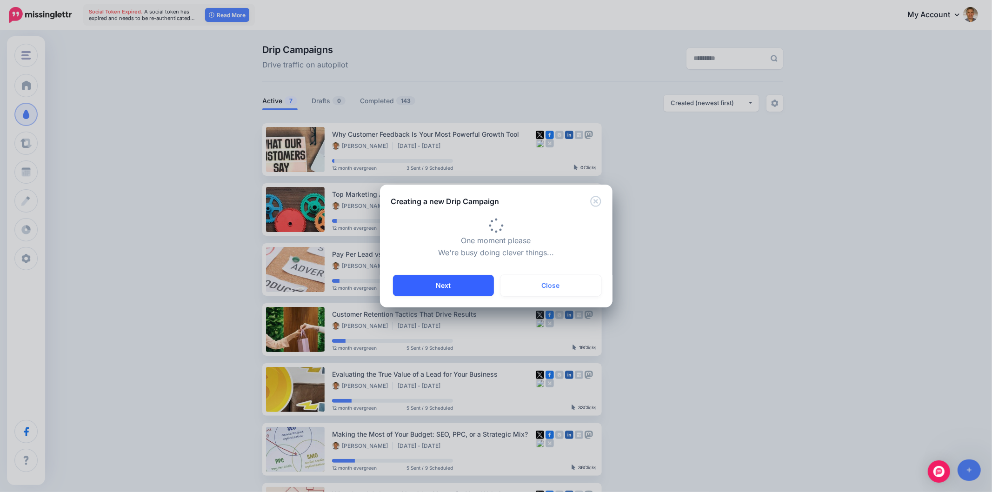
scroll to position [0, 0]
type input "**********"
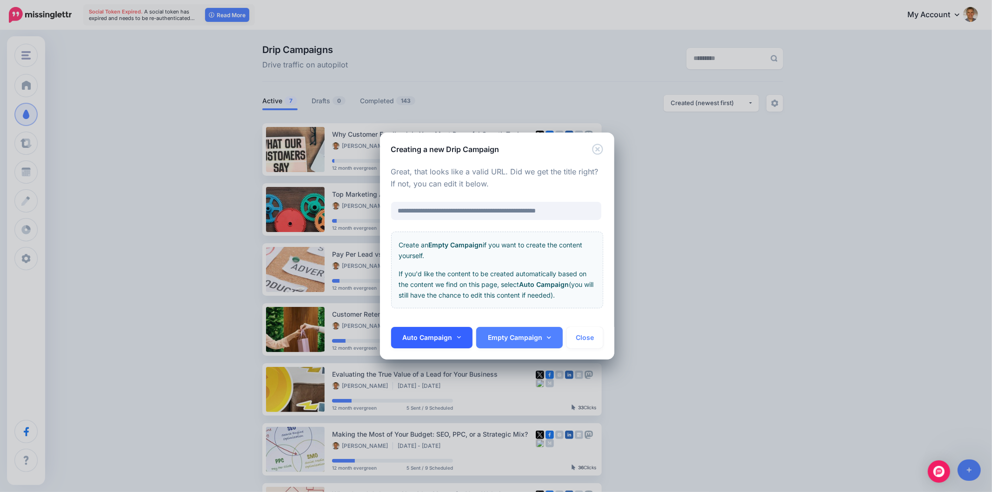
click at [458, 335] on icon at bounding box center [459, 337] width 4 height 7
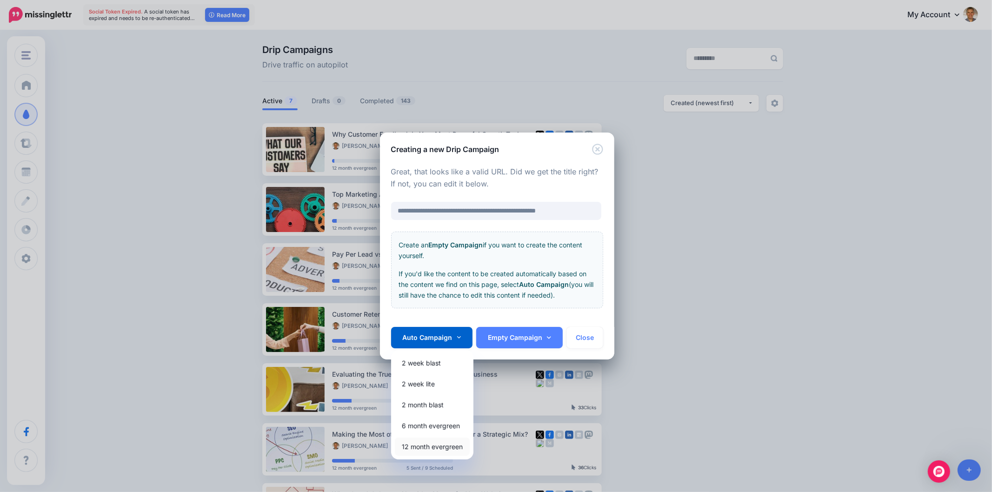
click at [446, 448] on link "12 month evergreen" at bounding box center [432, 447] width 75 height 18
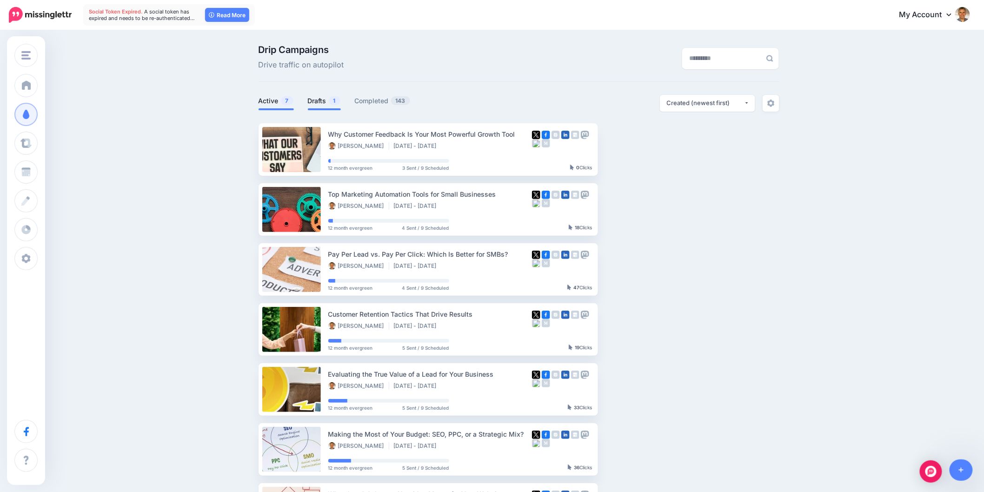
click at [340, 100] on span "1" at bounding box center [335, 100] width 12 height 9
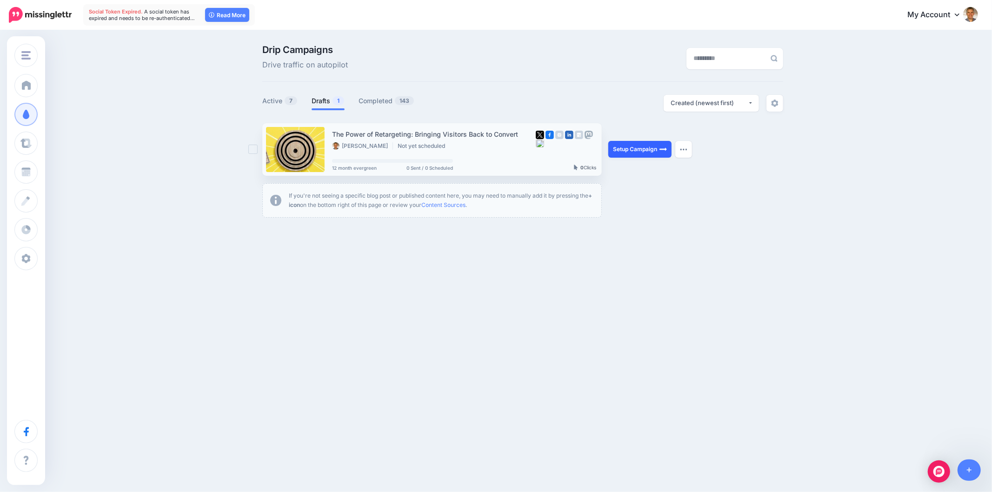
click at [647, 152] on link "Setup Campaign" at bounding box center [639, 149] width 63 height 17
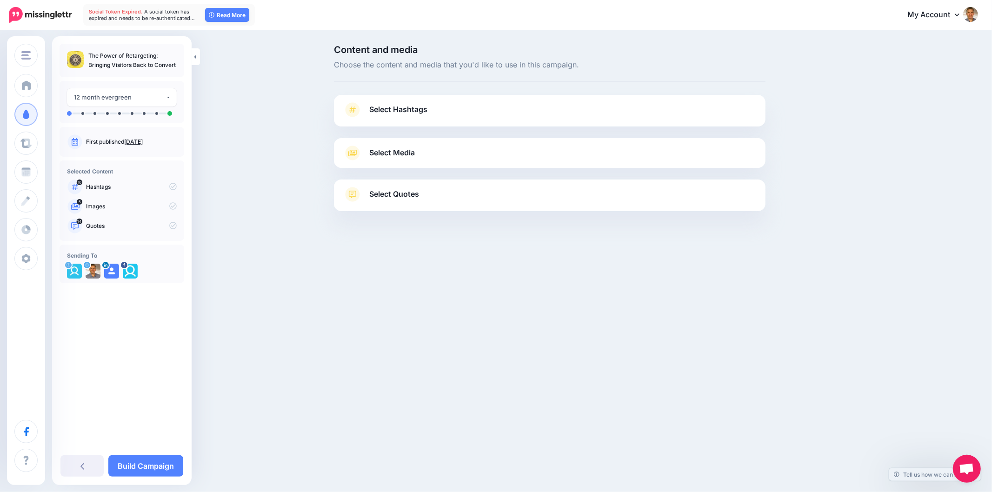
click at [410, 109] on span "Select Hashtags" at bounding box center [398, 109] width 58 height 13
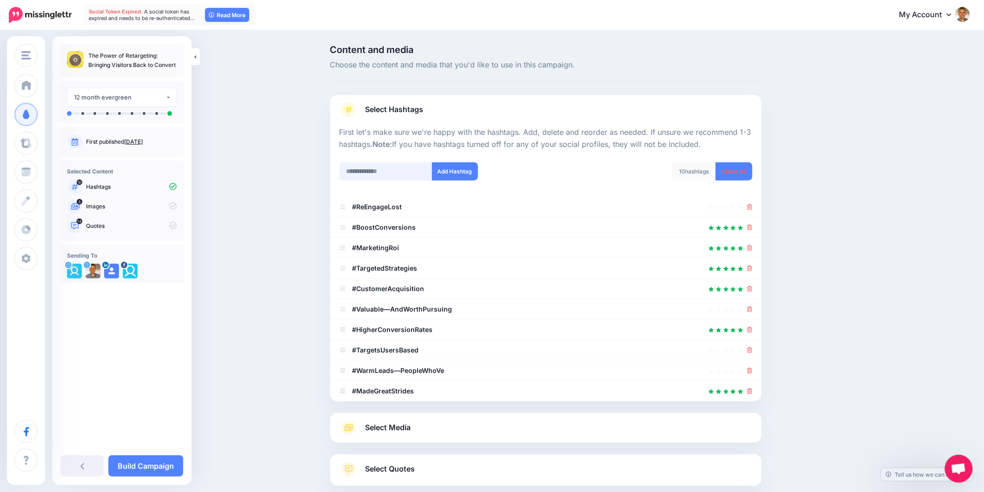
click at [403, 171] on input "text" at bounding box center [385, 171] width 93 height 18
paste input "**********"
type input "**********"
click at [445, 168] on button "Add Hashtag" at bounding box center [455, 171] width 46 height 18
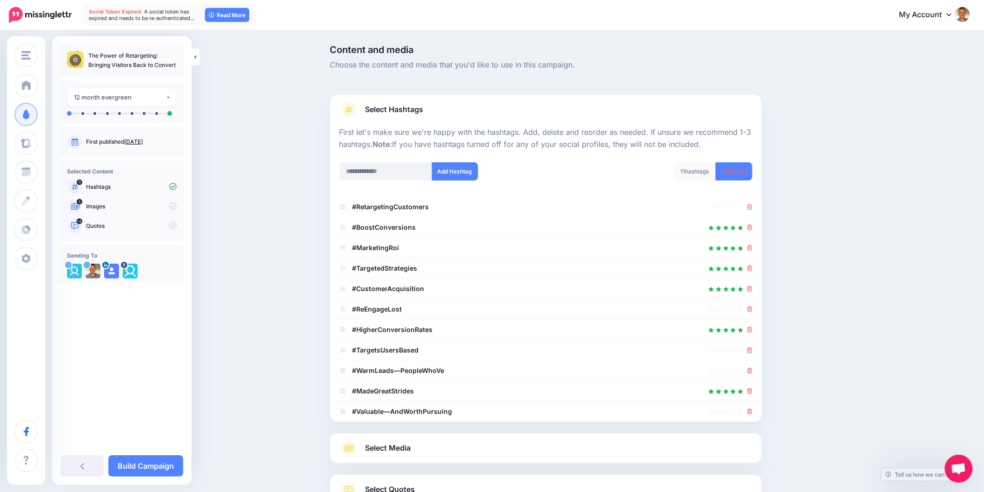
scroll to position [74, 0]
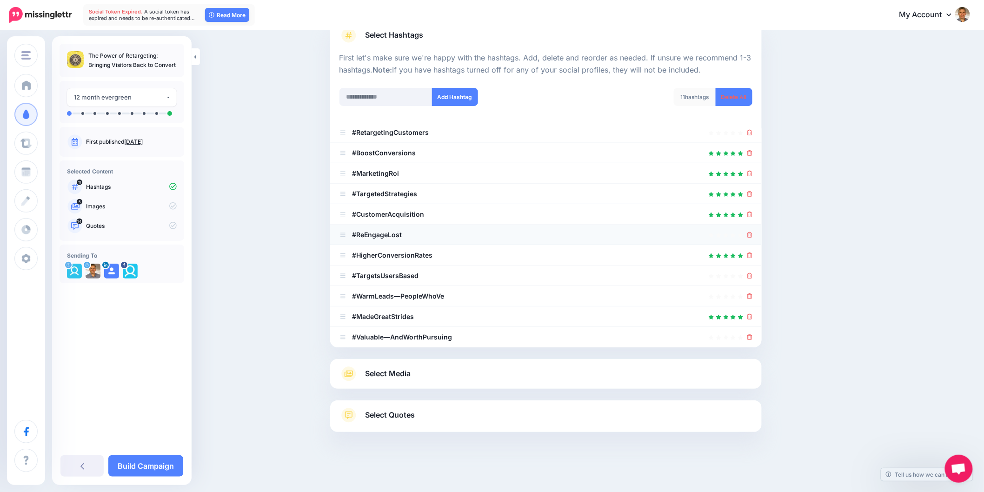
click at [751, 235] on icon at bounding box center [749, 235] width 5 height 6
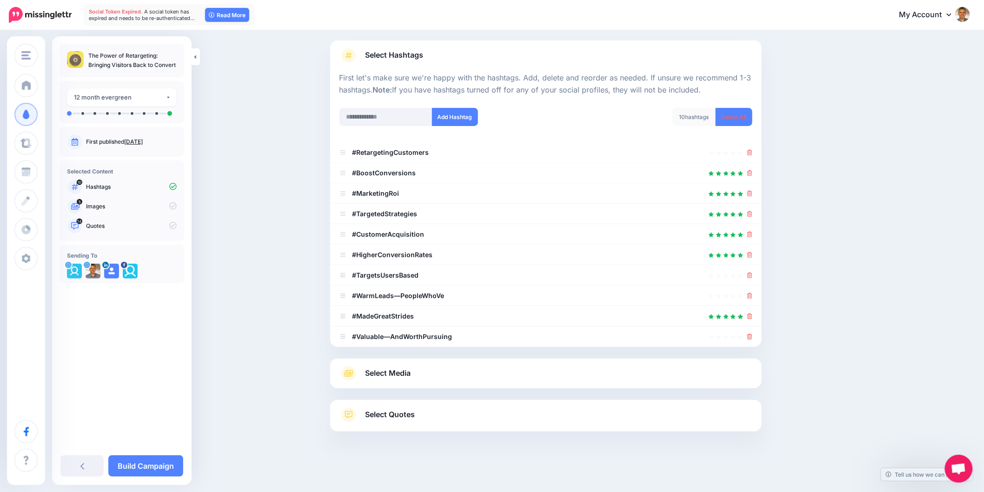
scroll to position [53, 0]
click at [752, 280] on div at bounding box center [749, 276] width 5 height 11
click at [752, 278] on icon at bounding box center [749, 276] width 5 height 6
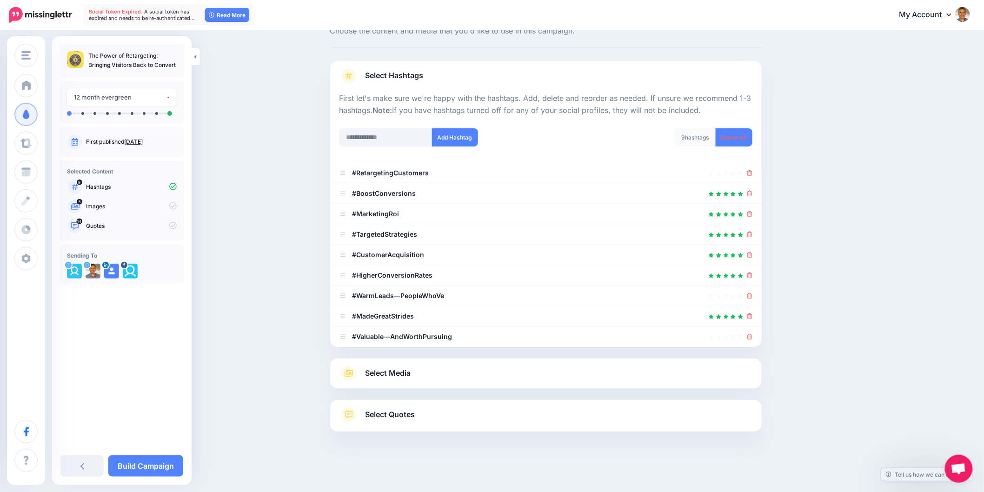
scroll to position [33, 0]
click at [751, 298] on div at bounding box center [545, 296] width 413 height 11
click at [752, 296] on icon at bounding box center [749, 296] width 5 height 6
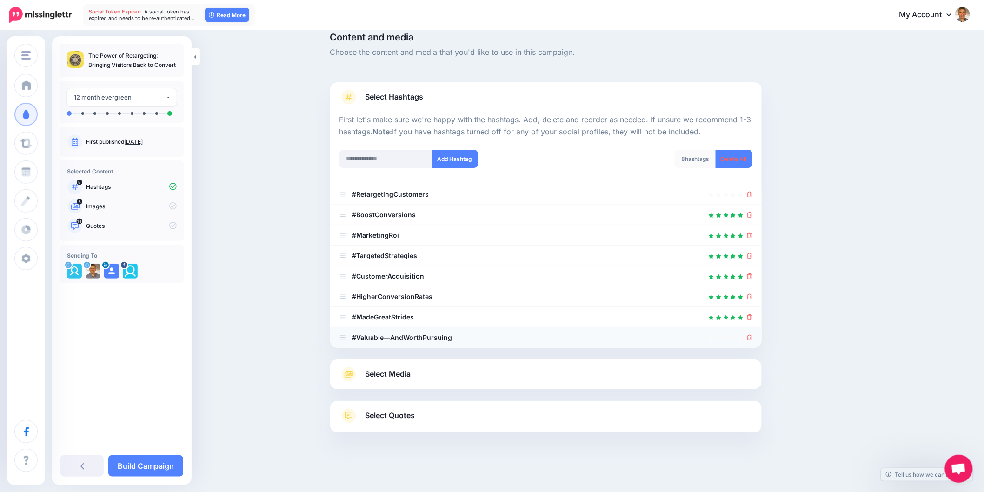
click at [751, 337] on icon at bounding box center [749, 338] width 5 height 6
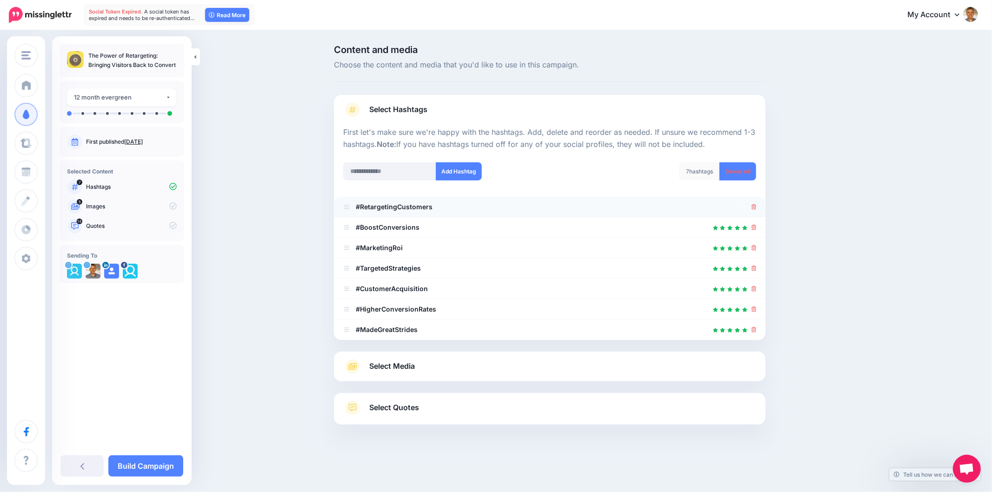
click at [754, 206] on icon at bounding box center [753, 207] width 5 height 6
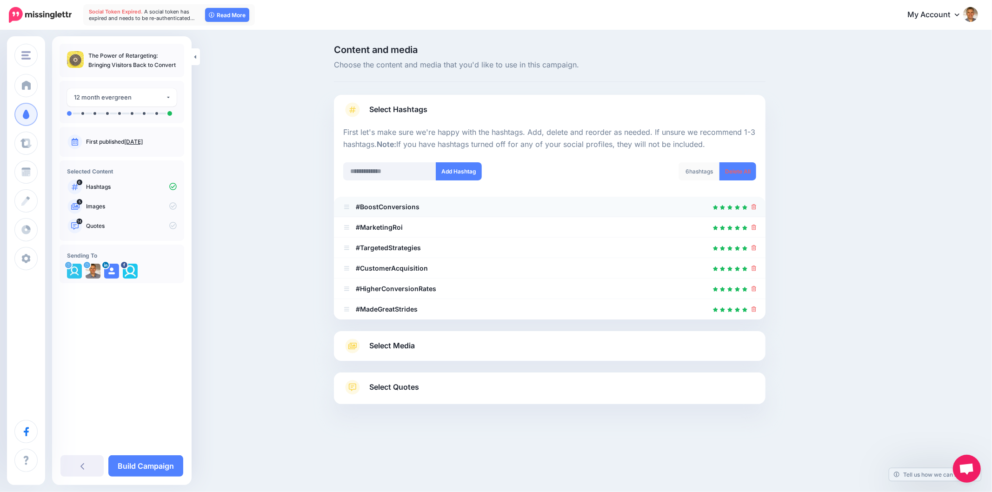
click at [756, 206] on li "#BoostConversions" at bounding box center [550, 207] width 432 height 20
click at [755, 207] on icon at bounding box center [753, 207] width 5 height 6
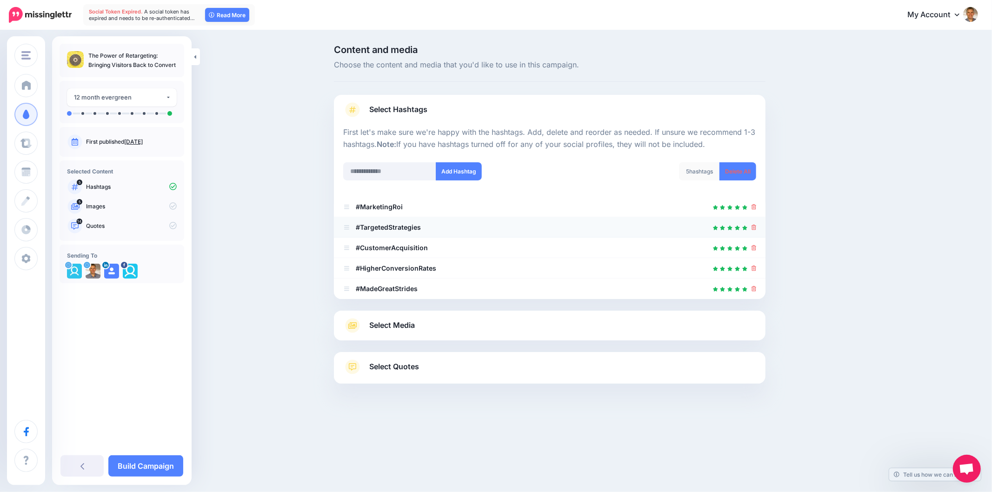
click at [754, 226] on icon at bounding box center [753, 228] width 5 height 6
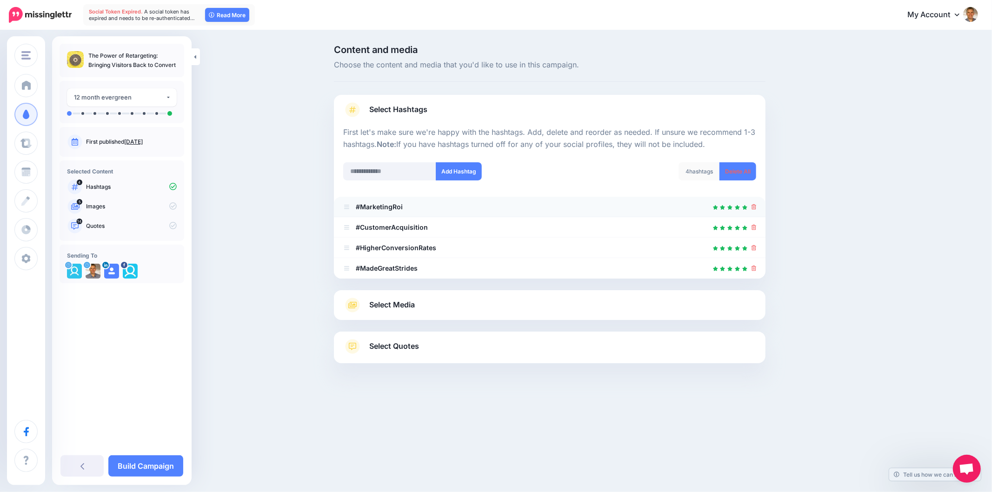
click at [757, 207] on li "#MarketingRoi" at bounding box center [550, 207] width 432 height 20
click at [751, 205] on icon at bounding box center [753, 207] width 5 height 6
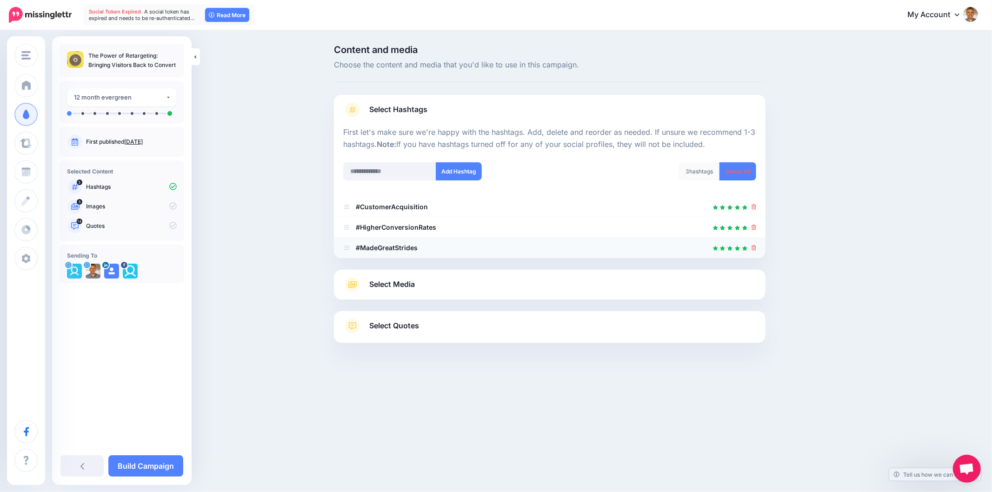
click at [755, 248] on icon at bounding box center [753, 248] width 5 height 6
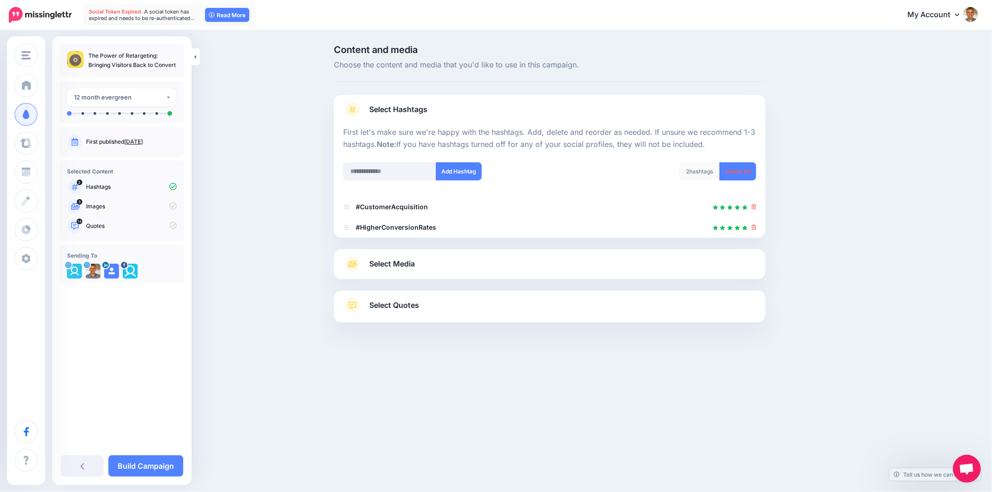
click at [412, 266] on span "Select Media" at bounding box center [392, 264] width 46 height 13
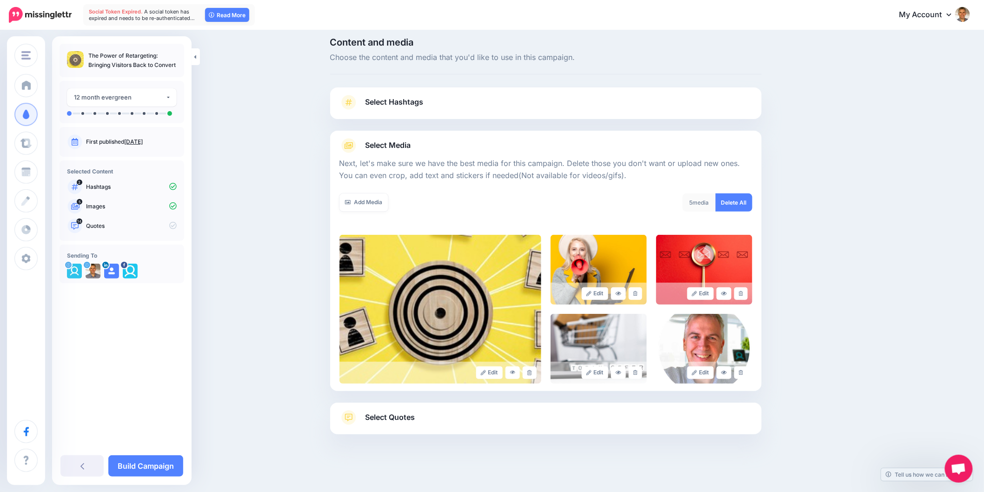
scroll to position [10, 0]
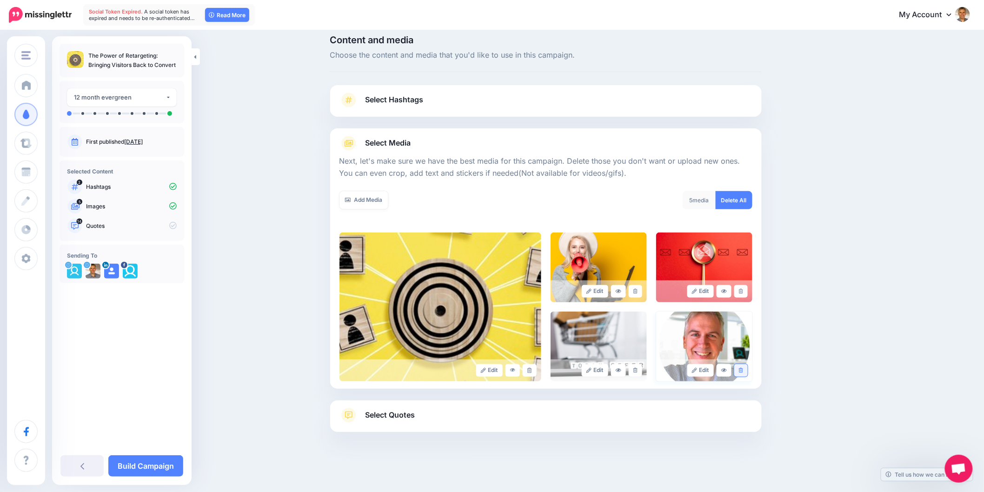
click at [748, 372] on link at bounding box center [740, 370] width 13 height 13
click at [390, 417] on span "Select Quotes" at bounding box center [391, 415] width 50 height 13
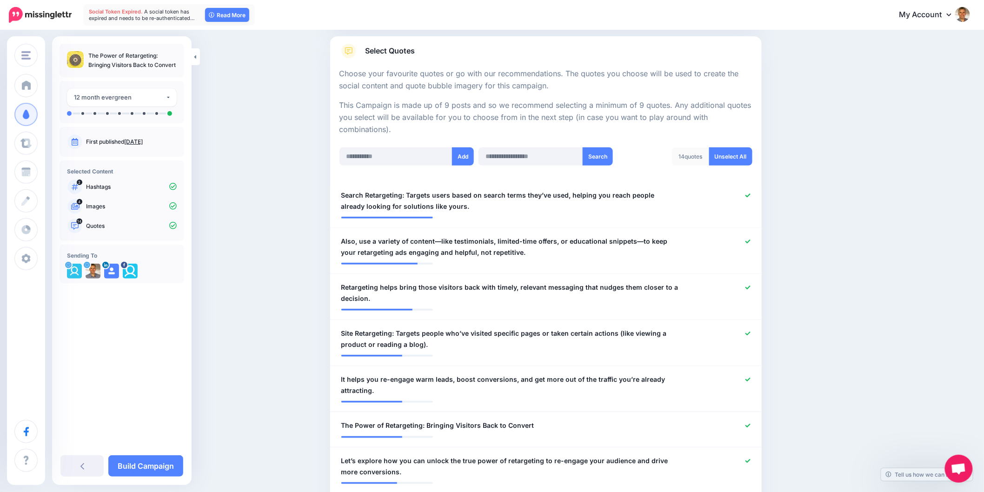
scroll to position [216, 0]
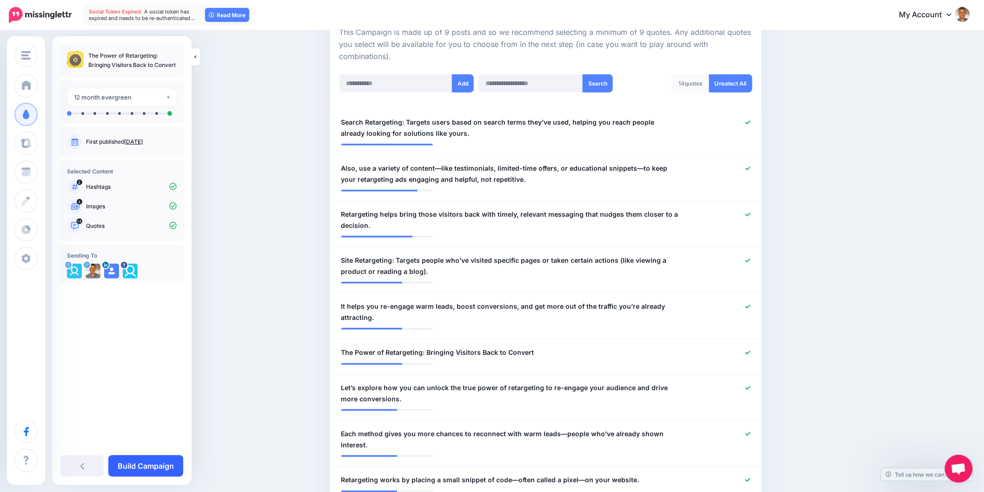
click at [160, 467] on link "Build Campaign" at bounding box center [145, 465] width 75 height 21
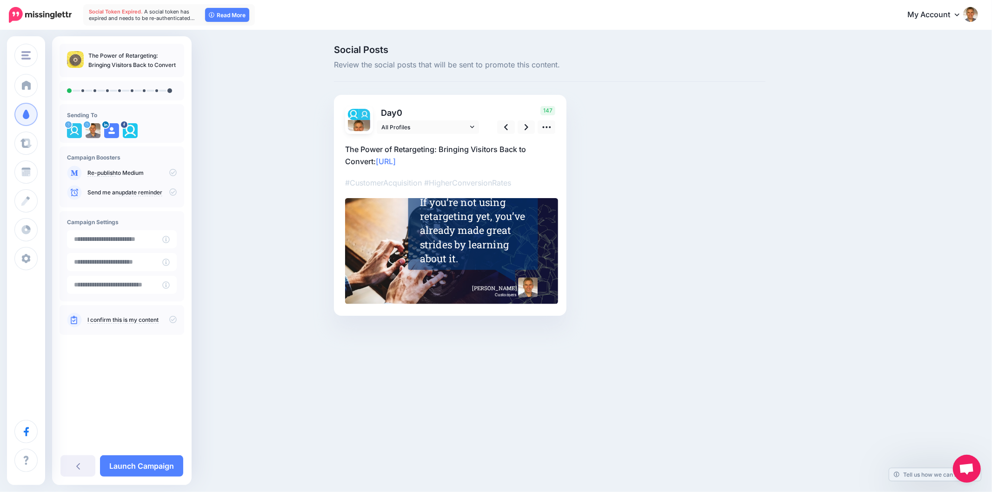
click at [658, 285] on div "Social Posts Review the social posts that will be sent to promote this content.…" at bounding box center [549, 194] width 445 height 299
drag, startPoint x: 419, startPoint y: 204, endPoint x: 442, endPoint y: 218, distance: 27.1
click at [442, 218] on div "Combined Shape Created with Sketch. [PERSON_NAME] Customers If you’re not using…" at bounding box center [451, 251] width 213 height 106
click at [639, 254] on div "Social Posts Review the social posts that will be sent to promote this content.…" at bounding box center [549, 194] width 445 height 299
click at [778, 229] on div "Social Posts Review the social posts that will be sent to promote this content.…" at bounding box center [594, 194] width 535 height 299
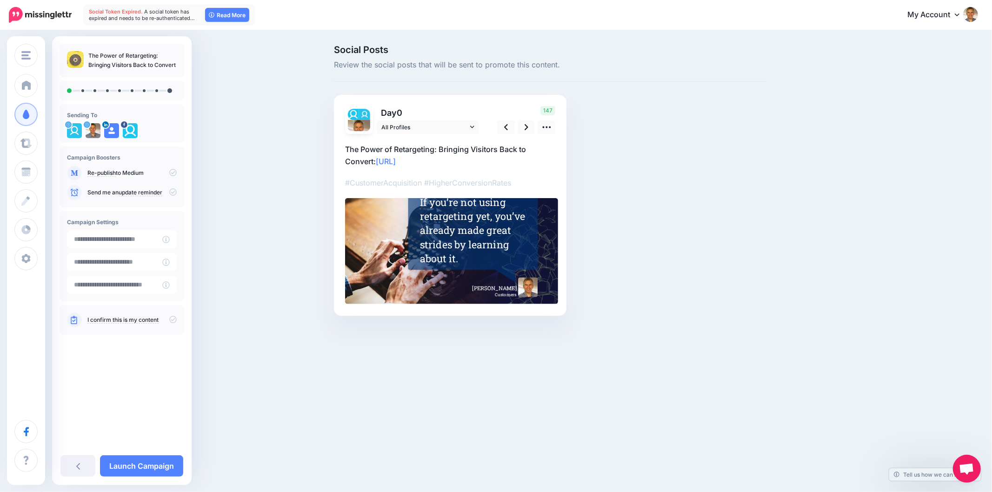
click at [445, 220] on div "If you’re not using retargeting yet, you’ve already made great strides by learn…" at bounding box center [474, 230] width 108 height 70
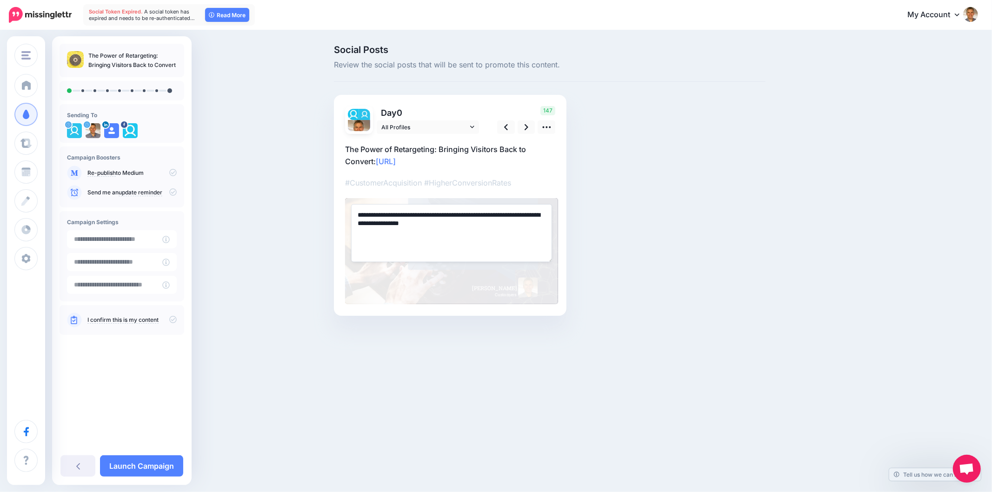
drag, startPoint x: 462, startPoint y: 214, endPoint x: 328, endPoint y: 208, distance: 133.6
click at [328, 208] on div "Social Posts Review the social posts that will be sent to promote this content.…" at bounding box center [549, 194] width 445 height 299
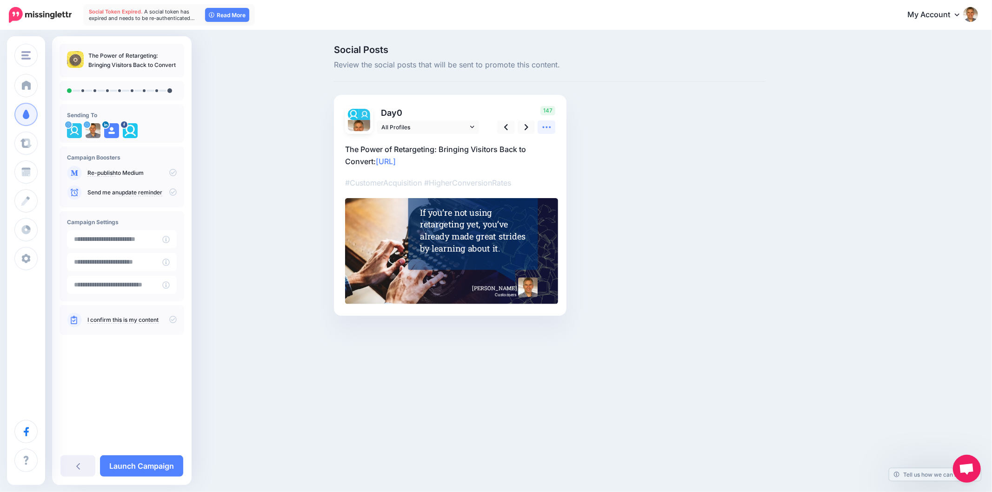
click at [540, 126] on link at bounding box center [547, 126] width 18 height 13
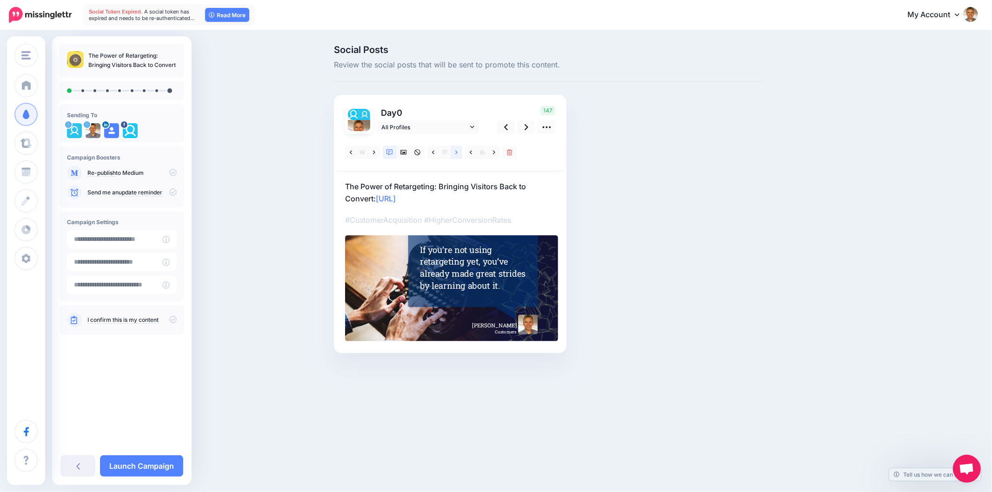
click at [457, 151] on icon at bounding box center [456, 152] width 2 height 7
click at [405, 151] on icon at bounding box center [403, 152] width 7 height 7
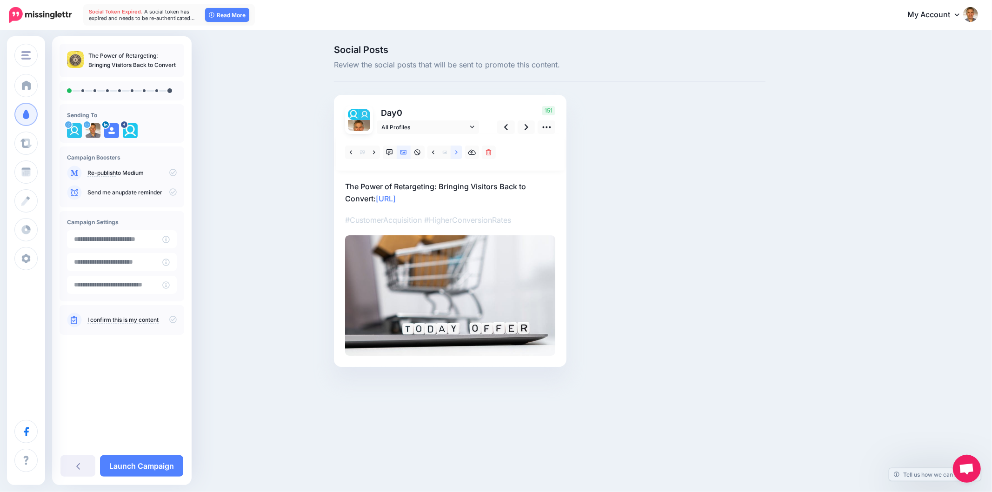
drag, startPoint x: 454, startPoint y: 151, endPoint x: 465, endPoint y: 160, distance: 14.0
click at [456, 151] on link at bounding box center [457, 152] width 12 height 13
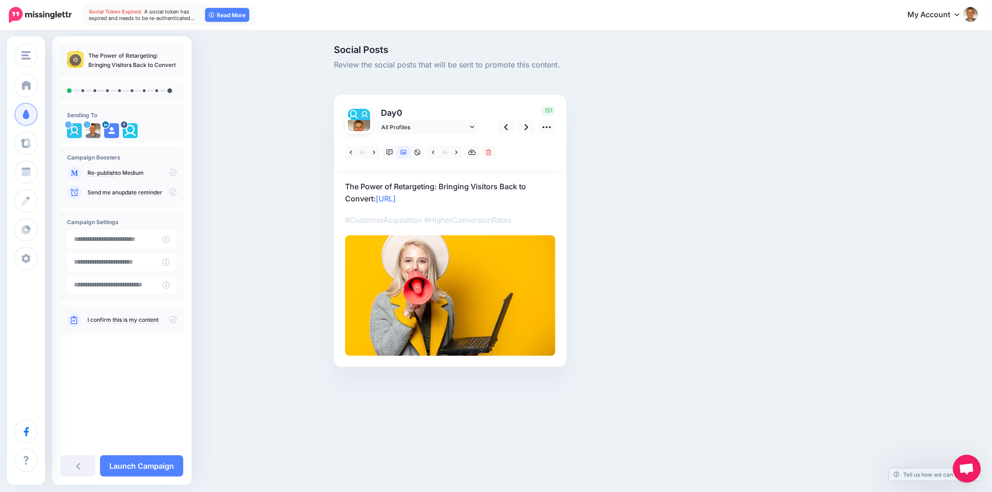
click at [747, 166] on div "Social Posts Review the social posts that will be sent to promote this content.…" at bounding box center [549, 220] width 445 height 350
click at [461, 153] on link at bounding box center [457, 152] width 12 height 13
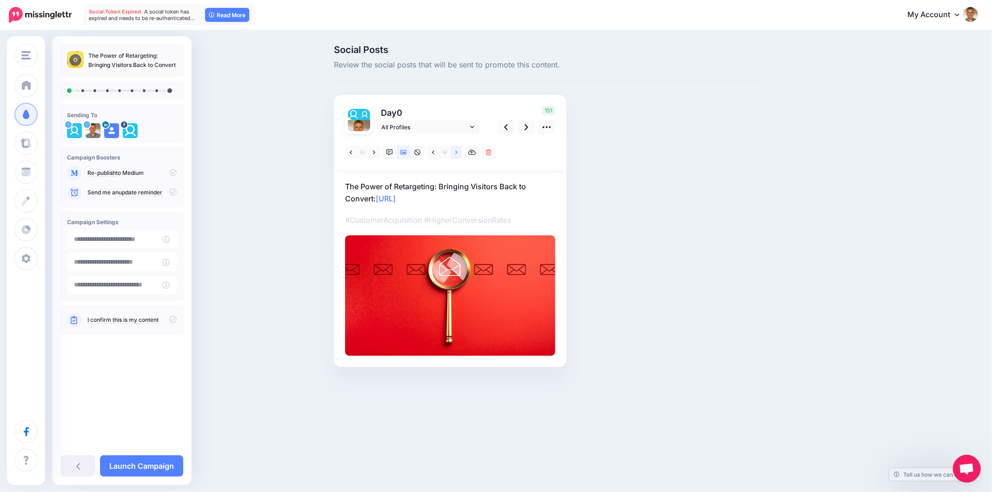
click at [452, 153] on link at bounding box center [457, 152] width 12 height 13
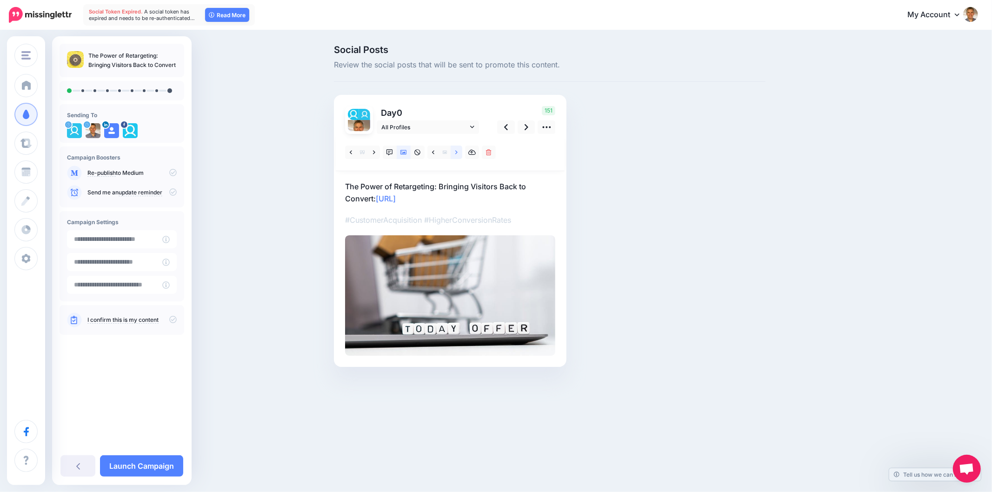
click at [454, 151] on link at bounding box center [457, 152] width 12 height 13
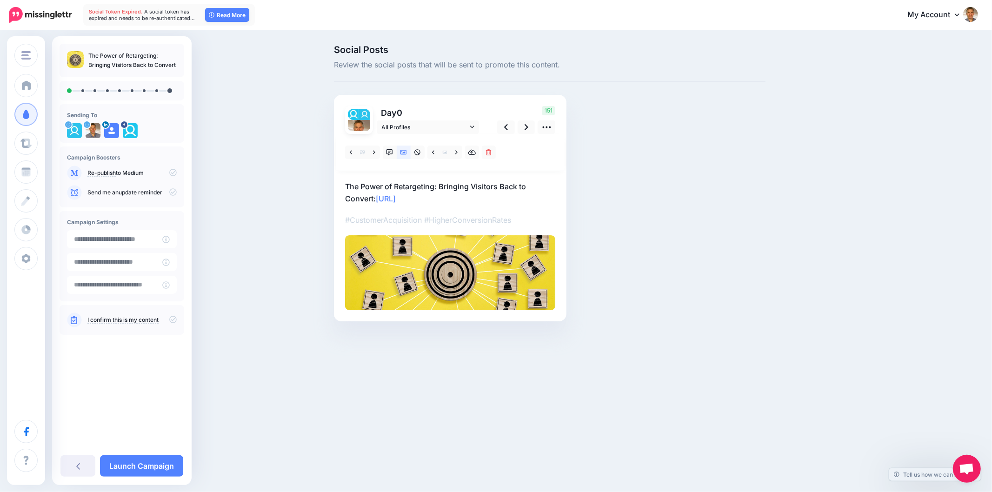
click at [642, 221] on div "Social Posts Review the social posts that will be sent to promote this content.…" at bounding box center [549, 197] width 445 height 304
click at [925, 222] on div "Social Posts Review the social posts that will be sent to promote this content.…" at bounding box center [496, 197] width 992 height 332
click at [525, 130] on icon at bounding box center [527, 127] width 4 height 10
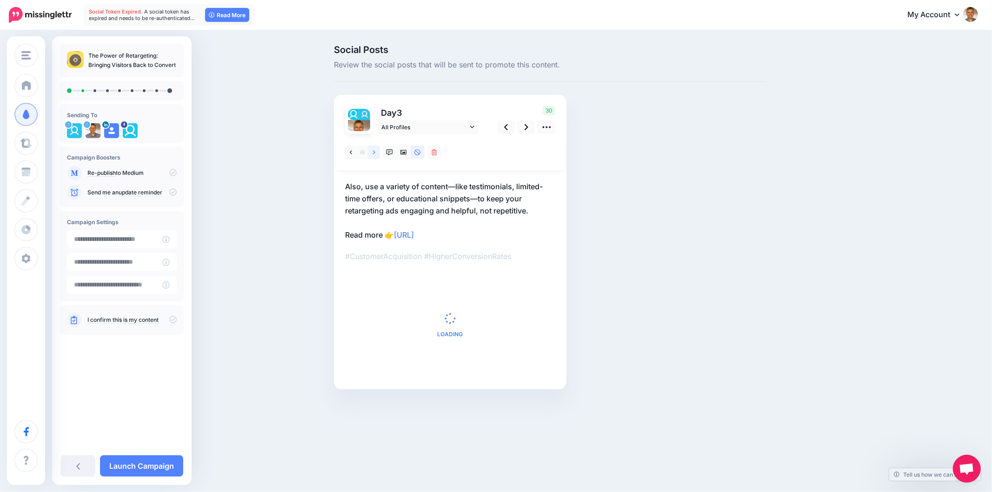
click at [377, 154] on link at bounding box center [374, 152] width 12 height 13
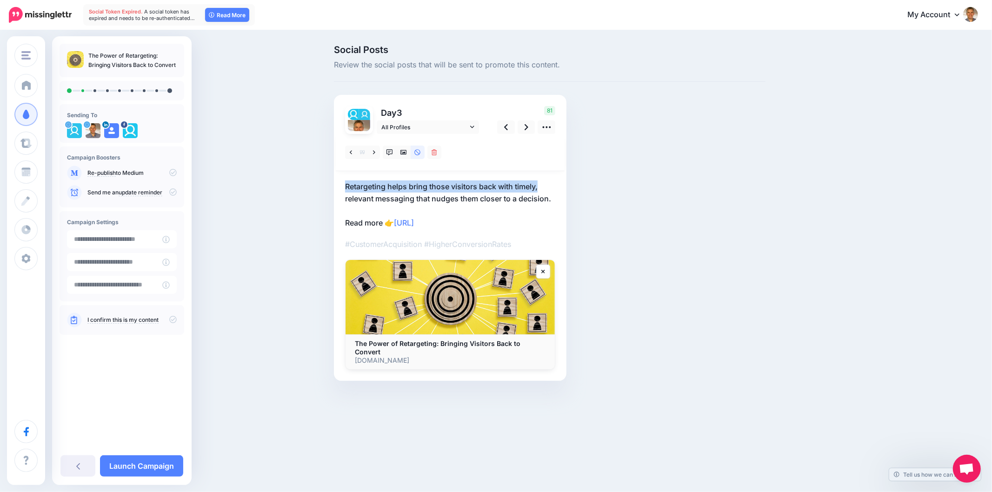
drag, startPoint x: 339, startPoint y: 186, endPoint x: 545, endPoint y: 187, distance: 205.5
click at [542, 184] on div "Day 3 All Profiles" at bounding box center [450, 238] width 233 height 286
copy p "Retargeting helps bring those visitors back with timely,"
click at [407, 193] on p "Retargeting helps bring those visitors back with timely, relevant messaging tha…" at bounding box center [450, 204] width 210 height 48
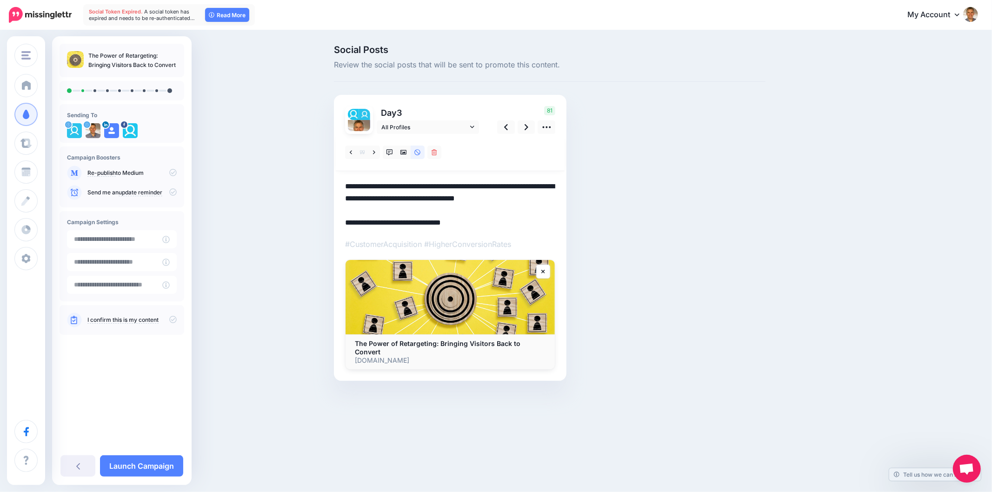
click at [407, 193] on textarea "**********" at bounding box center [450, 204] width 210 height 48
drag, startPoint x: 385, startPoint y: 154, endPoint x: 396, endPoint y: 155, distance: 11.7
click at [385, 154] on link at bounding box center [390, 152] width 14 height 13
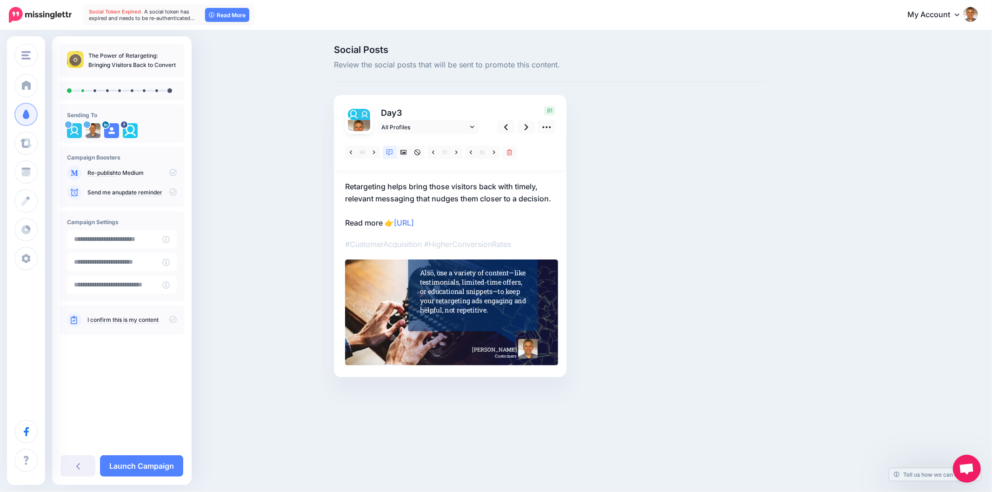
click at [447, 294] on div "Also, use a variety of content—like testimonials, limited-time offers, or educa…" at bounding box center [474, 291] width 108 height 47
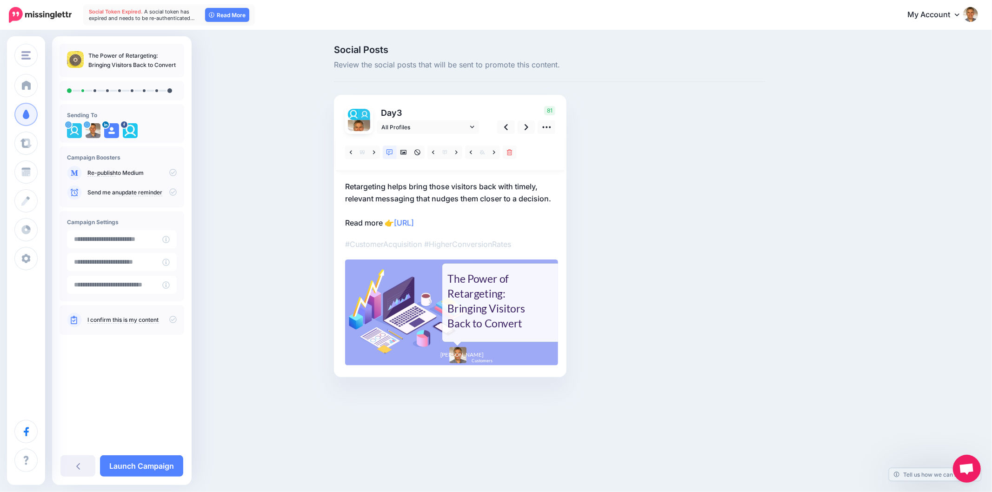
click at [463, 285] on div "The Power of Retargeting: Bringing Visitors Back to Convert" at bounding box center [490, 301] width 87 height 60
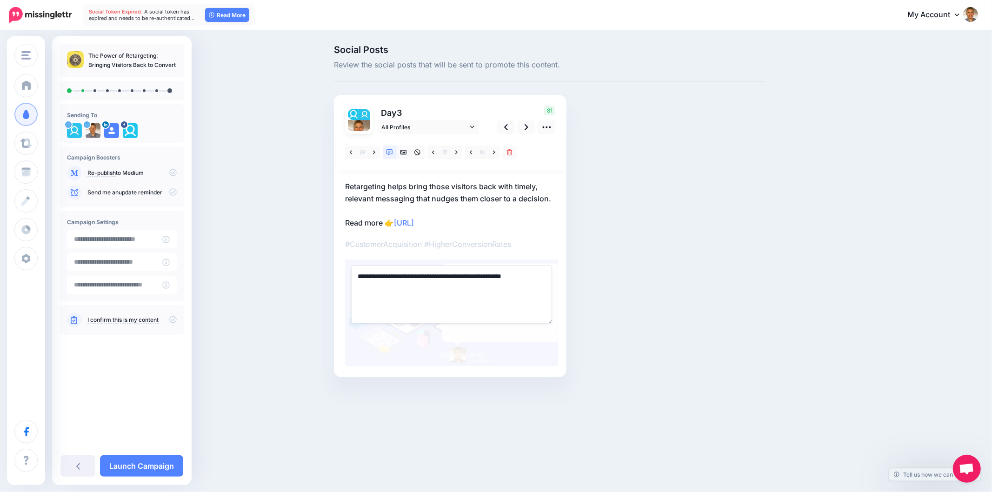
click at [463, 285] on textarea "**********" at bounding box center [451, 295] width 201 height 58
paste textarea "**********"
type textarea "**********"
click at [753, 276] on div "Social Posts Review the social posts that will be sent to promote this content.…" at bounding box center [549, 225] width 445 height 360
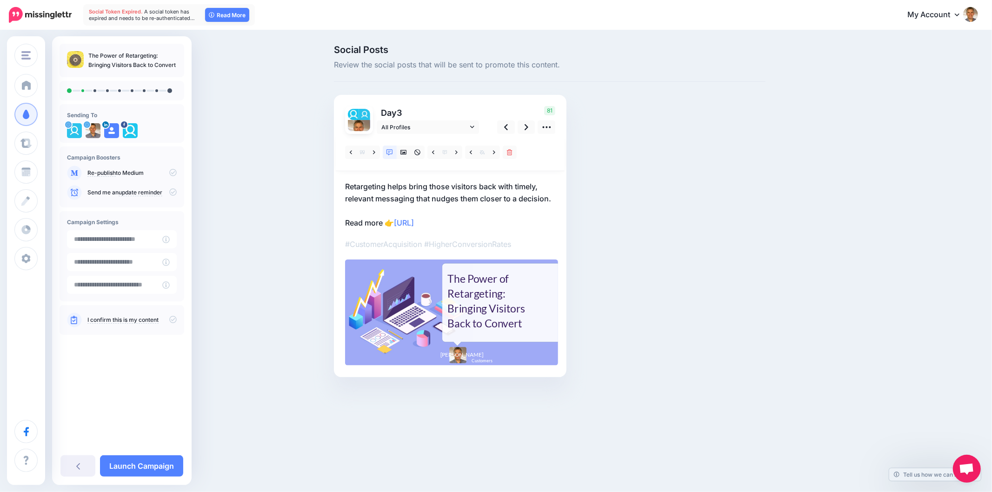
click at [705, 249] on div "Social Posts Review the social posts that will be sent to promote this content.…" at bounding box center [549, 225] width 445 height 360
click at [701, 249] on div "Social Posts Review the social posts that will be sent to promote this content.…" at bounding box center [549, 225] width 445 height 360
click at [796, 202] on div "Social Posts Review the social posts that will be sent to promote this content.…" at bounding box center [594, 225] width 535 height 360
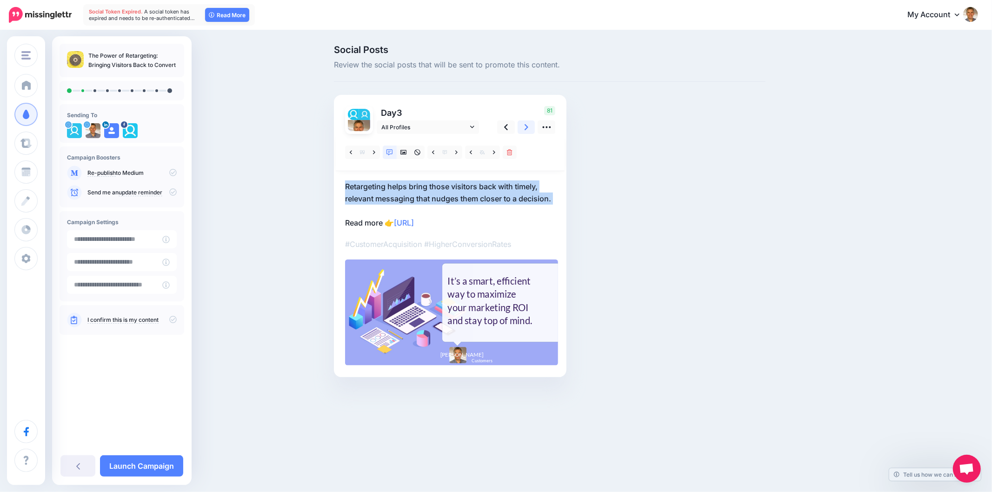
click at [527, 129] on icon at bounding box center [527, 127] width 4 height 10
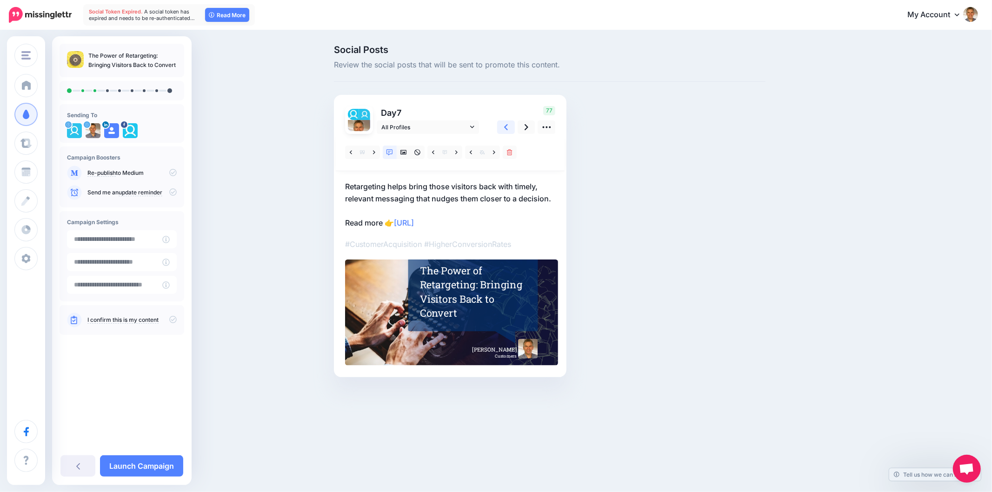
click at [507, 128] on icon at bounding box center [506, 127] width 4 height 10
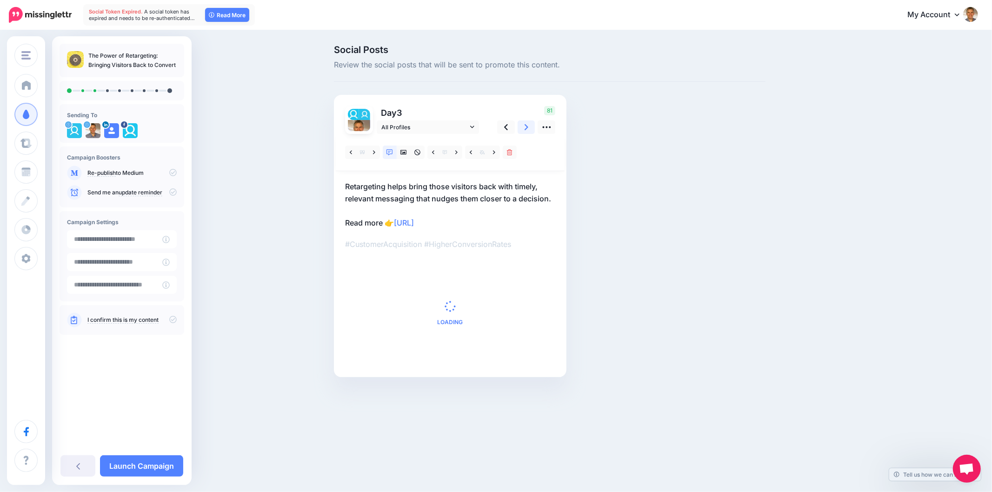
click at [523, 126] on link at bounding box center [527, 126] width 18 height 13
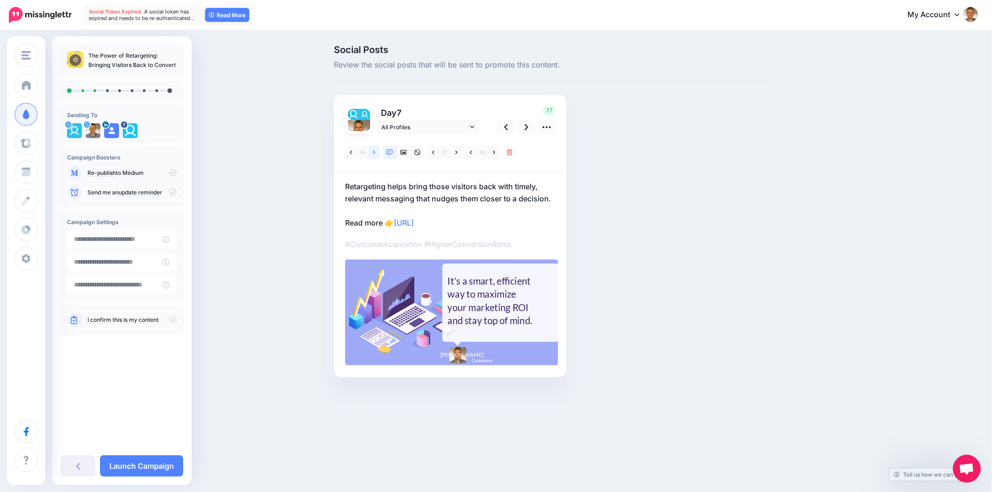
click at [373, 154] on icon at bounding box center [374, 152] width 2 height 7
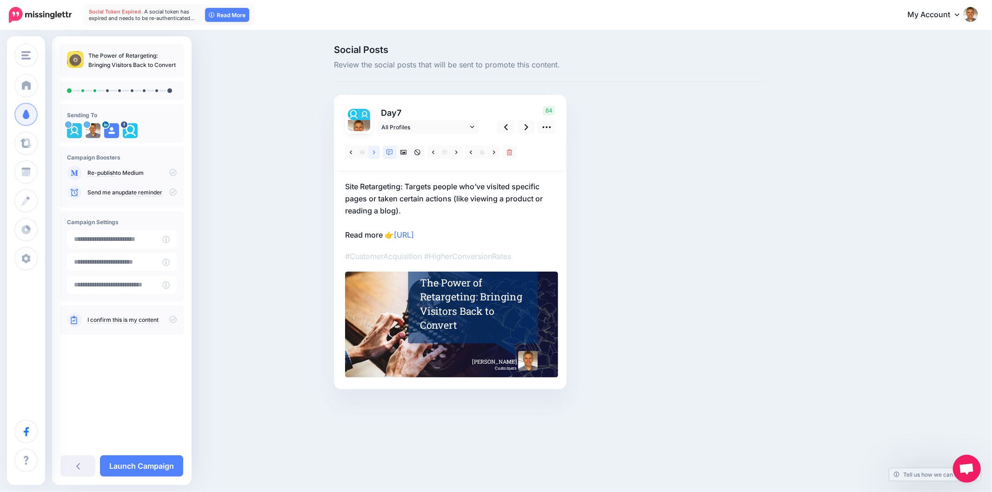
click at [376, 152] on link at bounding box center [374, 152] width 12 height 13
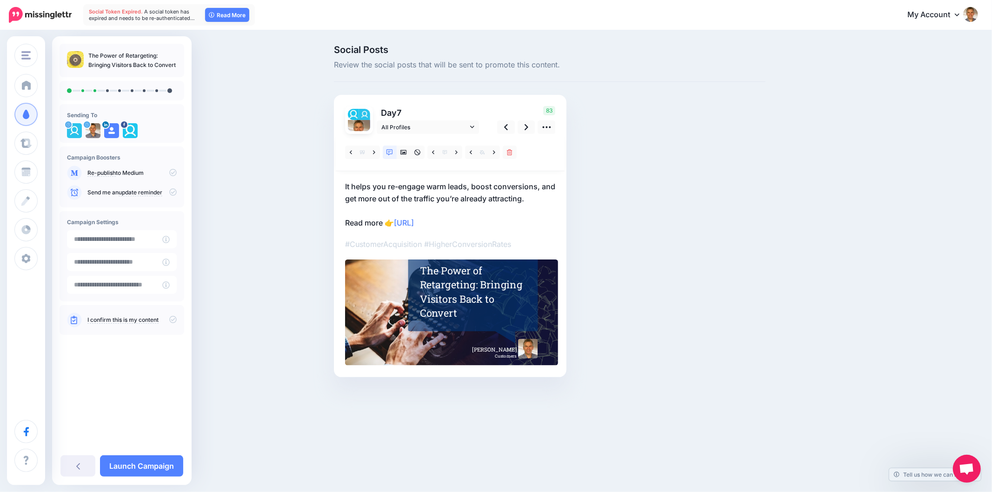
click at [430, 192] on p "It helps you re-engage warm leads, boost conversions, and get more out of the t…" at bounding box center [450, 204] width 210 height 48
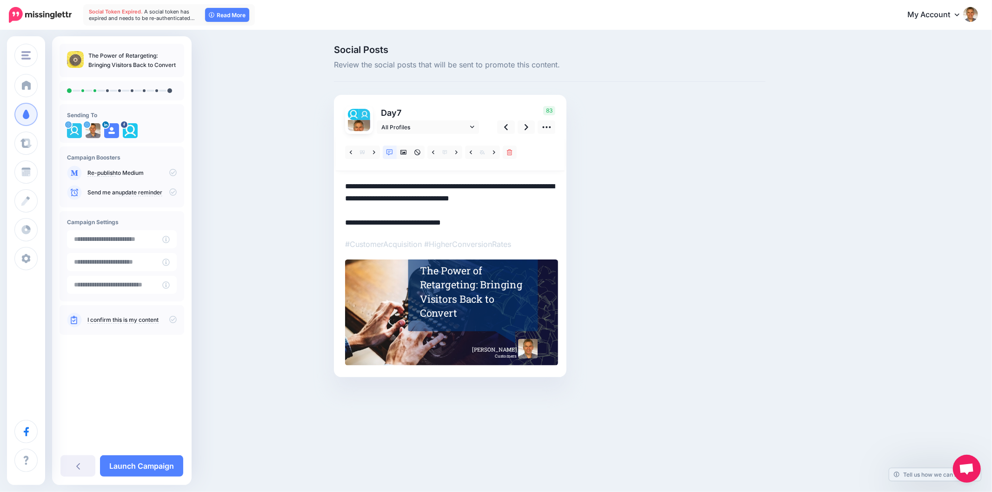
click at [430, 192] on textarea "**********" at bounding box center [450, 204] width 210 height 48
paste textarea
type textarea "**********"
click at [654, 200] on div "Social Posts Review the social posts that will be sent to promote this content.…" at bounding box center [549, 225] width 445 height 360
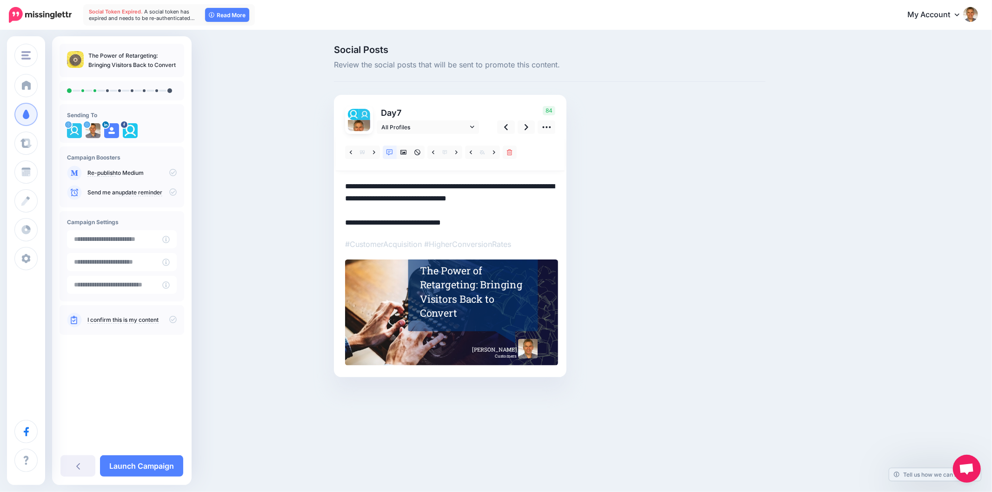
click at [816, 240] on div "Social Posts Review the social posts that will be sent to promote this content.…" at bounding box center [594, 225] width 535 height 360
click at [444, 287] on div "The Power of Retargeting: Bringing Visitors Back to Convert" at bounding box center [474, 292] width 108 height 56
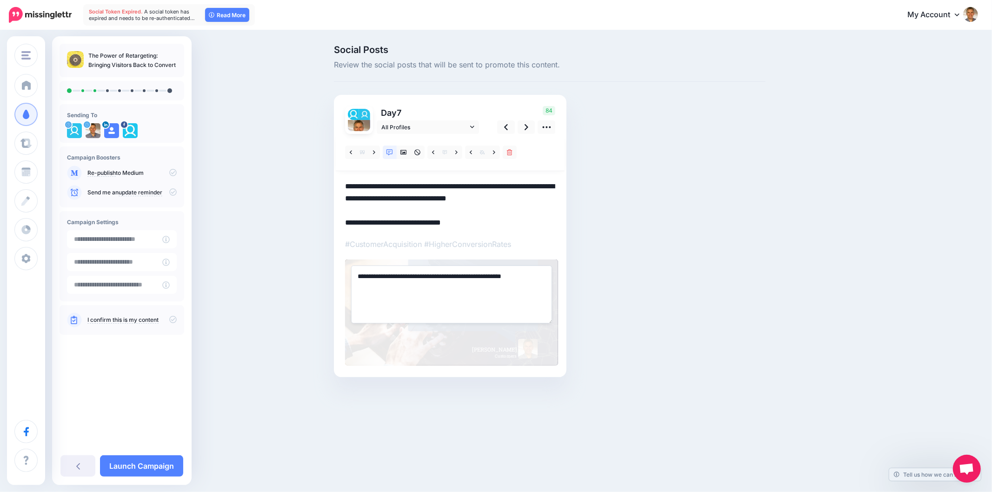
click at [447, 278] on textarea "**********" at bounding box center [451, 295] width 201 height 58
paste textarea "********"
click at [597, 266] on div "Social Posts Review the social posts that will be sent to promote this content.…" at bounding box center [549, 225] width 445 height 360
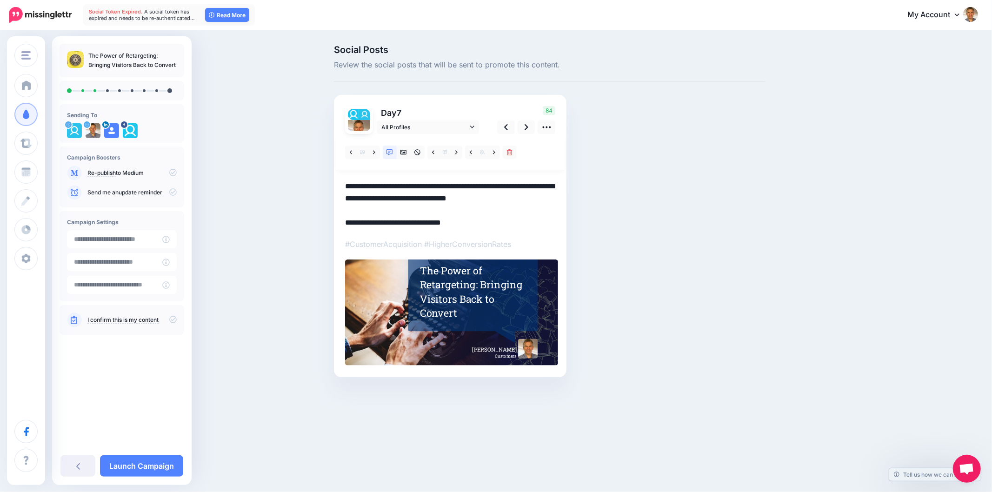
click at [619, 253] on div "Social Posts Review the social posts that will be sent to promote this content.…" at bounding box center [549, 225] width 445 height 360
click at [669, 236] on div "Social Posts Review the social posts that will be sent to promote this content.…" at bounding box center [549, 225] width 445 height 360
click at [647, 202] on div "Social Posts Review the social posts that will be sent to promote this content.…" at bounding box center [549, 225] width 445 height 360
drag, startPoint x: 528, startPoint y: 126, endPoint x: 645, endPoint y: 140, distance: 118.0
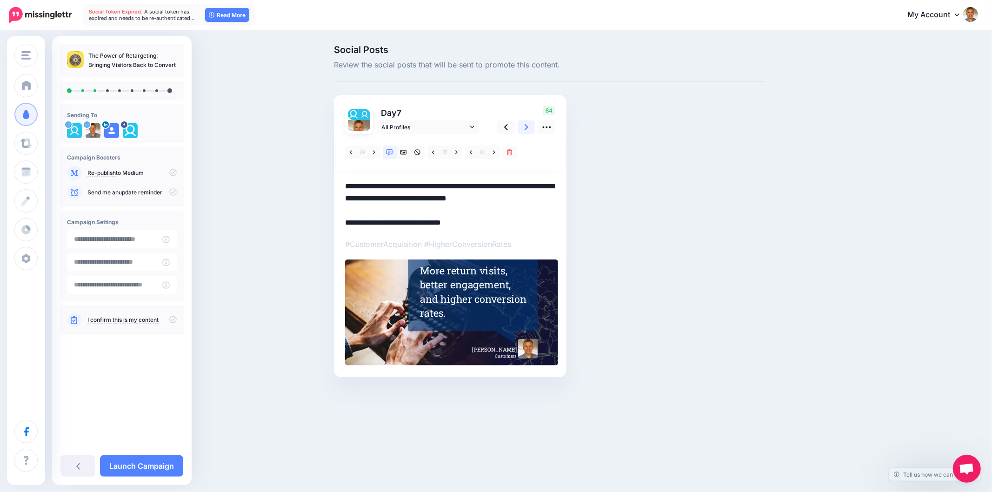
click at [528, 126] on link at bounding box center [527, 126] width 18 height 13
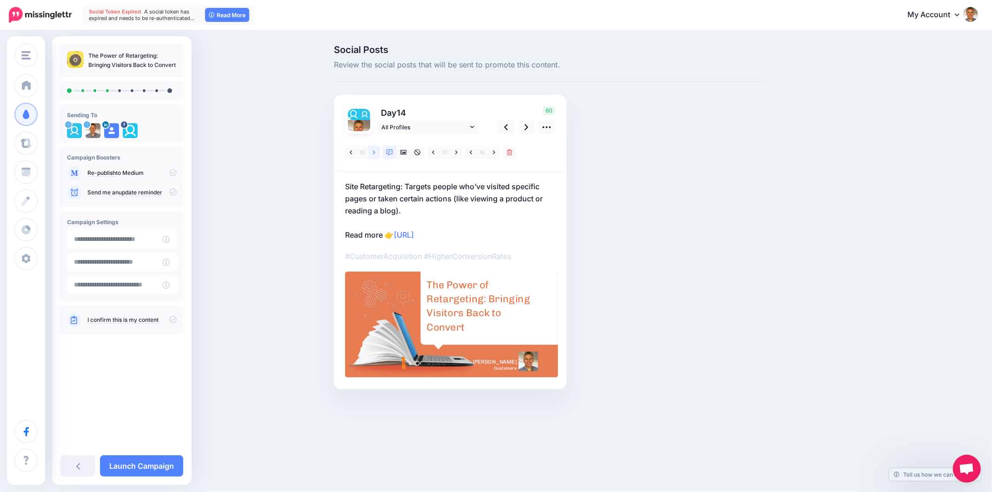
click at [379, 152] on link at bounding box center [374, 152] width 12 height 13
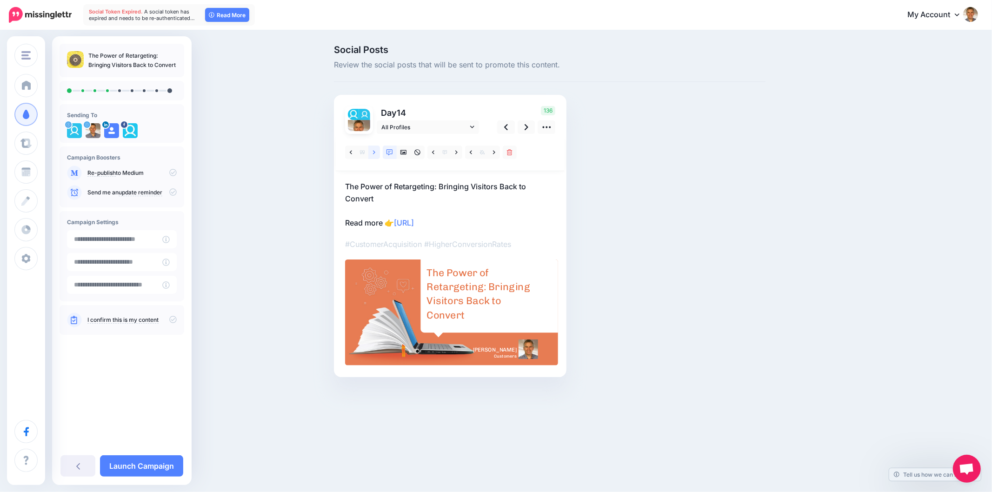
click at [378, 152] on link at bounding box center [374, 152] width 12 height 13
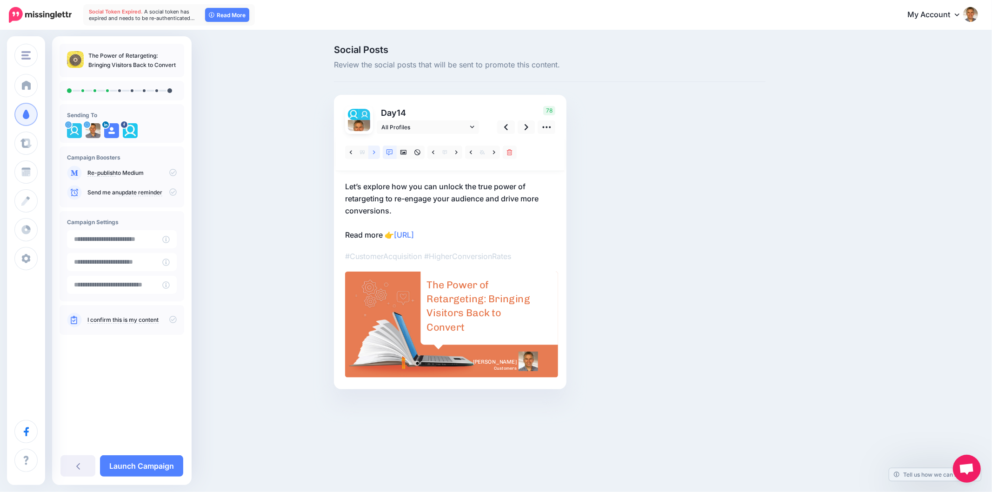
click at [374, 154] on icon at bounding box center [374, 152] width 2 height 7
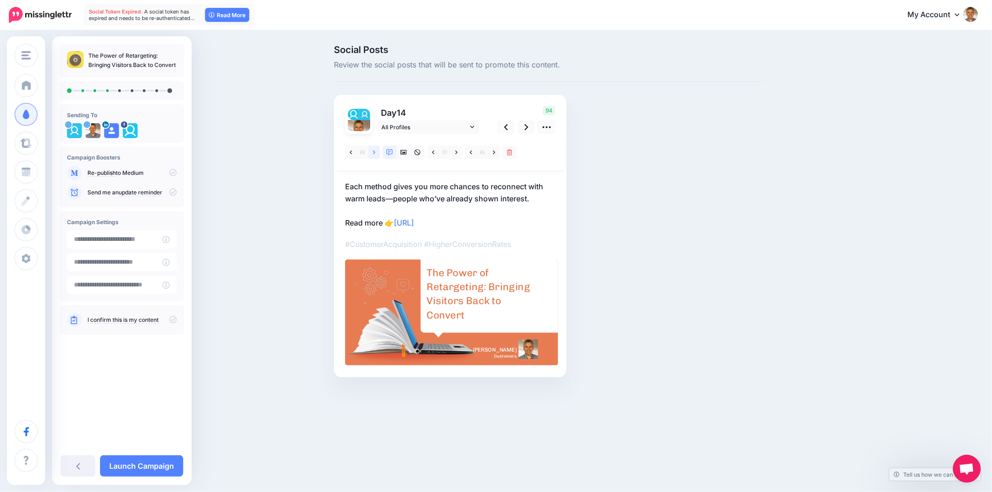
click at [373, 155] on link at bounding box center [374, 152] width 12 height 13
click at [373, 153] on icon at bounding box center [374, 152] width 2 height 7
drag, startPoint x: 422, startPoint y: 180, endPoint x: 563, endPoint y: 182, distance: 141.4
click at [563, 182] on div "Day 14 All Profiles" at bounding box center [450, 236] width 233 height 282
copy p "Successful retargeting isn’t about chasing people with the"
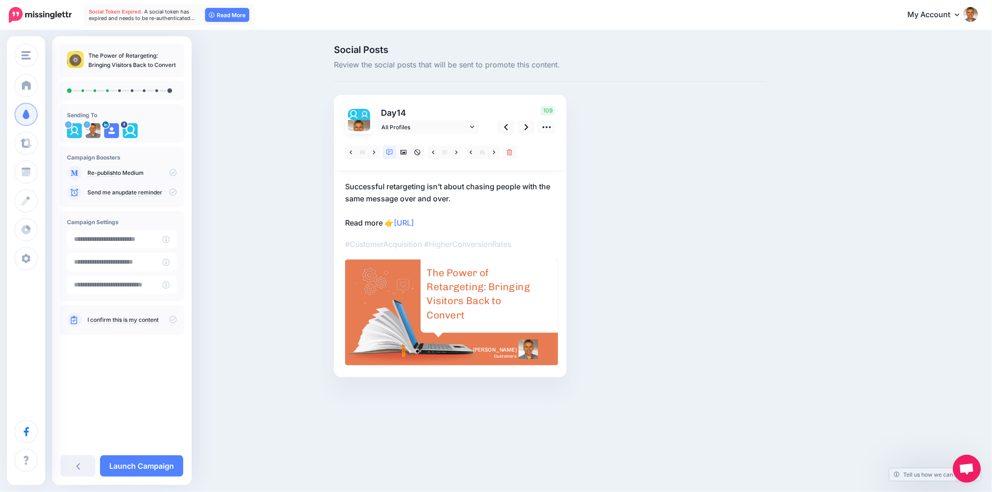
click at [781, 261] on div "Social Posts Review the social posts that will be sent to promote this content.…" at bounding box center [594, 225] width 535 height 360
click at [472, 288] on div "The Power of Retargeting: Bringing Visitors Back to Convert" at bounding box center [480, 294] width 108 height 56
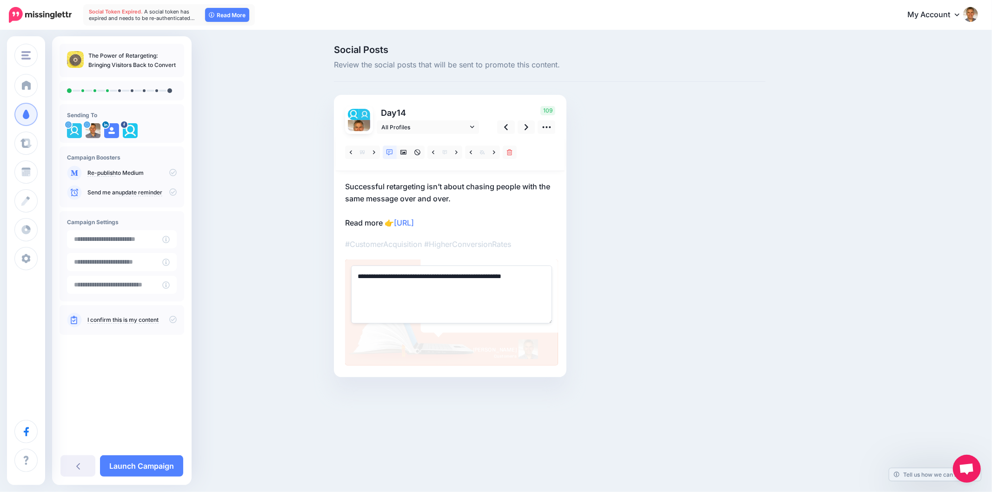
click at [459, 284] on textarea "**********" at bounding box center [451, 295] width 201 height 58
click at [459, 282] on textarea "**********" at bounding box center [451, 295] width 201 height 58
paste textarea
type textarea "**********"
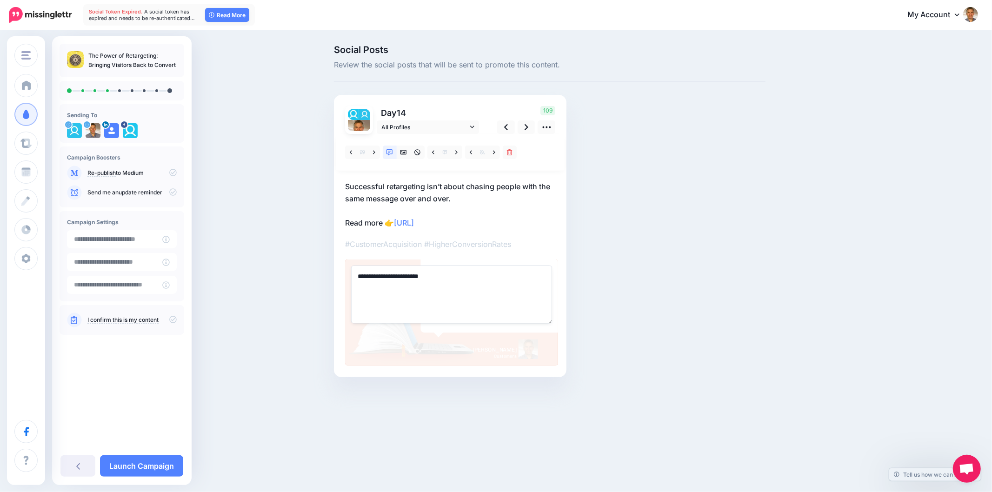
click at [653, 273] on div "Social Posts Review the social posts that will be sent to promote this content.…" at bounding box center [549, 225] width 445 height 360
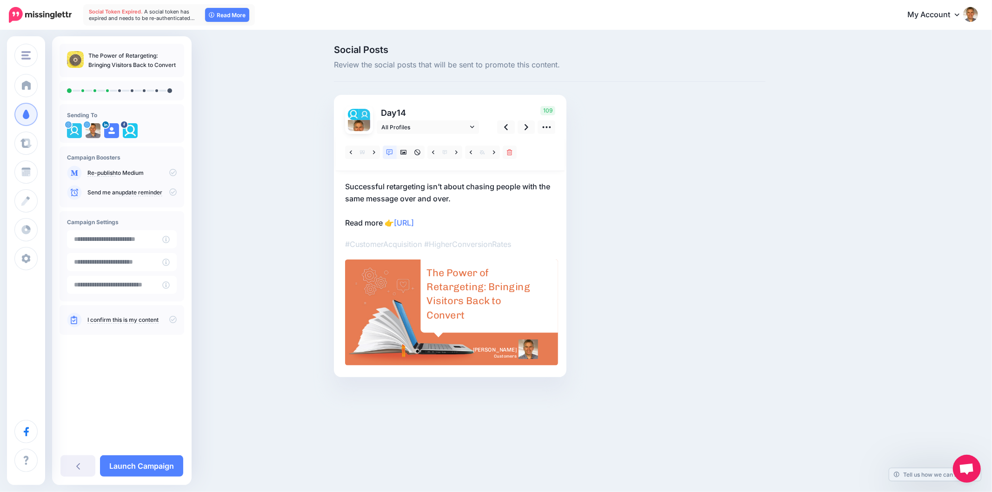
click at [653, 273] on div "Social Posts Review the social posts that will be sent to promote this content.…" at bounding box center [549, 225] width 445 height 360
click at [633, 295] on div "Social Posts Review the social posts that will be sent to promote this content.…" at bounding box center [549, 225] width 445 height 360
click at [937, 313] on div "Social Posts Review the social posts that will be sent to promote this content.…" at bounding box center [496, 225] width 992 height 388
click at [808, 256] on div "Social Posts Review the social posts that will be sent to promote this content.…" at bounding box center [594, 225] width 535 height 360
click at [528, 126] on icon at bounding box center [527, 127] width 4 height 10
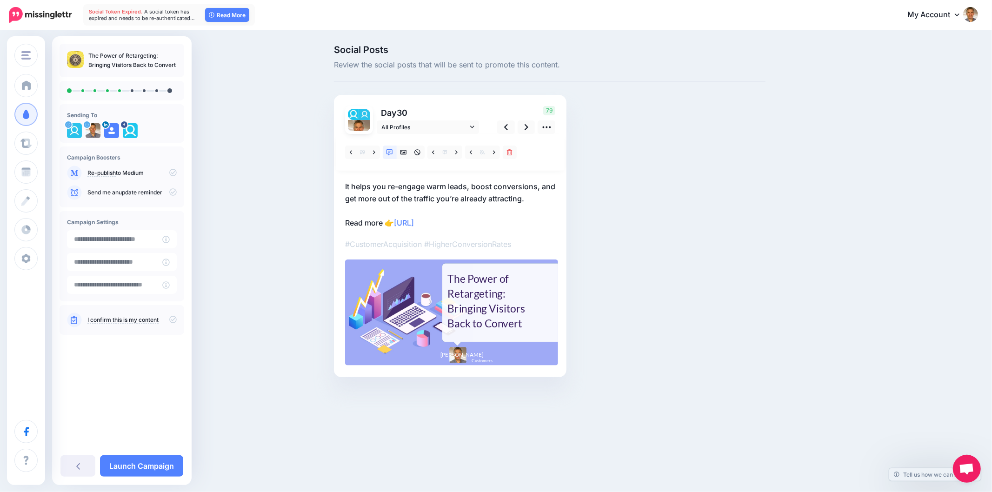
click at [713, 313] on div "Social Posts Review the social posts that will be sent to promote this content.…" at bounding box center [549, 225] width 445 height 360
drag, startPoint x: 333, startPoint y: 186, endPoint x: 578, endPoint y: 182, distance: 245.1
click at [582, 184] on div "Social Posts Review the social posts that will be sent to promote this content.…" at bounding box center [549, 225] width 445 height 360
copy p "It helps you re-engage warm leads, boost conversions,"
click at [373, 150] on icon at bounding box center [374, 152] width 2 height 7
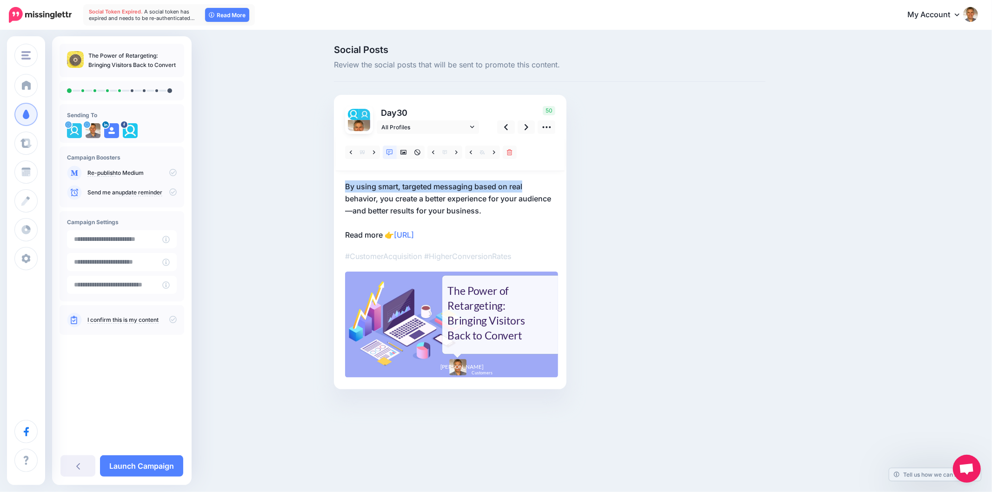
drag, startPoint x: 416, startPoint y: 181, endPoint x: 546, endPoint y: 174, distance: 130.4
click at [546, 174] on div "Day 30 All Profiles" at bounding box center [450, 242] width 233 height 294
copy p "By using smart, targeted messaging based on real"
click at [374, 152] on icon at bounding box center [374, 152] width 2 height 4
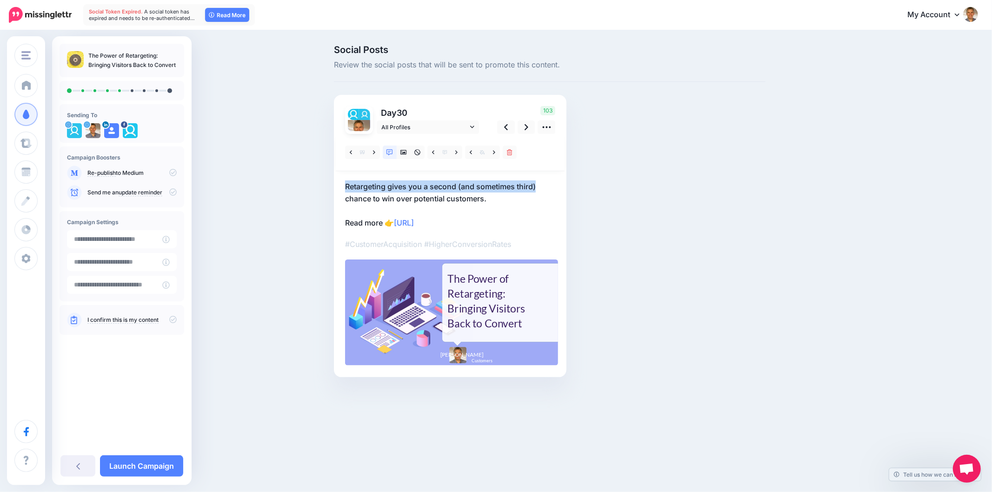
drag, startPoint x: 333, startPoint y: 188, endPoint x: 590, endPoint y: 173, distance: 256.7
click at [577, 177] on div "Social Posts Review the social posts that will be sent to promote this content.…" at bounding box center [549, 225] width 445 height 360
copy p "Retargeting gives you a second (and sometimes third)"
click at [374, 151] on icon at bounding box center [374, 152] width 2 height 7
drag, startPoint x: 374, startPoint y: 186, endPoint x: 603, endPoint y: 173, distance: 229.2
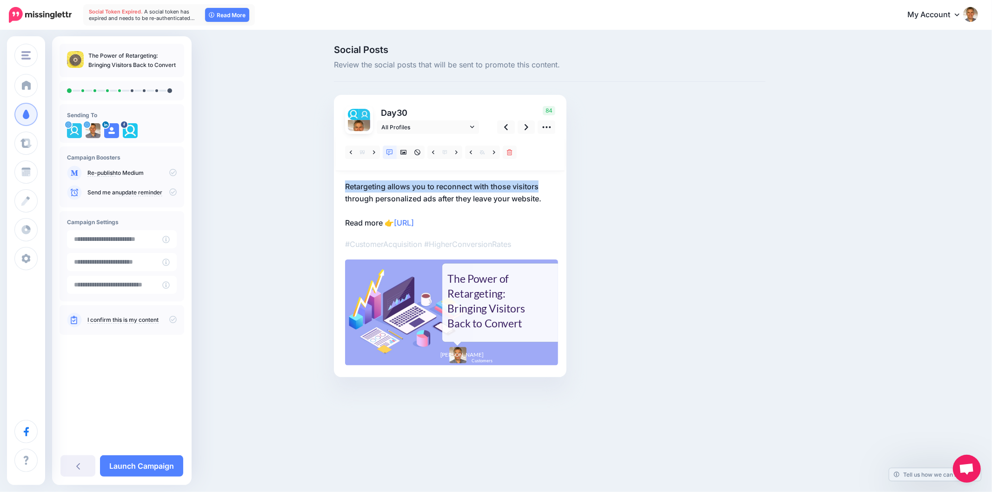
click at [603, 173] on div "Social Posts Review the social posts that will be sent to promote this content.…" at bounding box center [549, 225] width 445 height 360
copy p "Retargeting allows you to reconnect with those visitors"
drag, startPoint x: 372, startPoint y: 152, endPoint x: 382, endPoint y: 153, distance: 9.9
click at [372, 152] on link at bounding box center [374, 152] width 12 height 13
click at [370, 149] on link at bounding box center [374, 152] width 12 height 13
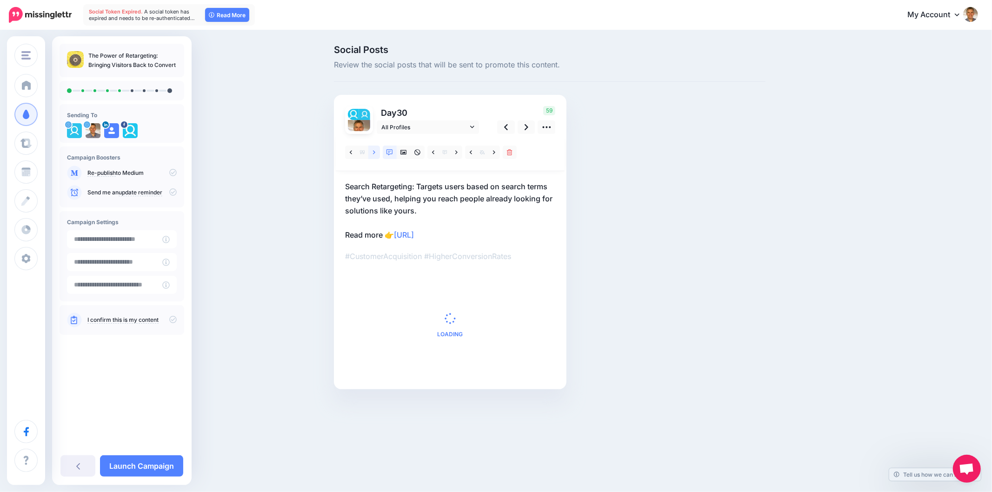
click at [370, 149] on link at bounding box center [374, 152] width 12 height 13
click at [369, 149] on link at bounding box center [374, 152] width 12 height 13
click at [349, 154] on link at bounding box center [351, 152] width 12 height 13
drag, startPoint x: 342, startPoint y: 188, endPoint x: 569, endPoint y: 187, distance: 227.4
click at [552, 184] on div "Day 30 All Profiles" at bounding box center [450, 242] width 233 height 294
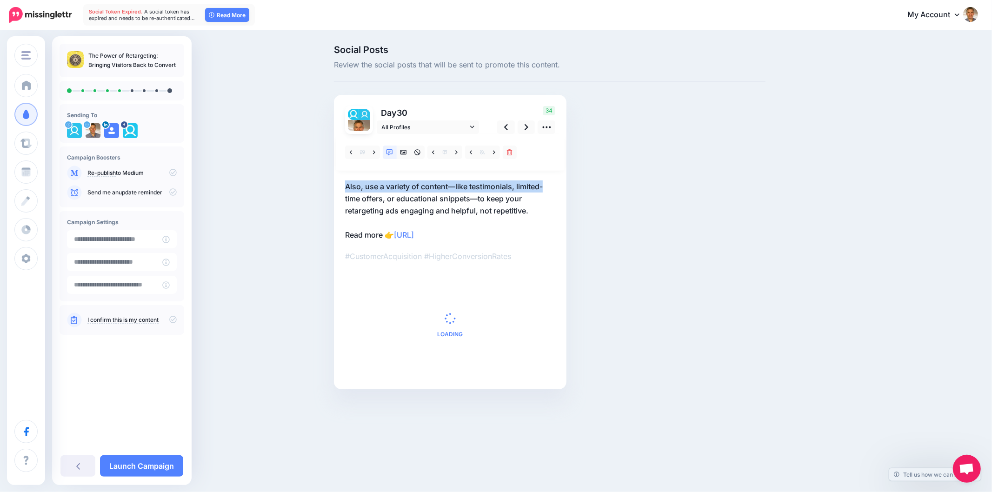
copy p "Also, use a variety of content—like testimonials, limited-"
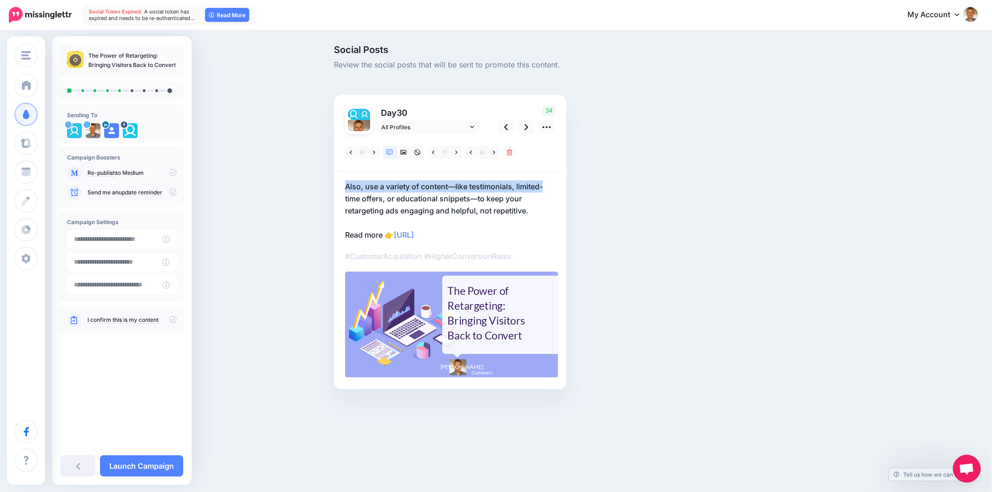
click at [677, 166] on div "Social Posts Review the social posts that will be sent to promote this content.…" at bounding box center [549, 231] width 445 height 372
click at [405, 155] on icon at bounding box center [403, 152] width 7 height 7
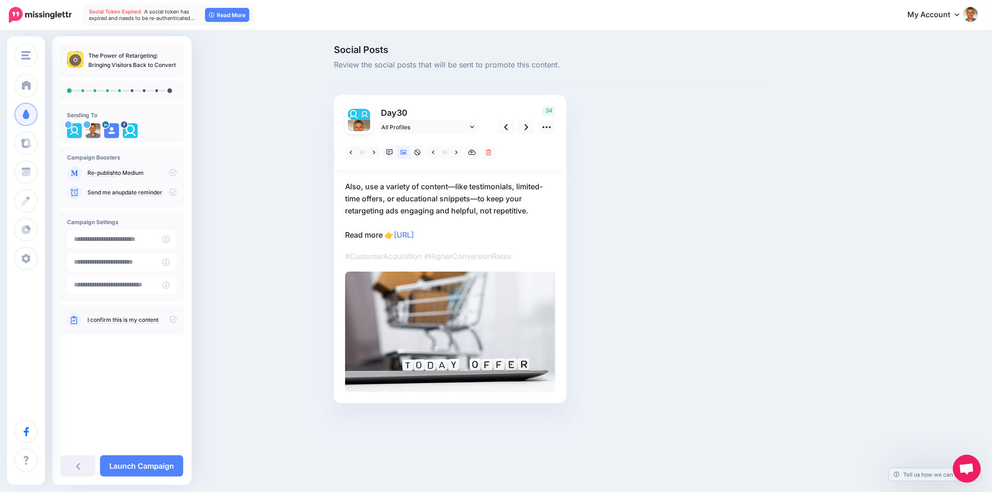
click at [721, 236] on div "Social Posts Review the social posts that will be sent to promote this content.…" at bounding box center [549, 238] width 445 height 386
drag, startPoint x: 834, startPoint y: 258, endPoint x: 833, endPoint y: 253, distance: 4.7
click at [834, 258] on div "Social Posts Review the social posts that will be sent to promote this content.…" at bounding box center [594, 238] width 535 height 386
click at [525, 131] on icon at bounding box center [527, 127] width 4 height 10
drag, startPoint x: 326, startPoint y: 191, endPoint x: 552, endPoint y: 181, distance: 225.8
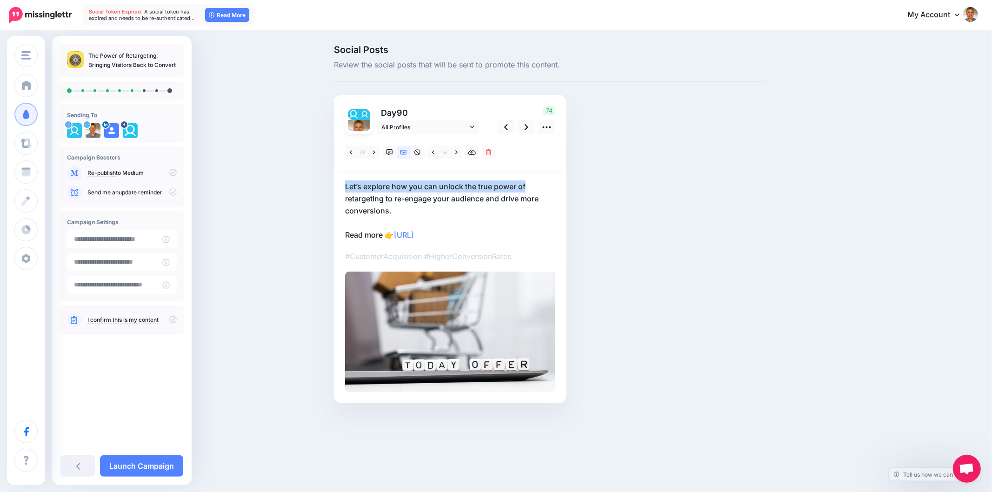
click at [551, 181] on div "Social Posts Review the social posts that will be sent to promote this content.…" at bounding box center [496, 238] width 992 height 414
copy p "Let’s explore how you can unlock the true power of"
click at [737, 243] on div "Social Posts Review the social posts that will be sent to promote this content.…" at bounding box center [549, 238] width 445 height 386
click at [375, 153] on link at bounding box center [374, 152] width 12 height 13
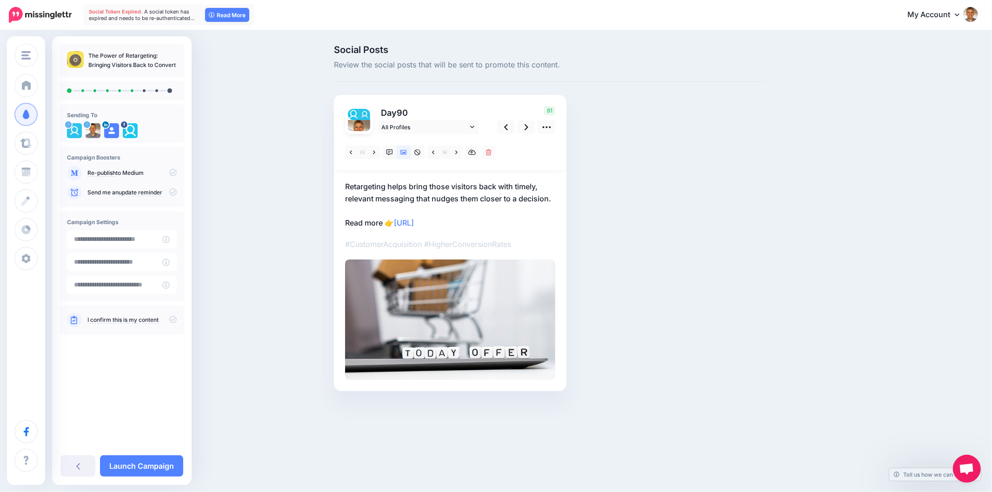
click at [446, 196] on p "Retargeting helps bring those visitors back with timely, relevant messaging tha…" at bounding box center [450, 204] width 210 height 48
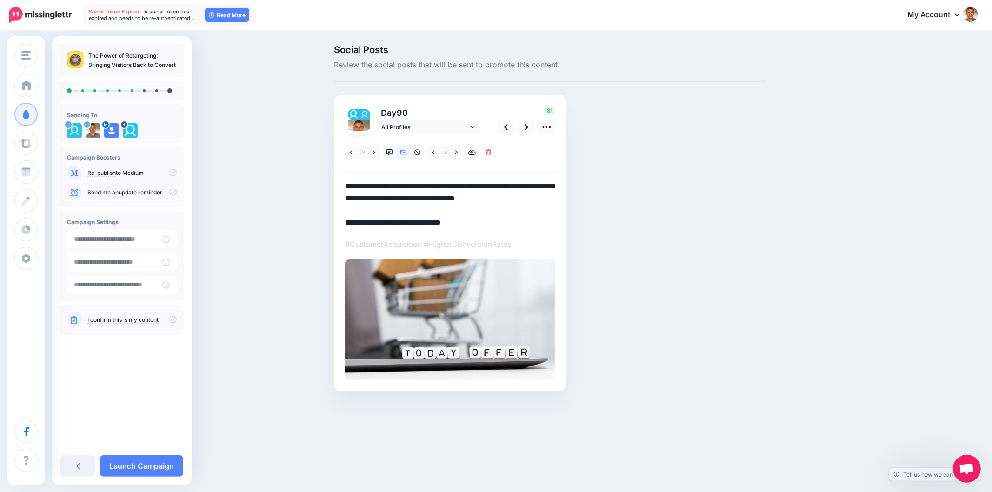
click at [446, 196] on textarea "**********" at bounding box center [450, 204] width 210 height 48
paste textarea
click at [457, 151] on icon at bounding box center [456, 152] width 2 height 7
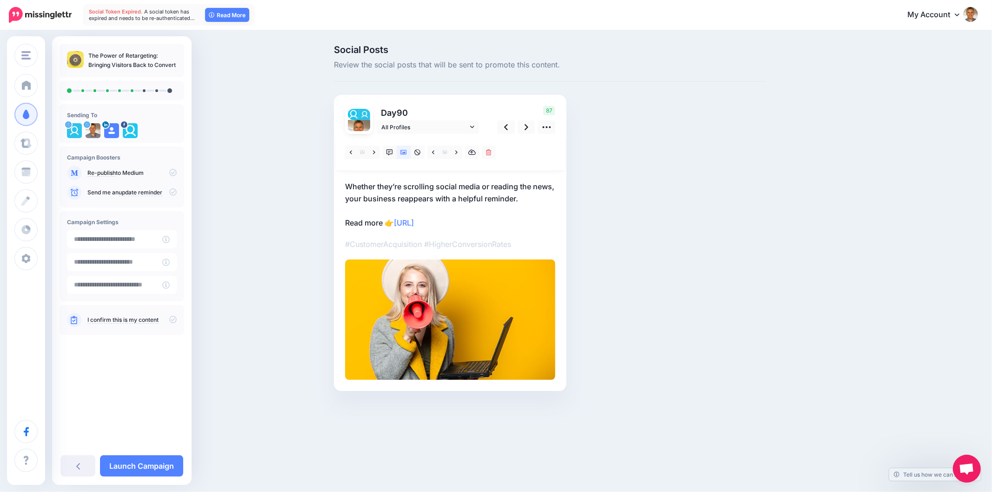
click at [644, 200] on div "Social Posts Review the social posts that will be sent to promote this content.…" at bounding box center [549, 232] width 445 height 374
drag, startPoint x: 737, startPoint y: 210, endPoint x: 519, endPoint y: 161, distance: 223.5
click at [737, 210] on div "Social Posts Review the social posts that will be sent to promote this content.…" at bounding box center [549, 232] width 445 height 374
click at [529, 126] on link at bounding box center [527, 126] width 18 height 13
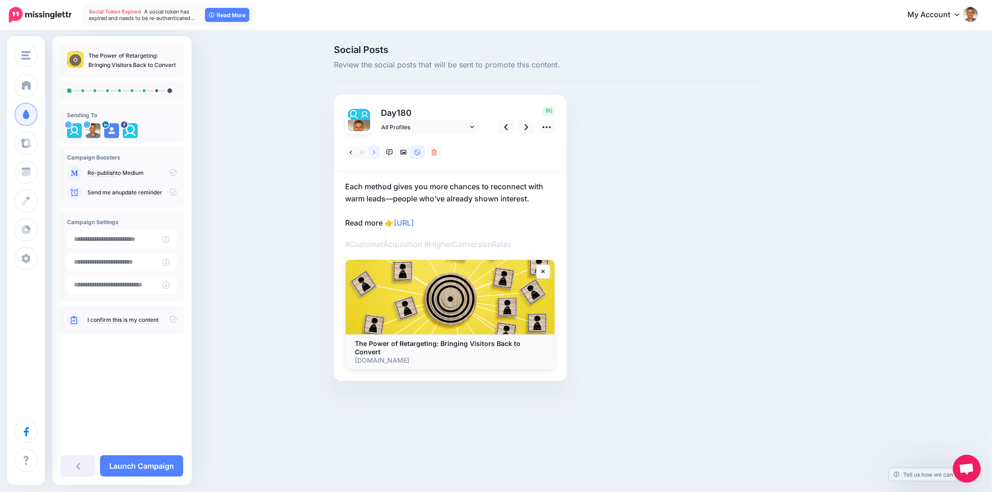
click at [378, 151] on link at bounding box center [374, 152] width 12 height 13
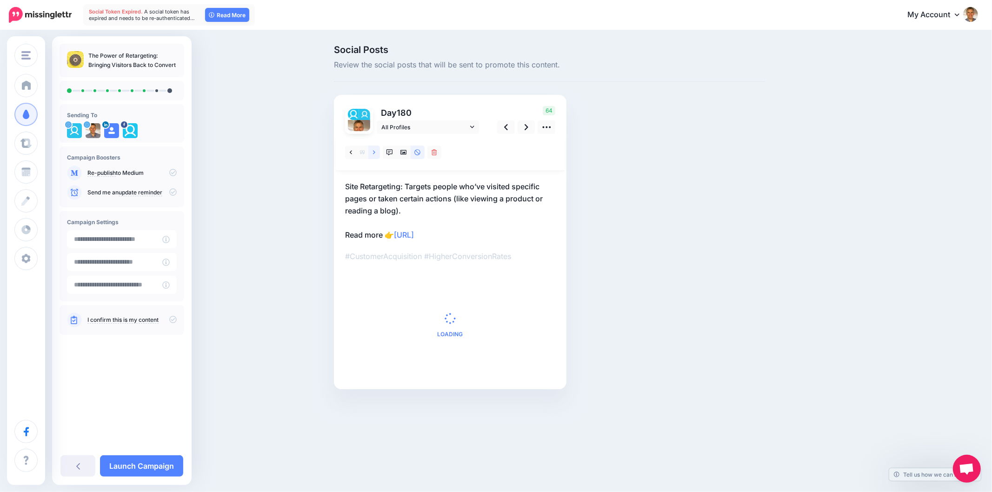
click at [375, 155] on link at bounding box center [374, 152] width 12 height 13
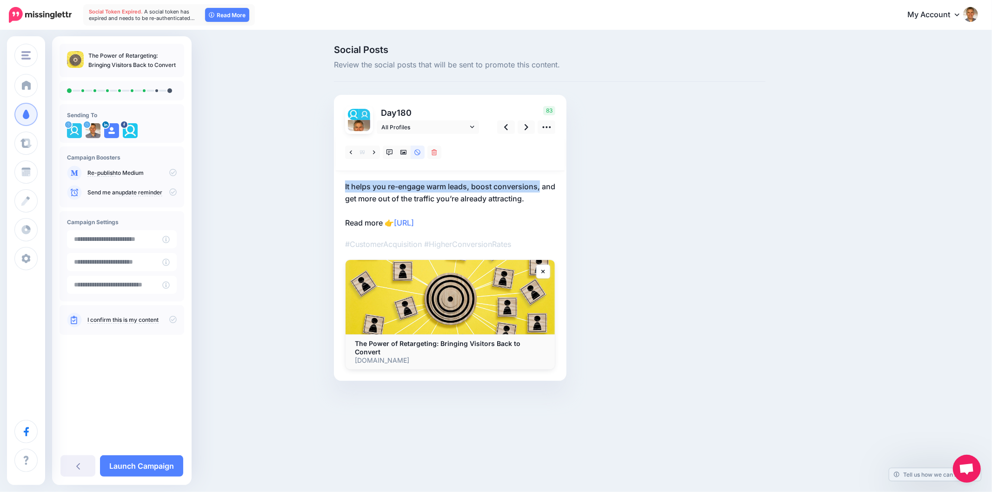
drag, startPoint x: 452, startPoint y: 180, endPoint x: 566, endPoint y: 187, distance: 114.6
click at [556, 187] on div "Social Posts Review the social posts that will be sent to promote this content.…" at bounding box center [496, 227] width 992 height 392
copy p "It helps you re-engage warm leads, boost conversions,"
click at [373, 152] on icon at bounding box center [374, 152] width 2 height 7
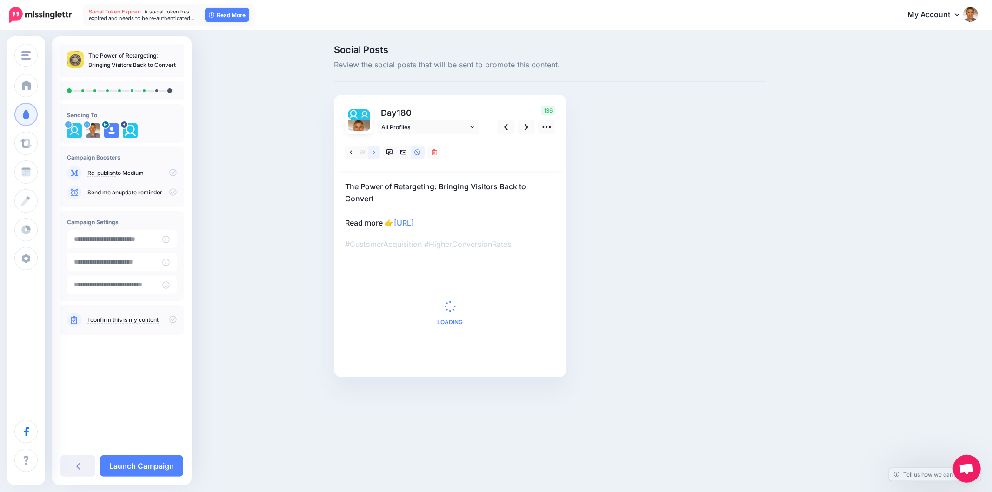
click at [373, 152] on icon at bounding box center [374, 152] width 2 height 7
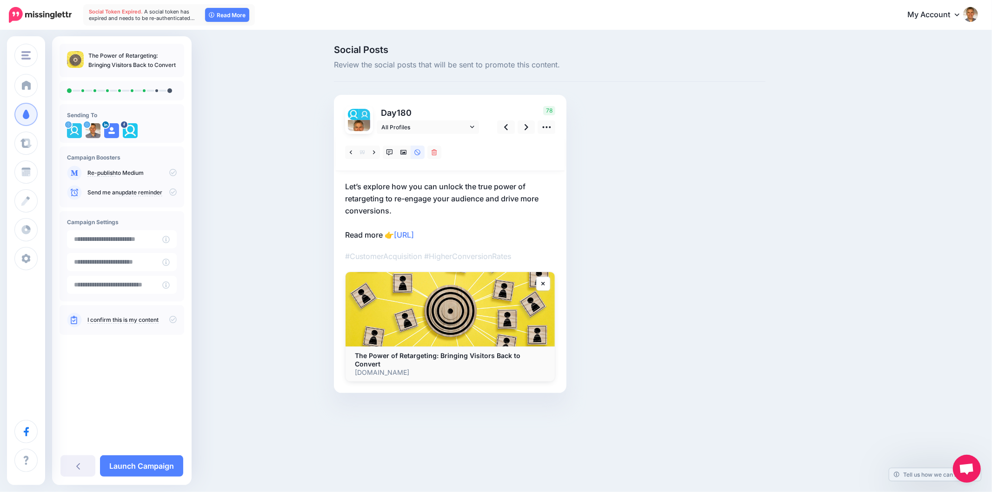
click at [400, 212] on p "Let’s explore how you can unlock the true power of retargeting to re-engage you…" at bounding box center [450, 210] width 210 height 60
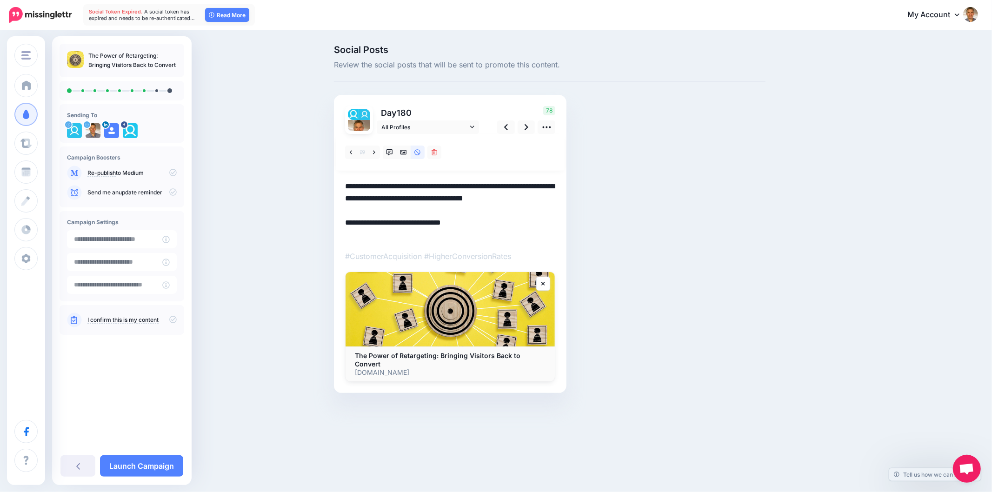
drag, startPoint x: 405, startPoint y: 210, endPoint x: 332, endPoint y: 181, distance: 77.5
click at [332, 181] on div "Social Posts Review the social posts that will be sent to promote this content.…" at bounding box center [549, 233] width 445 height 376
paste textarea
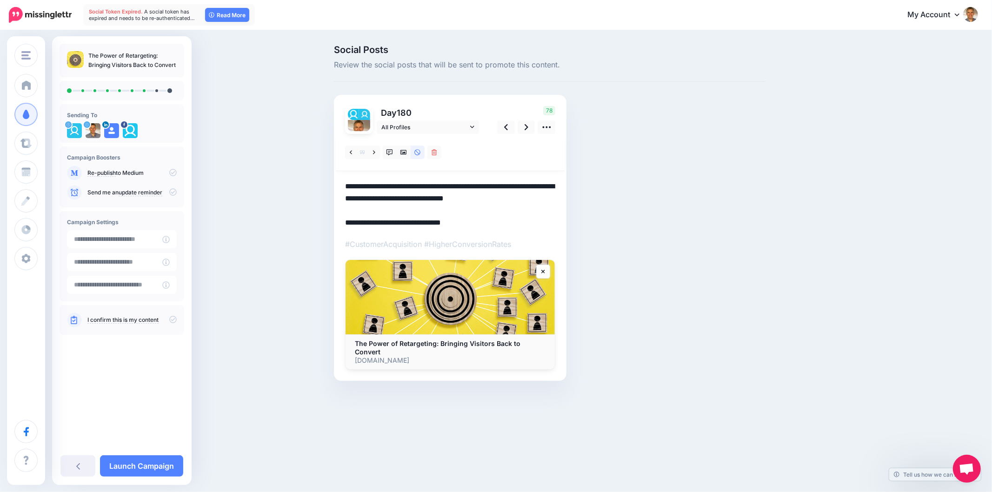
drag, startPoint x: 791, startPoint y: 264, endPoint x: 485, endPoint y: 179, distance: 318.1
click at [791, 264] on div "Social Posts Review the social posts that will be sent to promote this content.…" at bounding box center [594, 227] width 535 height 364
click at [405, 157] on link at bounding box center [404, 152] width 14 height 13
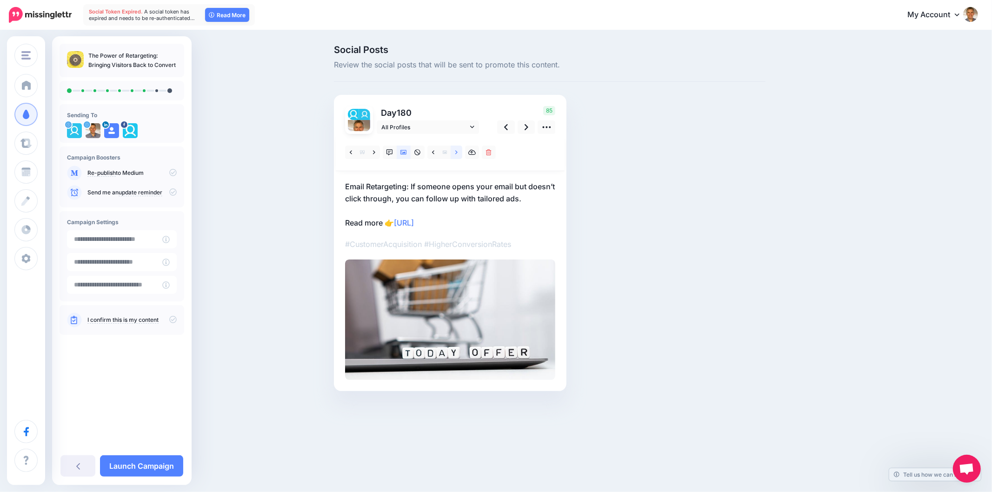
click at [459, 152] on link at bounding box center [457, 152] width 12 height 13
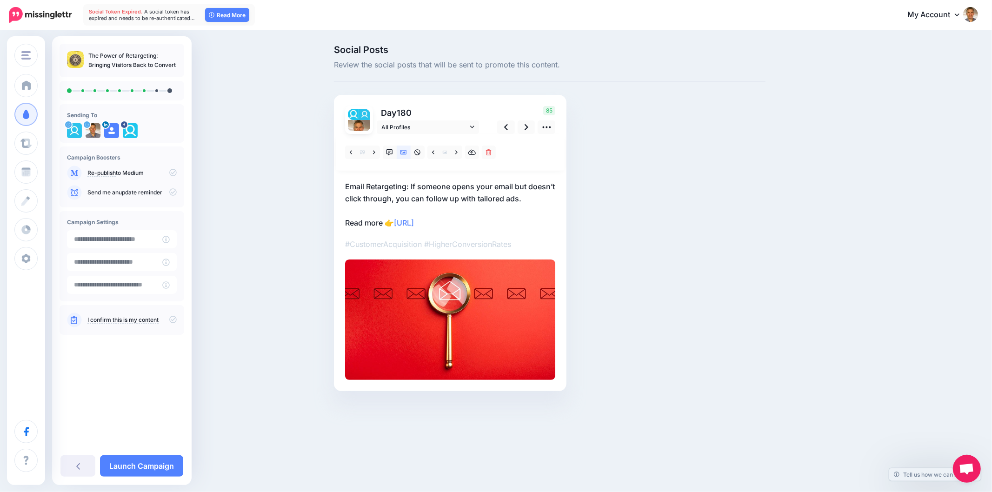
click at [658, 202] on div "Social Posts Review the social posts that will be sent to promote this content.…" at bounding box center [549, 232] width 445 height 374
drag, startPoint x: 739, startPoint y: 254, endPoint x: 563, endPoint y: 207, distance: 183.0
click at [738, 254] on div "Social Posts Review the social posts that will be sent to promote this content.…" at bounding box center [549, 232] width 445 height 374
click at [533, 127] on link at bounding box center [527, 126] width 18 height 13
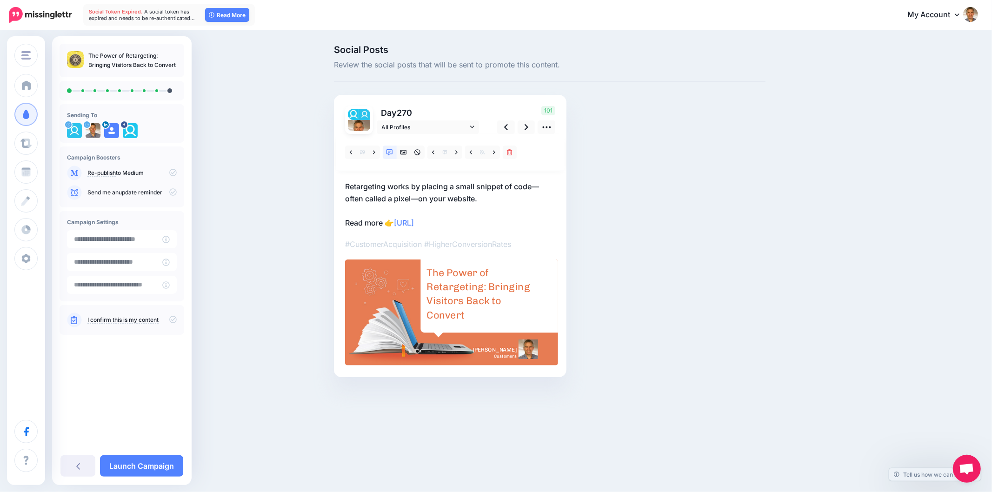
click at [790, 245] on div "Social Posts Review the social posts that will be sent to promote this content.…" at bounding box center [594, 225] width 535 height 360
click at [645, 292] on div "Social Posts Review the social posts that will be sent to promote this content.…" at bounding box center [549, 225] width 445 height 360
click at [371, 152] on link at bounding box center [374, 152] width 12 height 13
click at [346, 151] on link at bounding box center [351, 152] width 12 height 13
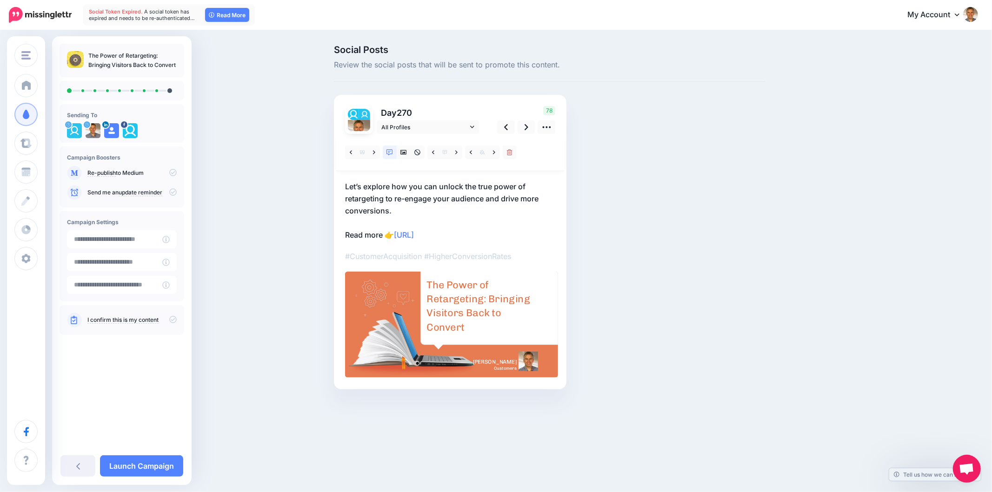
drag, startPoint x: 704, startPoint y: 196, endPoint x: 634, endPoint y: 189, distance: 69.7
click at [704, 196] on div "Social Posts Review the social posts that will be sent to promote this content.…" at bounding box center [549, 231] width 445 height 372
click at [503, 127] on link at bounding box center [506, 126] width 18 height 13
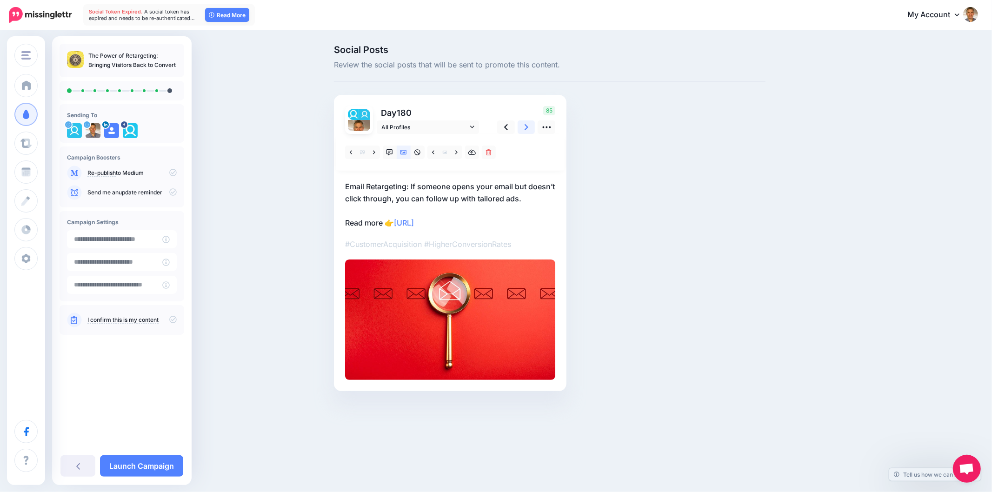
click at [523, 128] on link at bounding box center [527, 126] width 18 height 13
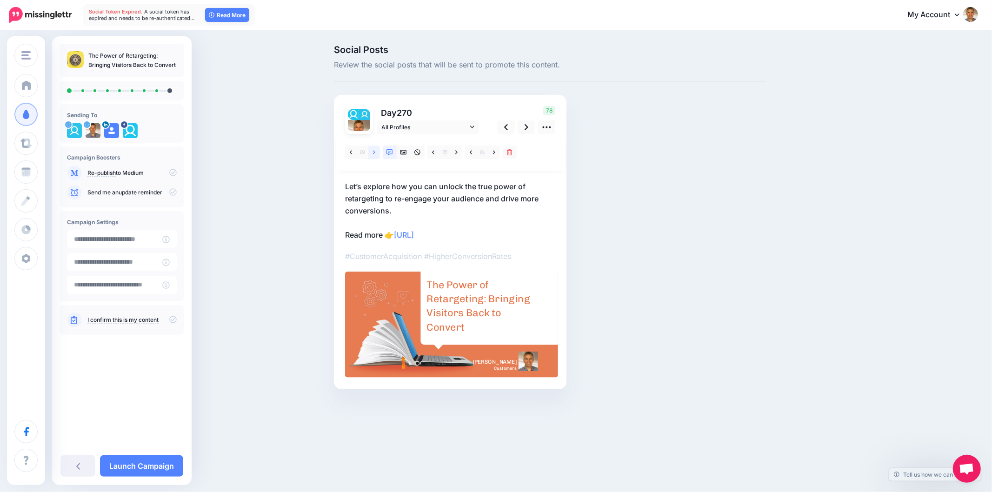
click at [374, 150] on icon at bounding box center [374, 152] width 2 height 7
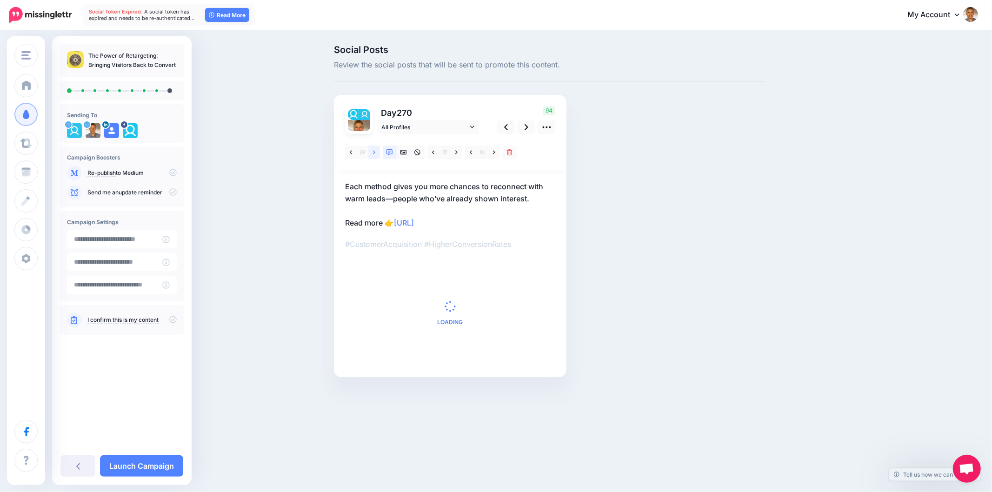
click at [373, 155] on link at bounding box center [374, 152] width 12 height 13
click at [373, 155] on icon at bounding box center [374, 152] width 2 height 7
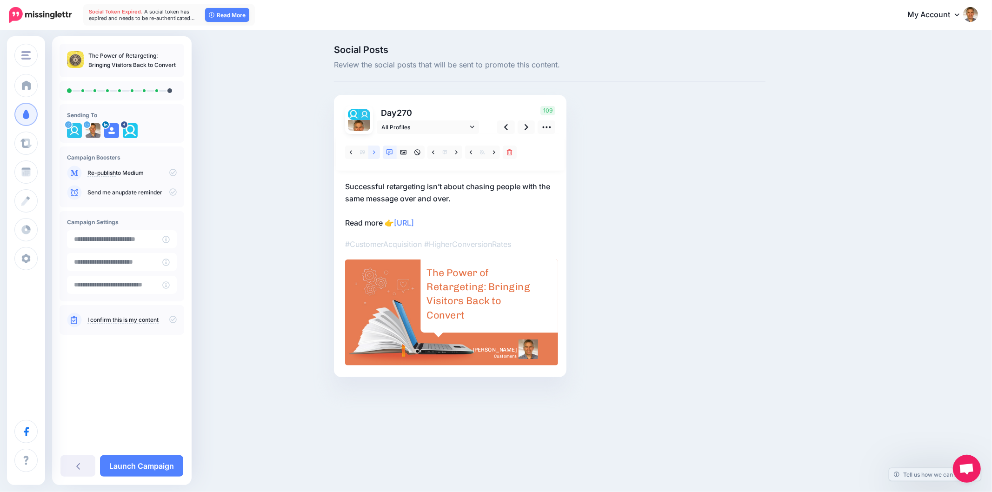
click at [373, 154] on icon at bounding box center [374, 152] width 2 height 7
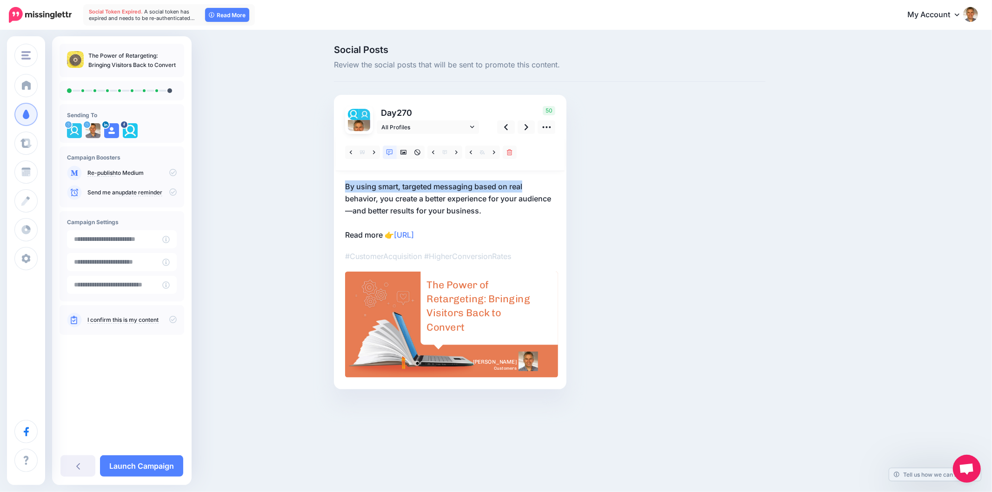
drag, startPoint x: 334, startPoint y: 192, endPoint x: 529, endPoint y: 175, distance: 195.6
click at [528, 175] on div "Day 270 All Profiles" at bounding box center [450, 242] width 233 height 294
copy p "By using smart, targeted messaging based on real"
click at [499, 202] on p "By using smart, targeted messaging based on real behavior, you create a better …" at bounding box center [450, 210] width 210 height 60
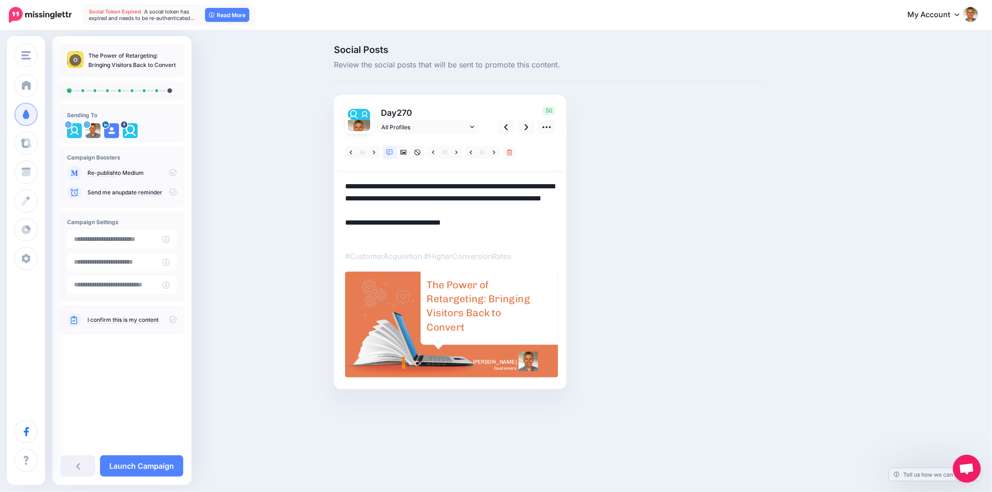
drag, startPoint x: 479, startPoint y: 213, endPoint x: 336, endPoint y: 188, distance: 145.9
click at [335, 188] on div "Day 270 All Profiles" at bounding box center [450, 242] width 233 height 294
paste textarea
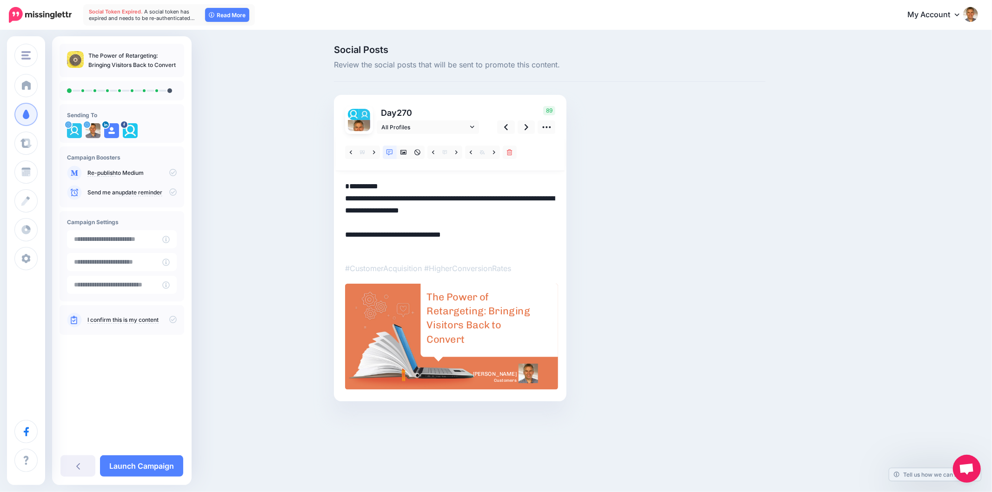
drag, startPoint x: 347, startPoint y: 211, endPoint x: 340, endPoint y: 200, distance: 12.9
click at [340, 200] on div "Day 270 All Profiles" at bounding box center [450, 248] width 233 height 306
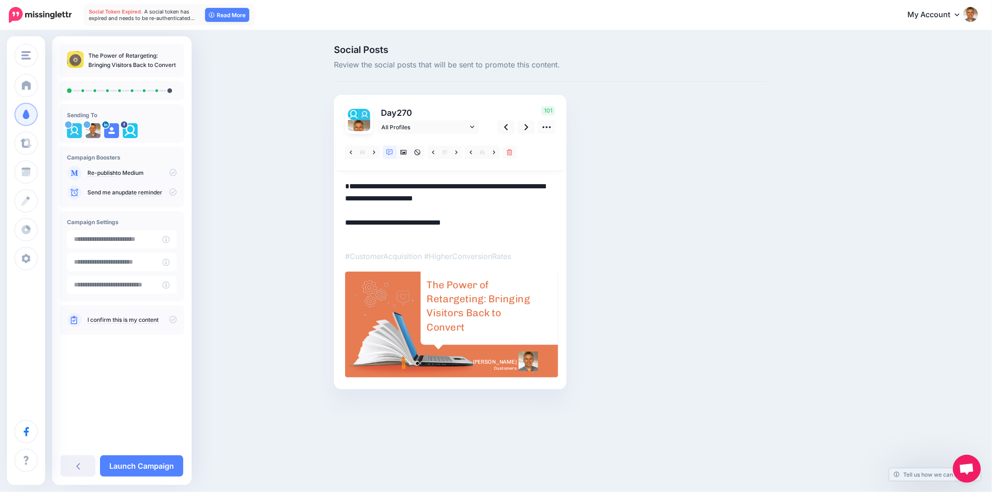
type textarea "**********"
click at [828, 285] on div "Social Posts Review the social posts that will be sent to promote this content.…" at bounding box center [594, 231] width 535 height 372
click at [461, 320] on div "The Power of Retargeting: Bringing Visitors Back to Convert" at bounding box center [480, 306] width 108 height 56
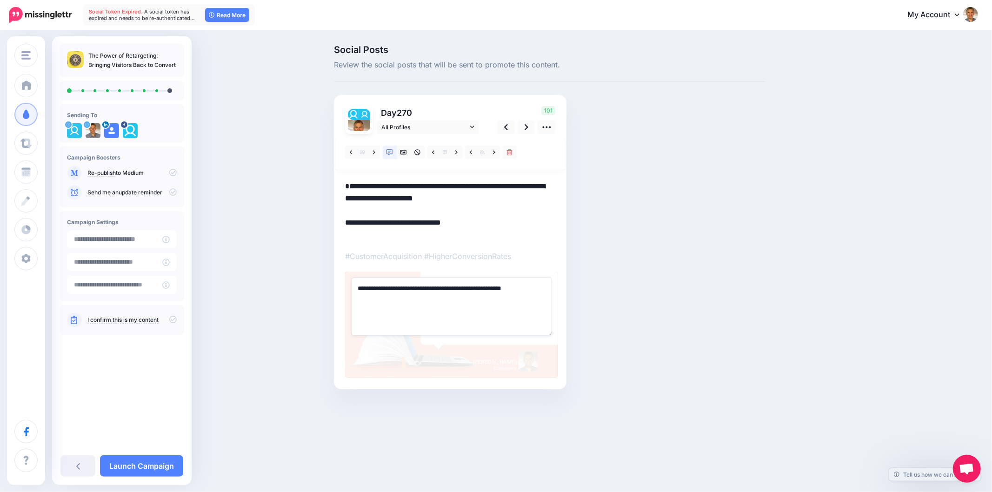
click at [453, 307] on textarea "**********" at bounding box center [451, 307] width 201 height 58
paste textarea "**********"
type textarea "**********"
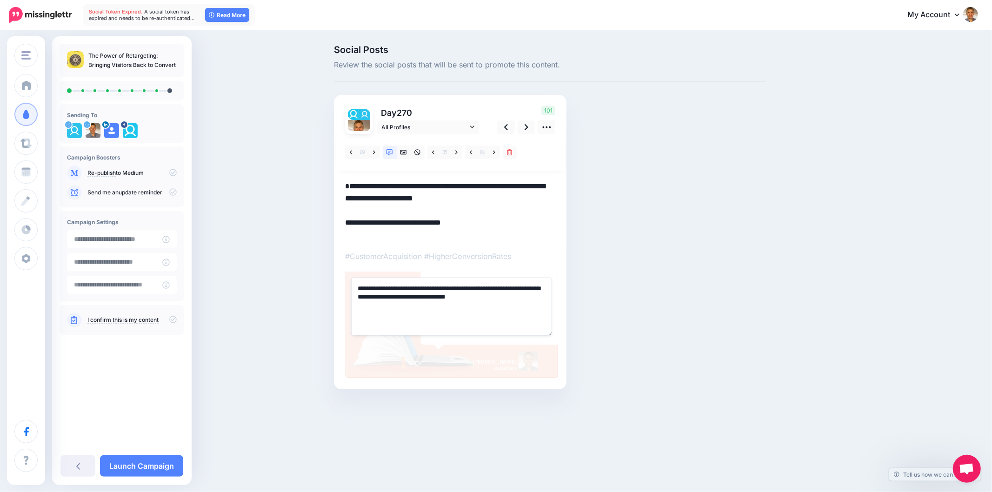
click at [681, 268] on div "Social Posts Review the social posts that will be sent to promote this content.…" at bounding box center [549, 231] width 445 height 372
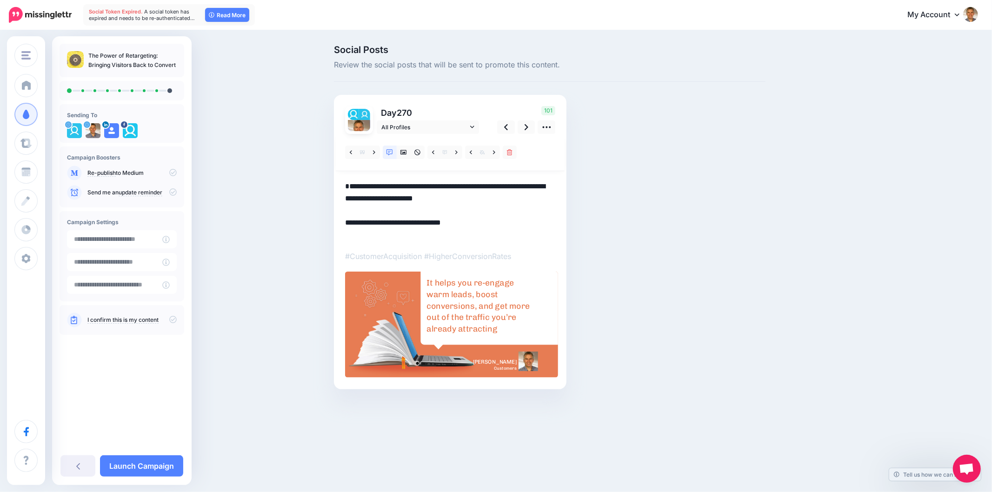
drag, startPoint x: 758, startPoint y: 352, endPoint x: 617, endPoint y: 303, distance: 149.4
click at [758, 352] on div "Social Posts Review the social posts that will be sent to promote this content.…" at bounding box center [549, 231] width 445 height 372
click at [459, 152] on link at bounding box center [457, 152] width 12 height 13
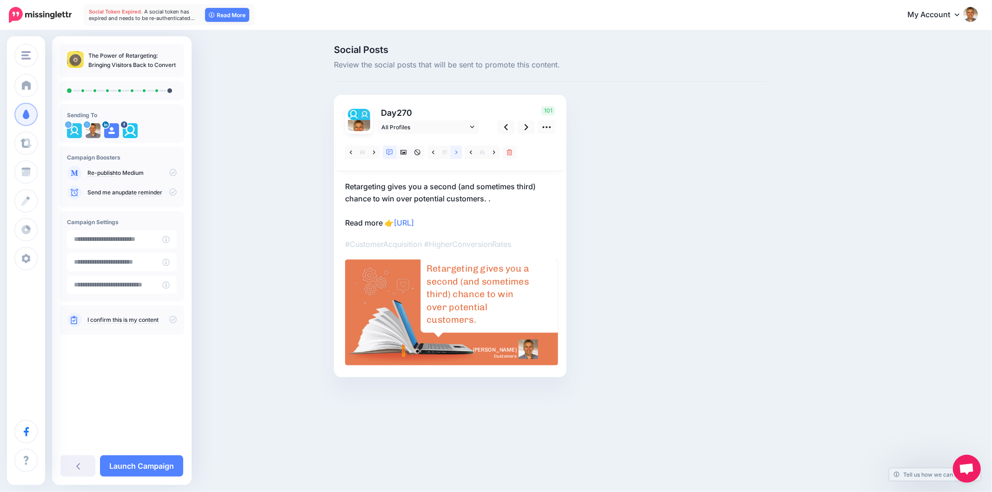
click at [459, 152] on link at bounding box center [457, 152] width 12 height 13
click at [494, 151] on icon at bounding box center [494, 152] width 2 height 7
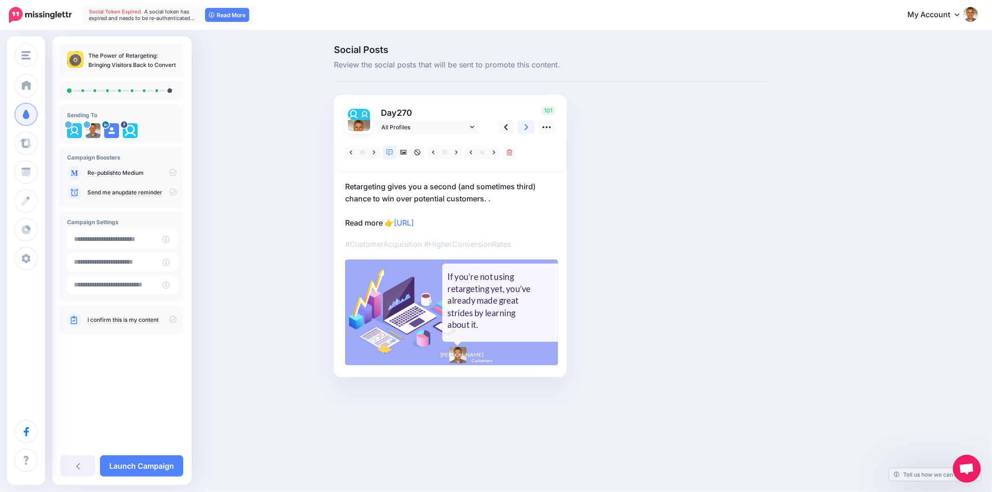
click at [528, 126] on link at bounding box center [527, 126] width 18 height 13
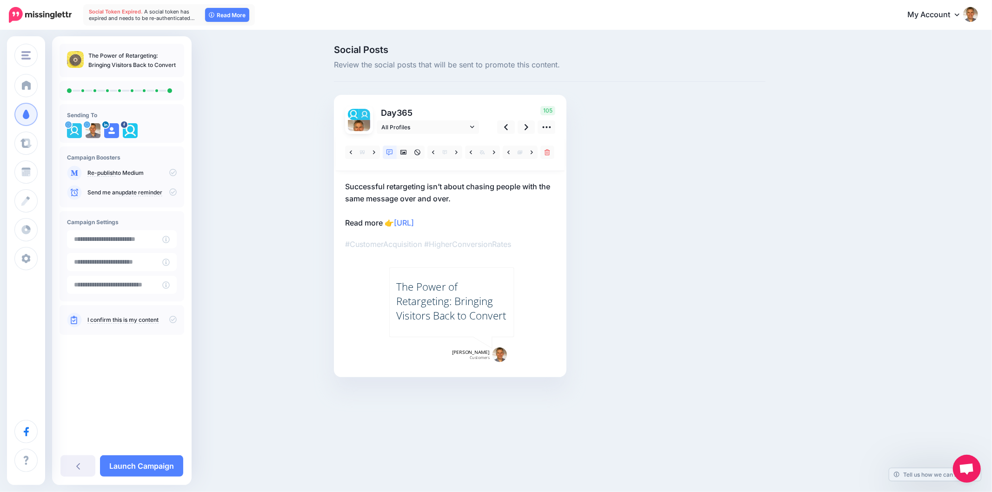
drag, startPoint x: 727, startPoint y: 194, endPoint x: 959, endPoint y: 265, distance: 242.6
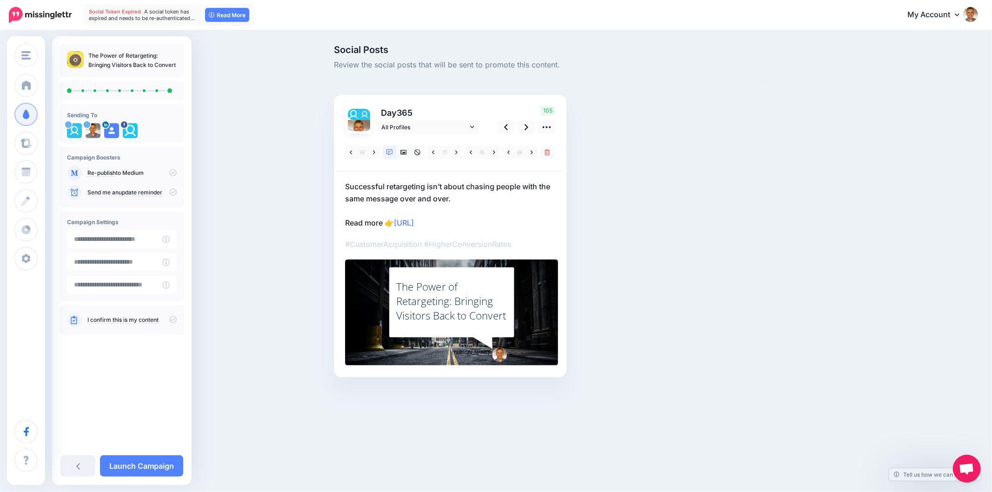
click at [727, 195] on div "Social Posts Review the social posts that will be sent to promote this content.…" at bounding box center [549, 225] width 445 height 360
drag, startPoint x: 837, startPoint y: 212, endPoint x: 707, endPoint y: 178, distance: 134.6
click at [831, 210] on div "Social Posts Review the social posts that will be sent to promote this content.…" at bounding box center [594, 225] width 535 height 360
click at [527, 126] on icon at bounding box center [527, 127] width 4 height 10
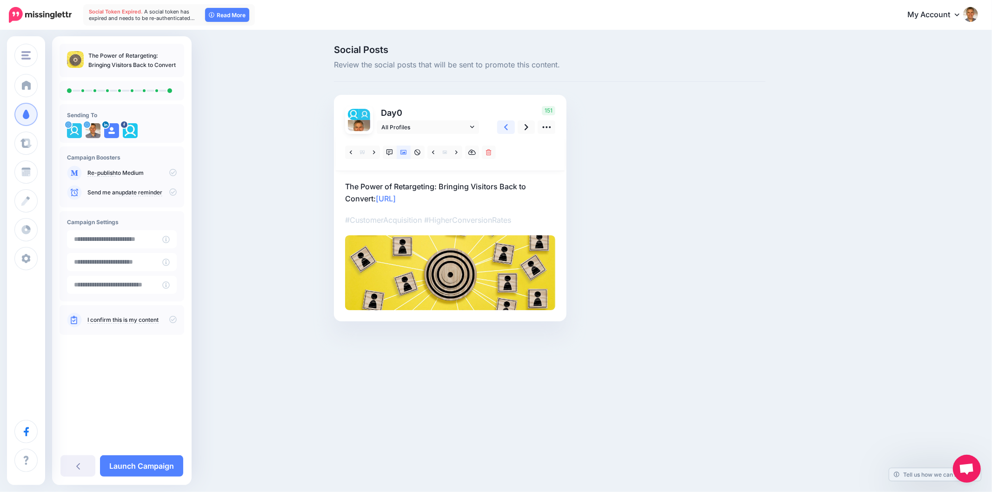
click at [509, 129] on link at bounding box center [506, 126] width 18 height 13
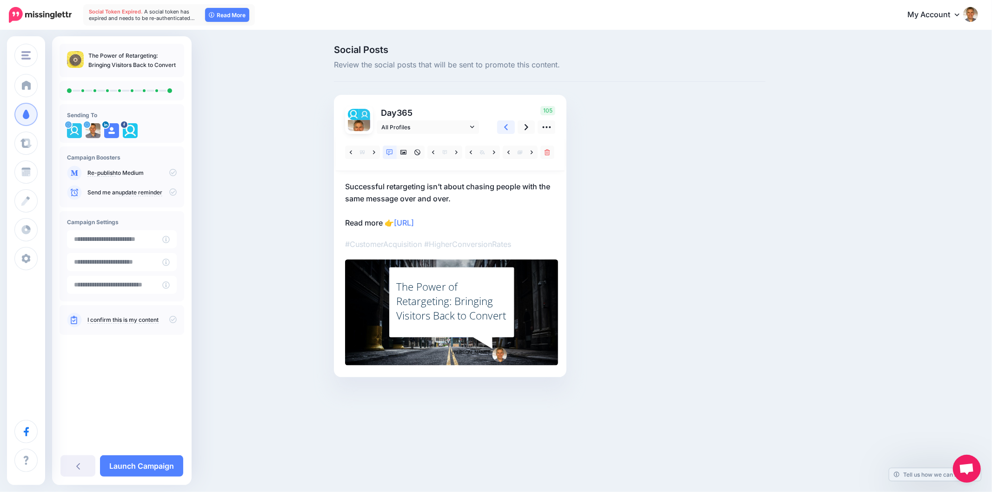
click at [508, 129] on link at bounding box center [506, 126] width 18 height 13
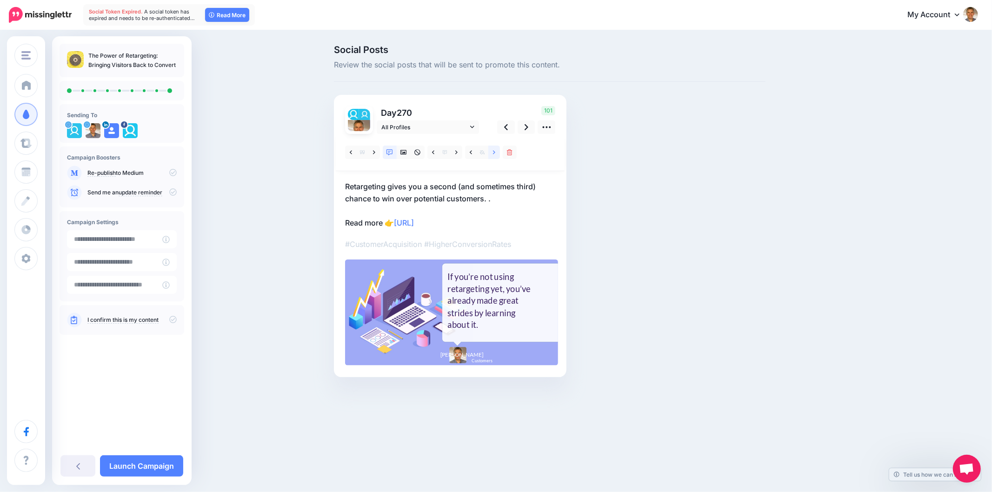
click at [494, 149] on icon at bounding box center [494, 152] width 2 height 7
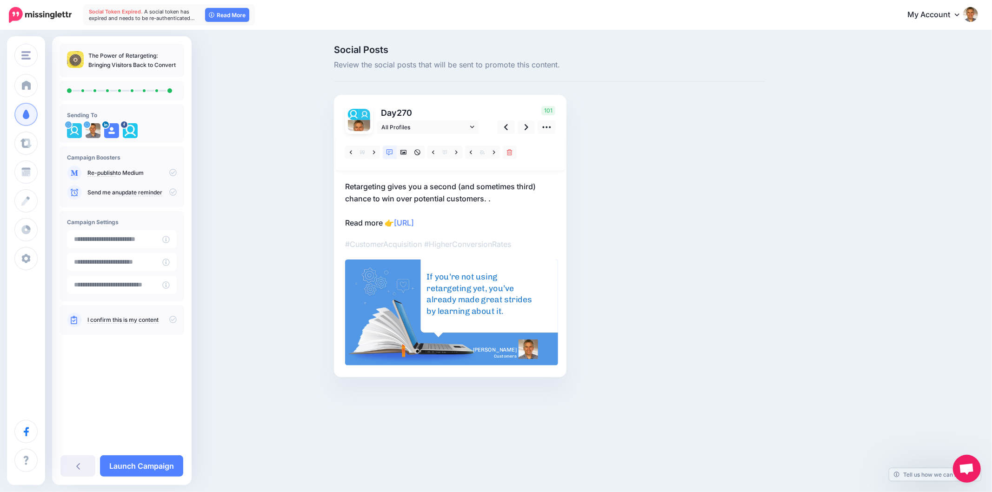
click at [872, 204] on div "Social Posts Review the social posts that will be sent to promote this content.…" at bounding box center [496, 225] width 992 height 388
click at [854, 308] on div "Social Posts Review the social posts that will be sent to promote this content.…" at bounding box center [594, 225] width 535 height 360
click at [525, 126] on icon at bounding box center [527, 127] width 4 height 10
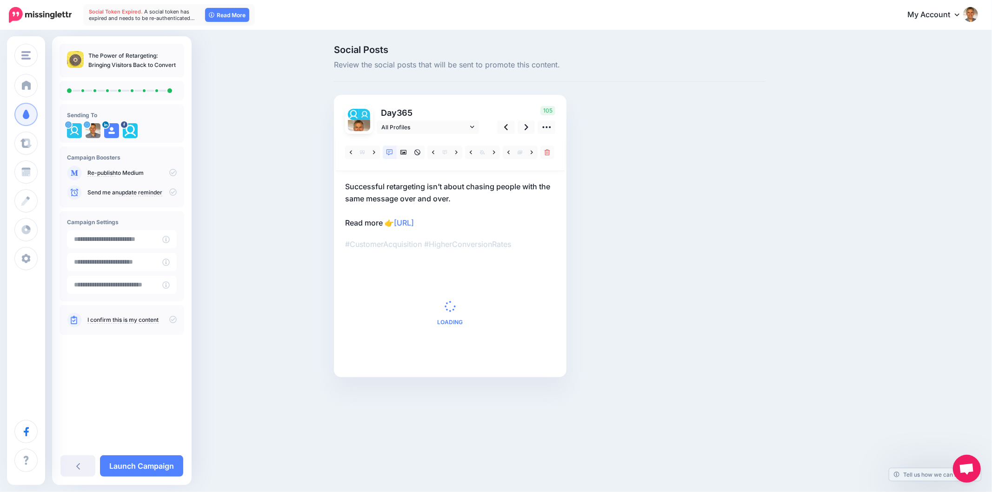
click at [845, 247] on div "Social Posts Review the social posts that will be sent to promote this content.…" at bounding box center [594, 225] width 535 height 360
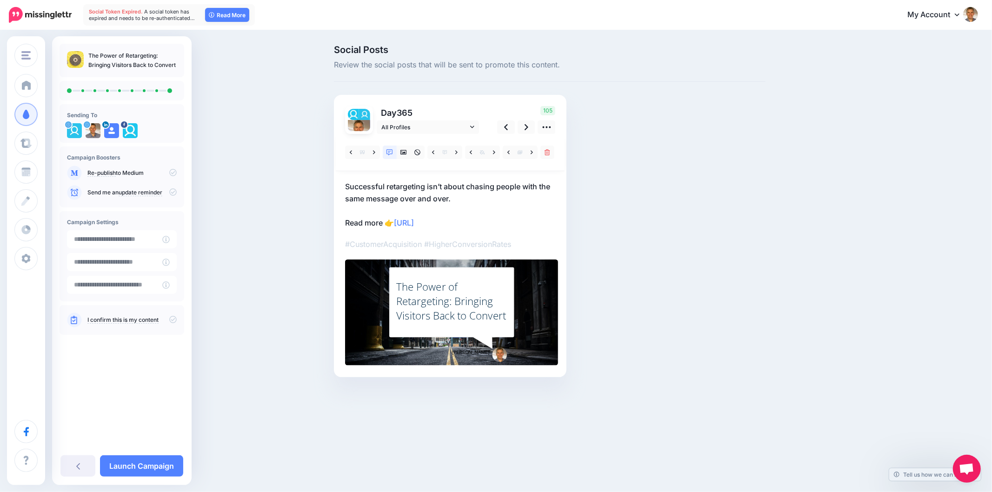
click at [472, 205] on p "Successful retargeting isn’t about chasing people with the same message over an…" at bounding box center [450, 204] width 210 height 48
drag, startPoint x: 459, startPoint y: 200, endPoint x: 342, endPoint y: 188, distance: 118.3
click at [338, 189] on div "Day 365 All Profiles" at bounding box center [450, 236] width 233 height 282
paste textarea "**********"
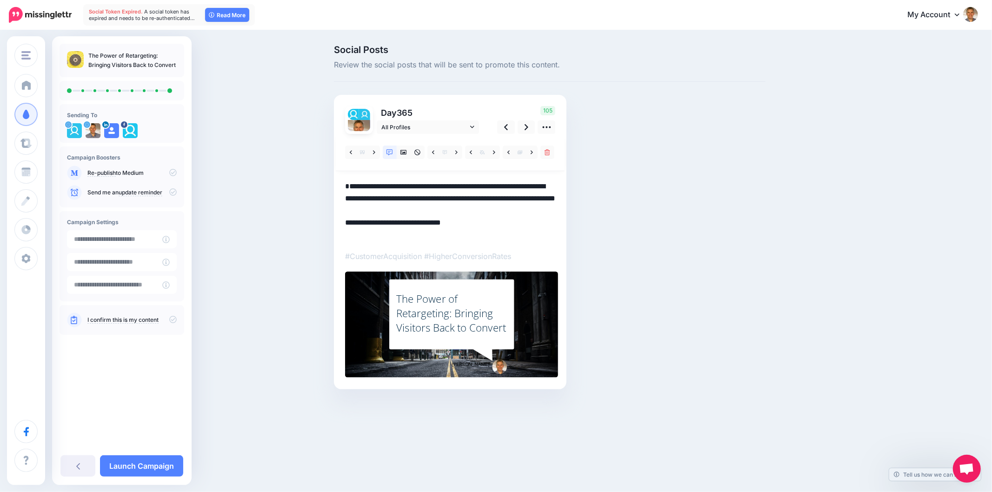
type textarea "**********"
click at [755, 270] on div "Social Posts Review the social posts that will be sent to promote this content.…" at bounding box center [549, 231] width 445 height 372
click at [453, 301] on div "The Power of Retargeting: Bringing Visitors Back to Convert" at bounding box center [451, 313] width 111 height 43
click at [0, 0] on textarea "**********" at bounding box center [0, 0] width 0 height 0
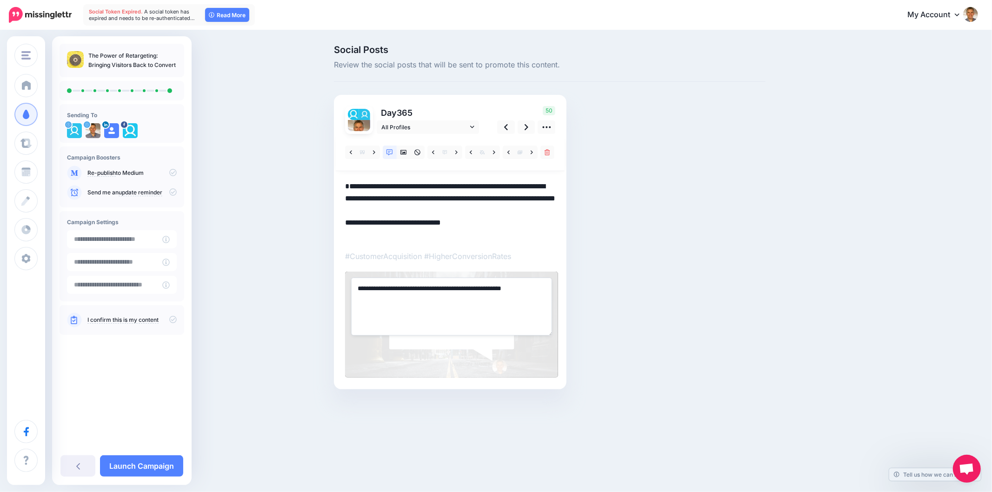
click at [453, 301] on textarea "**********" at bounding box center [451, 307] width 201 height 58
paste textarea "**********"
type textarea "**********"
click at [629, 281] on div "Social Posts Review the social posts that will be sent to promote this content.…" at bounding box center [549, 231] width 445 height 372
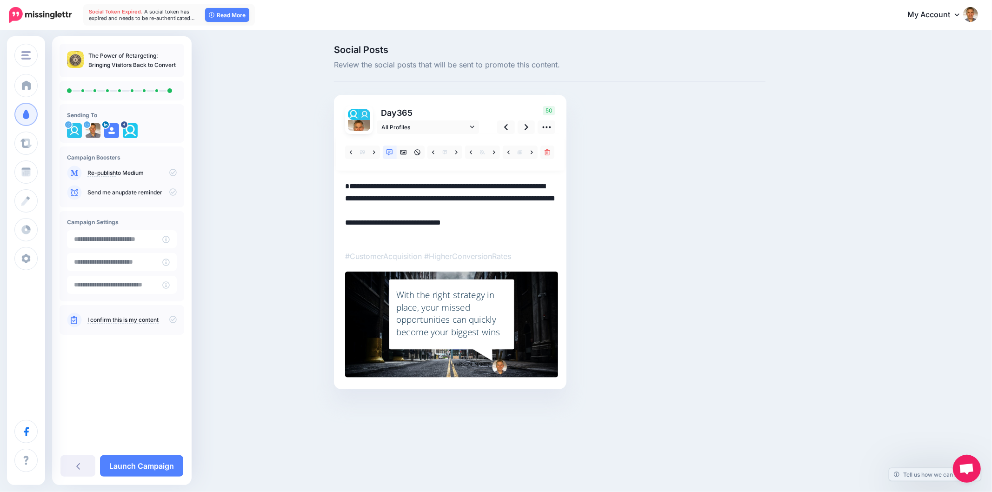
click at [847, 321] on div "Social Posts Review the social posts that will be sent to promote this content.…" at bounding box center [594, 231] width 535 height 372
click at [798, 324] on div "Social Posts Review the social posts that will be sent to promote this content.…" at bounding box center [594, 231] width 535 height 372
click at [796, 306] on div "Social Posts Review the social posts that will be sent to promote this content.…" at bounding box center [594, 231] width 535 height 372
drag, startPoint x: 724, startPoint y: 286, endPoint x: 517, endPoint y: 370, distance: 223.4
click at [724, 285] on div "Social Posts Review the social posts that will be sent to promote this content.…" at bounding box center [549, 231] width 445 height 372
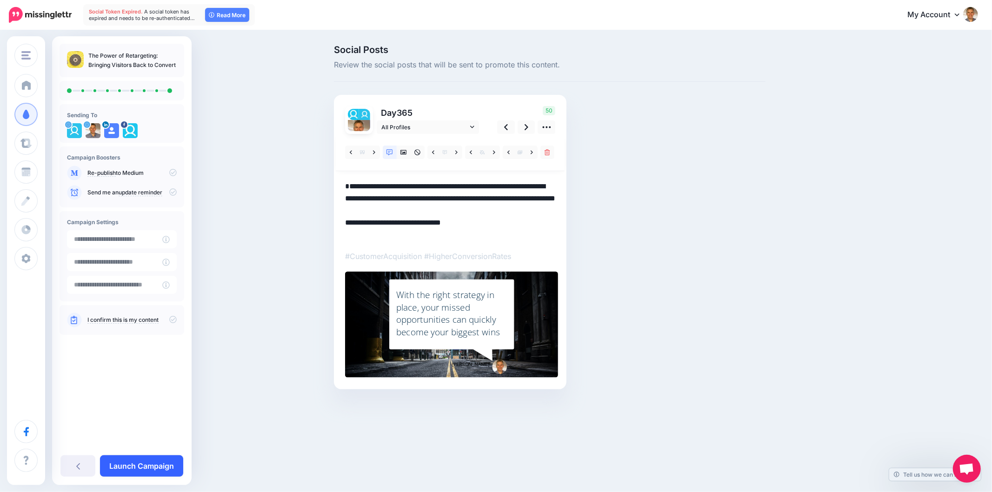
click at [164, 465] on link "Launch Campaign" at bounding box center [141, 465] width 83 height 21
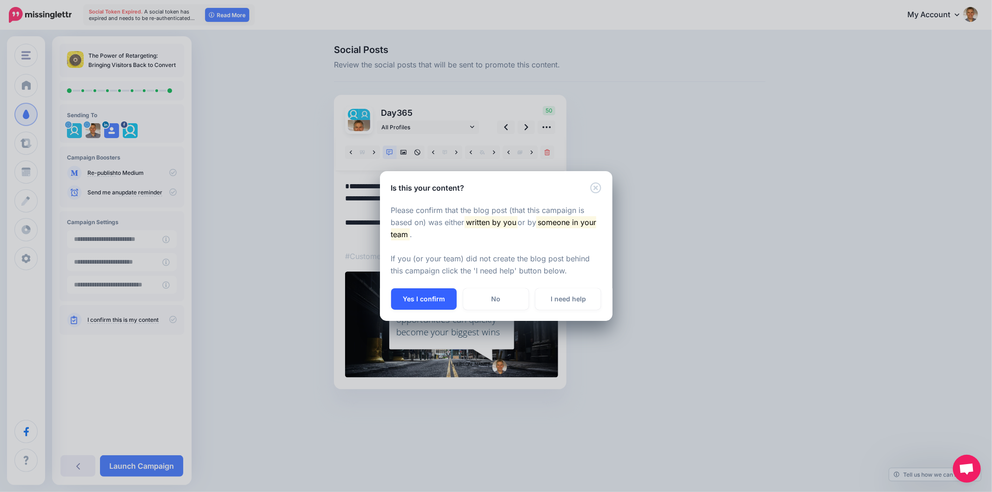
click at [430, 300] on button "Yes I confirm" at bounding box center [424, 298] width 66 height 21
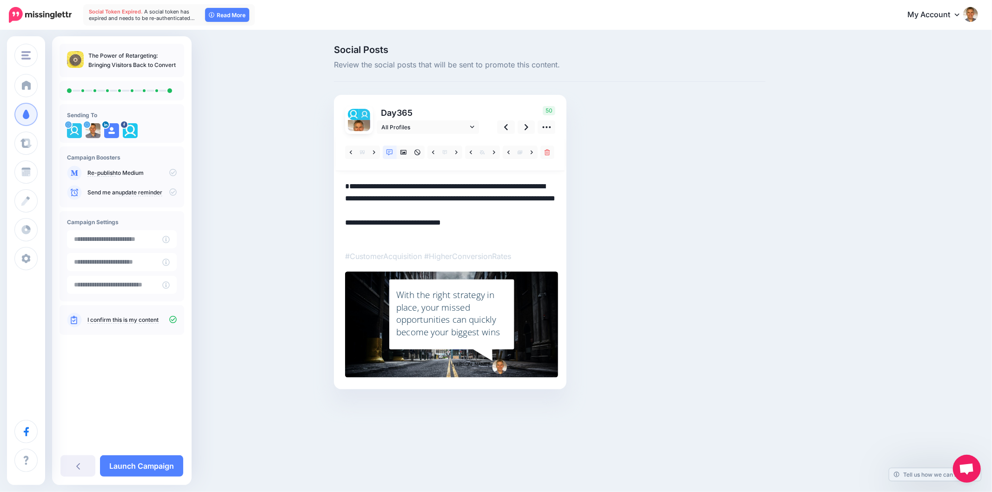
click at [866, 291] on div "Social Posts Review the social posts that will be sent to promote this content.…" at bounding box center [496, 231] width 992 height 400
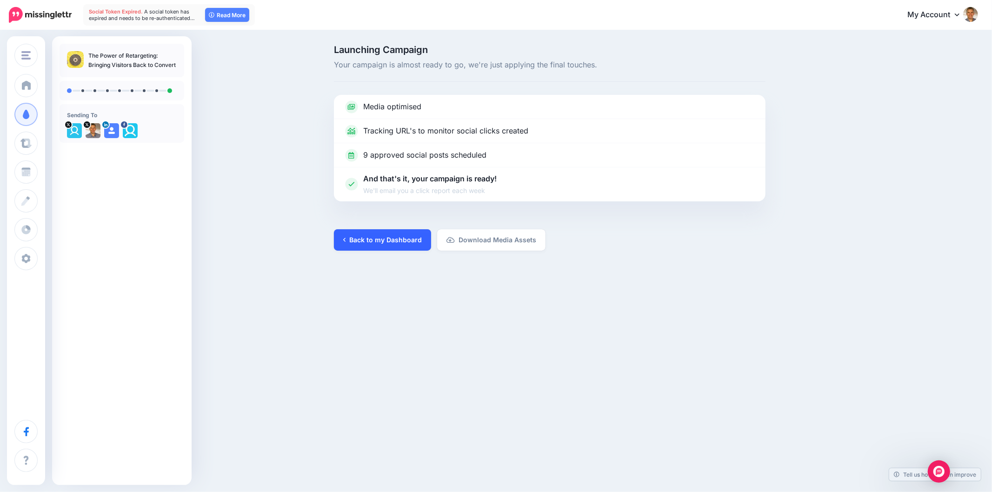
click at [393, 239] on link "Back to my Dashboard" at bounding box center [382, 239] width 97 height 21
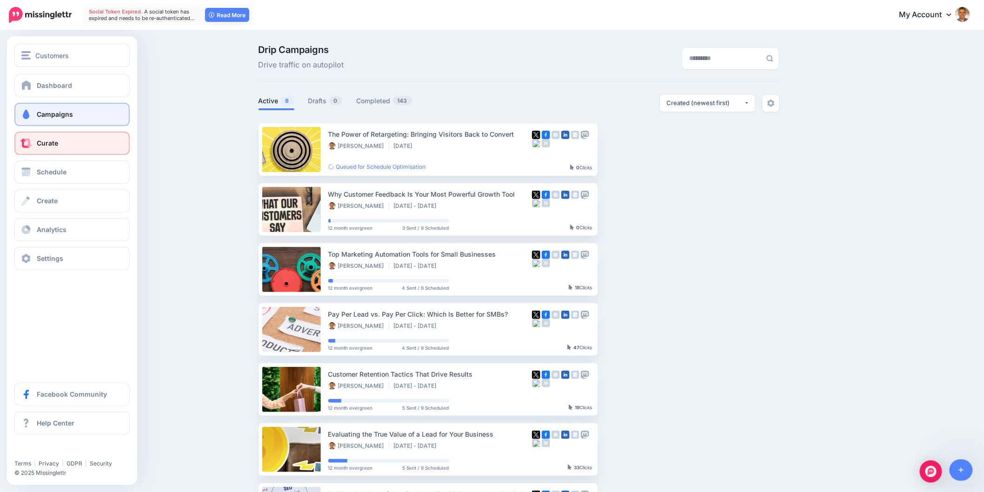
click at [33, 141] on link "Curate" at bounding box center [71, 143] width 115 height 23
